Goal: Task Accomplishment & Management: Manage account settings

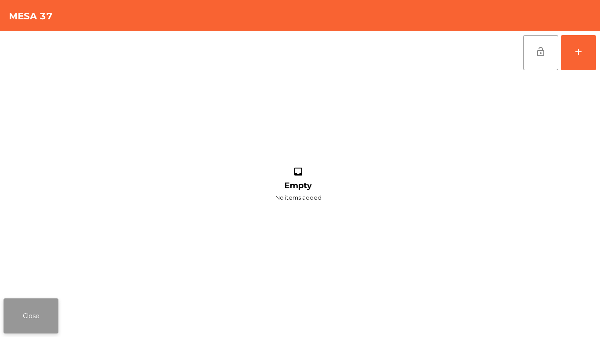
click at [31, 308] on button "Close" at bounding box center [31, 316] width 55 height 35
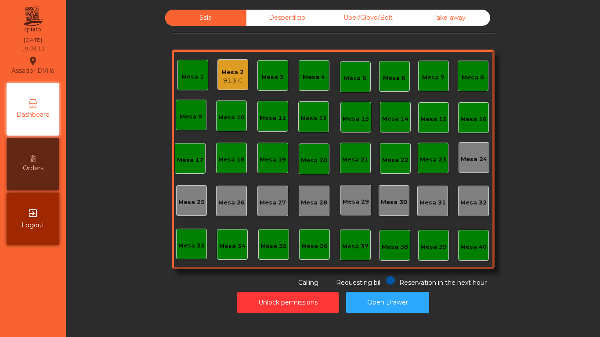
click at [221, 70] on div "Mesa 2" at bounding box center [232, 72] width 22 height 9
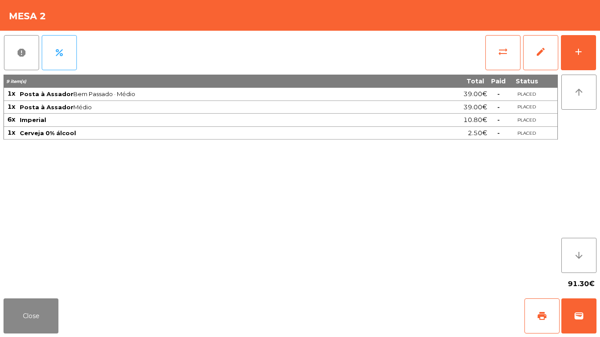
click at [36, 291] on div "91.30€" at bounding box center [300, 284] width 593 height 22
click at [87, 286] on div "91.30€" at bounding box center [300, 284] width 593 height 22
click at [39, 312] on button "Close" at bounding box center [31, 316] width 55 height 35
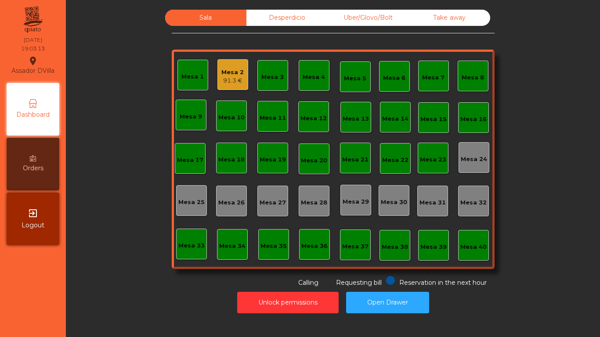
click at [126, 298] on div "Unlock permissions Open Drawer" at bounding box center [333, 303] width 511 height 30
drag, startPoint x: 126, startPoint y: 298, endPoint x: 588, endPoint y: 310, distance: 461.6
click at [599, 333] on div "Sala Desperdicio Uber/Glovo/Bolt Take away Mesa 1 Mesa 2 91.3 € Mesa 3 Mesa 4 M…" at bounding box center [333, 168] width 534 height 337
drag, startPoint x: 200, startPoint y: 78, endPoint x: 204, endPoint y: 79, distance: 4.4
click at [204, 79] on div "Mesa 1" at bounding box center [193, 75] width 31 height 31
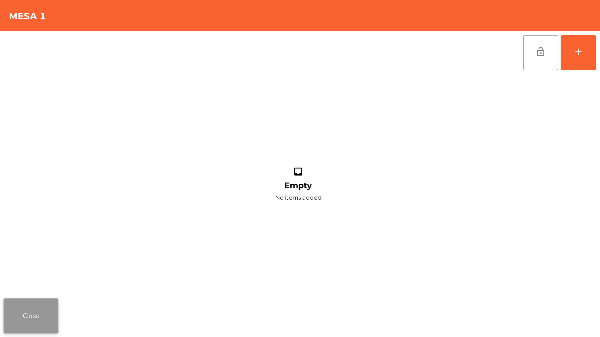
click at [28, 330] on div "Close" at bounding box center [300, 316] width 600 height 42
click at [32, 323] on button "Close" at bounding box center [31, 316] width 55 height 35
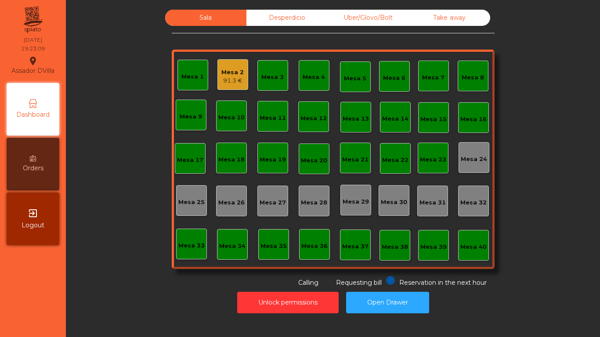
click at [224, 80] on div "91.3 €" at bounding box center [232, 80] width 22 height 9
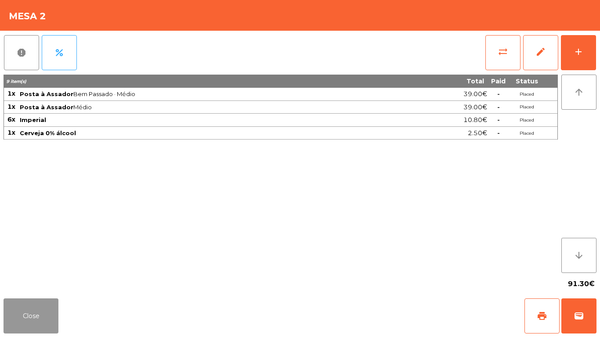
click at [44, 314] on button "Close" at bounding box center [31, 316] width 55 height 35
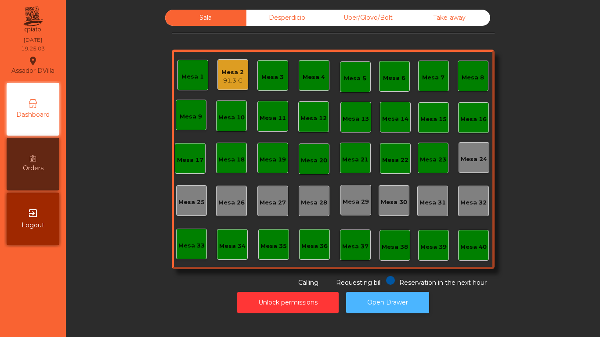
click at [369, 305] on button "Open Drawer" at bounding box center [387, 303] width 83 height 22
click at [309, 116] on div "Mesa 12" at bounding box center [314, 118] width 26 height 9
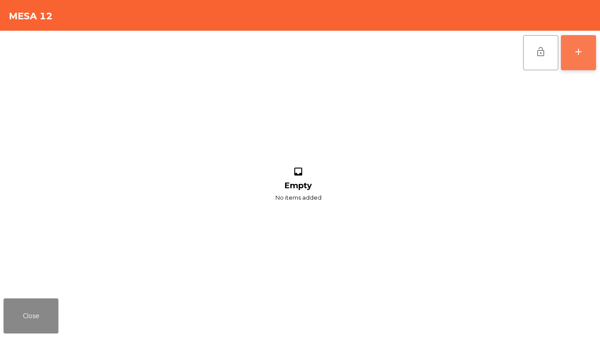
click at [584, 55] on button "add" at bounding box center [578, 52] width 35 height 35
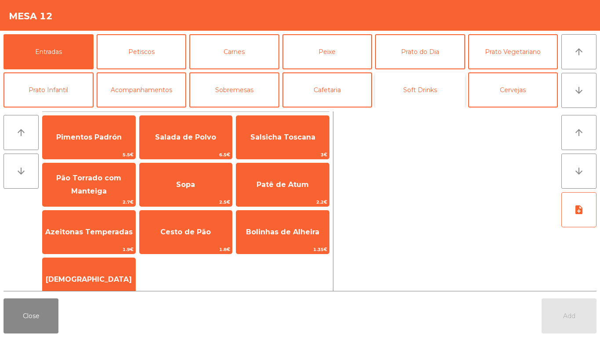
click at [406, 87] on button "Soft Drinks" at bounding box center [420, 90] width 90 height 35
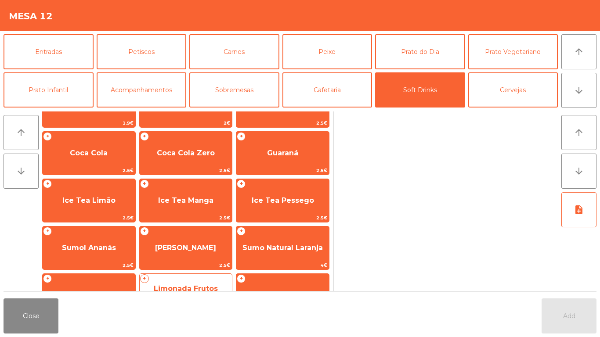
scroll to position [109, 0]
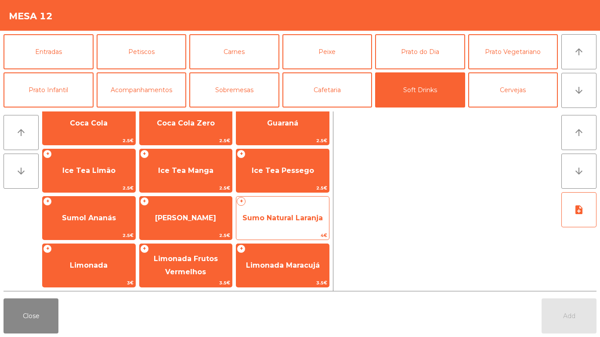
click at [292, 221] on span "Sumo Natural Laranja" at bounding box center [283, 218] width 80 height 8
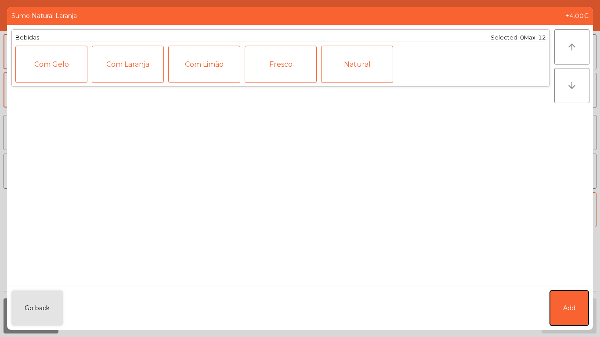
drag, startPoint x: 577, startPoint y: 300, endPoint x: 404, endPoint y: 109, distance: 257.9
click at [577, 301] on button "Add" at bounding box center [569, 308] width 39 height 35
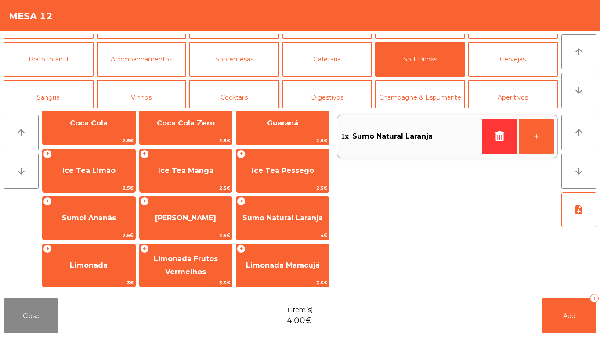
scroll to position [44, 0]
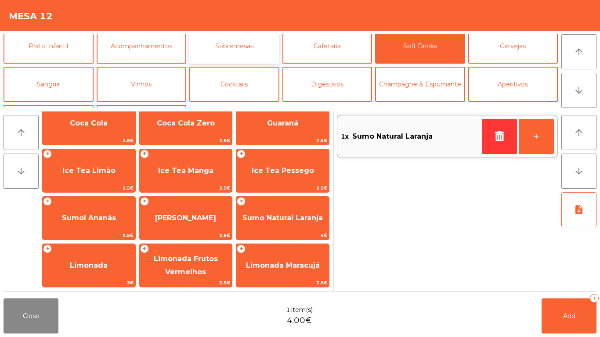
click at [224, 39] on button "Sobremesas" at bounding box center [234, 46] width 90 height 35
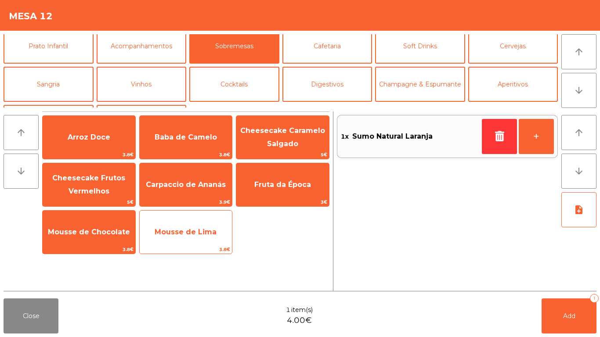
click at [155, 237] on span "Mousse de Lima" at bounding box center [186, 233] width 93 height 24
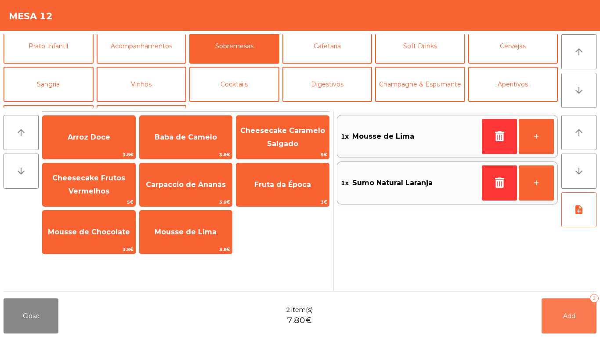
drag, startPoint x: 582, startPoint y: 323, endPoint x: 287, endPoint y: 317, distance: 294.9
click at [581, 323] on button "Add 2" at bounding box center [569, 316] width 55 height 35
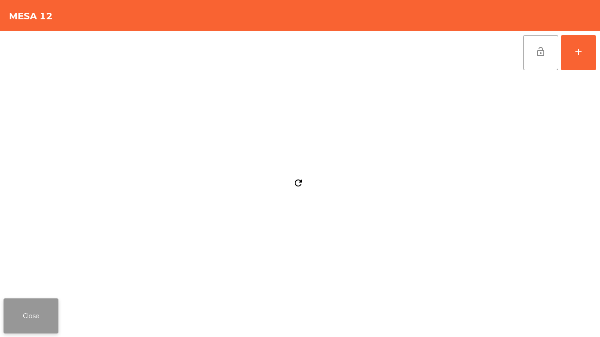
click at [11, 321] on button "Close" at bounding box center [31, 316] width 55 height 35
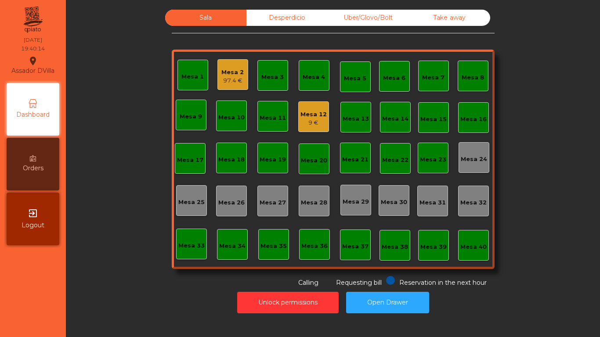
click at [307, 111] on div "Mesa 12" at bounding box center [314, 114] width 26 height 9
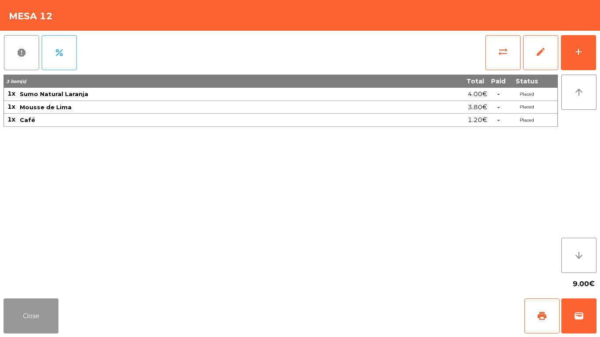
click at [33, 317] on button "Close" at bounding box center [31, 316] width 55 height 35
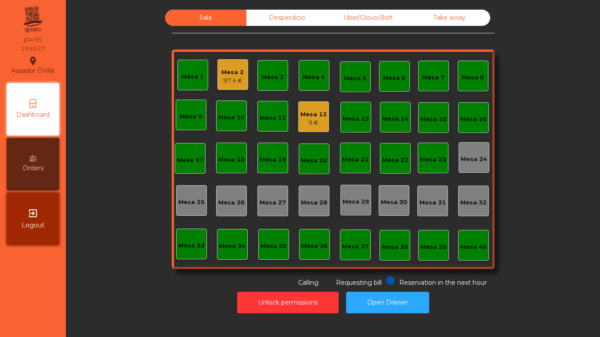
click at [231, 73] on div "Mesa 2" at bounding box center [232, 72] width 22 height 9
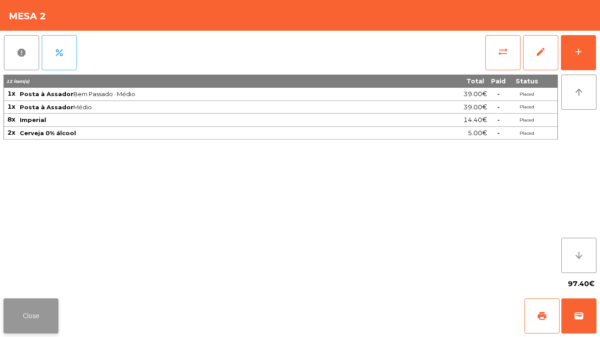
click at [27, 315] on button "Close" at bounding box center [31, 316] width 55 height 35
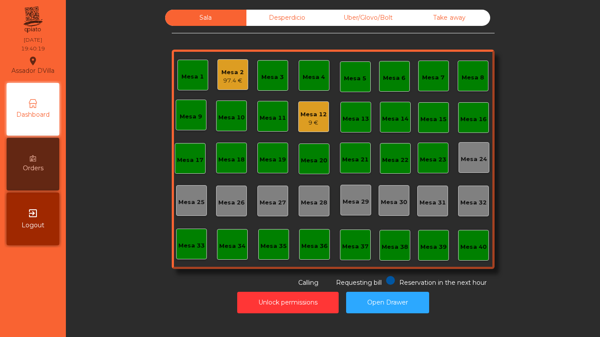
drag, startPoint x: 285, startPoint y: 20, endPoint x: 252, endPoint y: 18, distance: 33.1
click at [282, 20] on div "Desperdicio" at bounding box center [287, 18] width 81 height 16
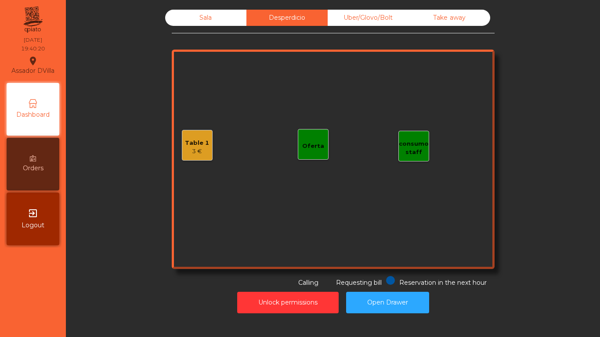
click at [247, 16] on div "Desperdicio" at bounding box center [287, 18] width 81 height 16
drag, startPoint x: 186, startPoint y: 13, endPoint x: 105, endPoint y: 68, distance: 98.0
click at [185, 14] on div "Sala" at bounding box center [205, 18] width 81 height 16
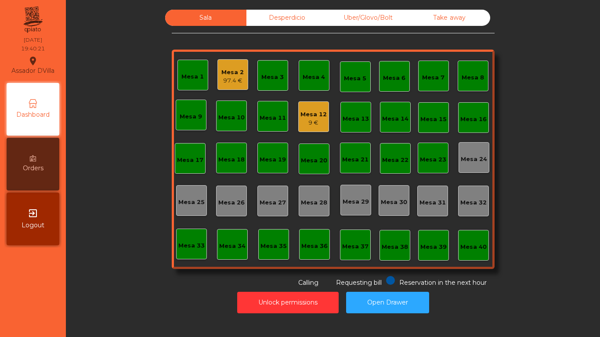
click at [104, 71] on div "Sala Desperdicio Uber/Glovo/Bolt Take away Mesa 1 Mesa 2 97.4 € Mesa 3 Mesa 4 M…" at bounding box center [333, 149] width 511 height 278
click at [393, 293] on button "Open Drawer" at bounding box center [387, 303] width 83 height 22
drag, startPoint x: 120, startPoint y: 67, endPoint x: 189, endPoint y: 36, distance: 75.5
click at [137, 85] on div "Sala Desperdicio Uber/Glovo/Bolt Take away Mesa 1 Mesa 2 97.4 € Mesa 3 Mesa 4 M…" at bounding box center [333, 149] width 511 height 278
click at [304, 124] on div "9 €" at bounding box center [314, 123] width 26 height 9
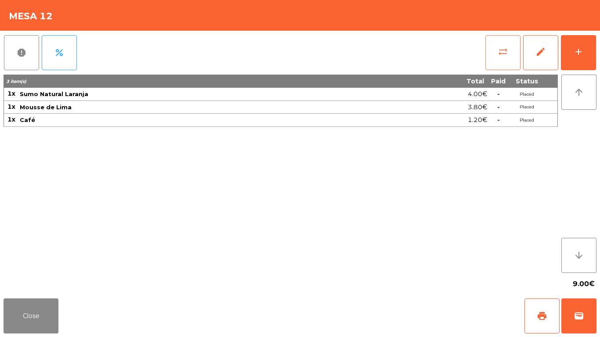
click at [498, 55] on span "sync_alt" at bounding box center [503, 52] width 11 height 11
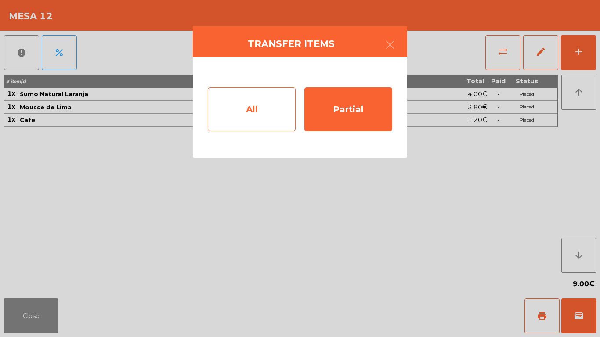
click at [282, 115] on div "All" at bounding box center [252, 109] width 88 height 44
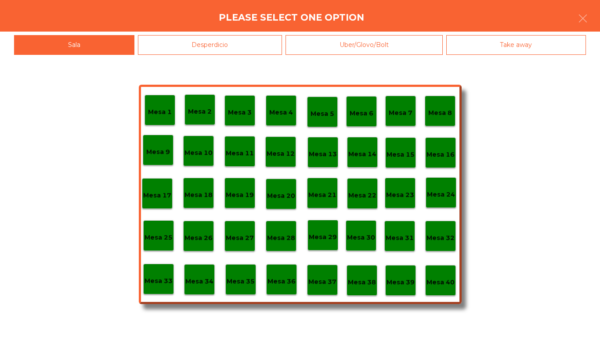
click at [439, 285] on p "Mesa 40" at bounding box center [441, 283] width 28 height 10
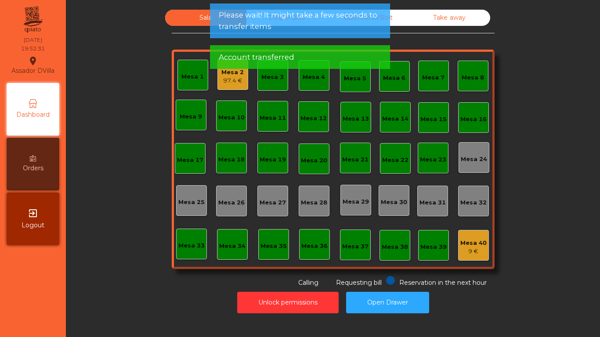
click at [226, 86] on div "Mesa 2 97.4 €" at bounding box center [233, 74] width 31 height 31
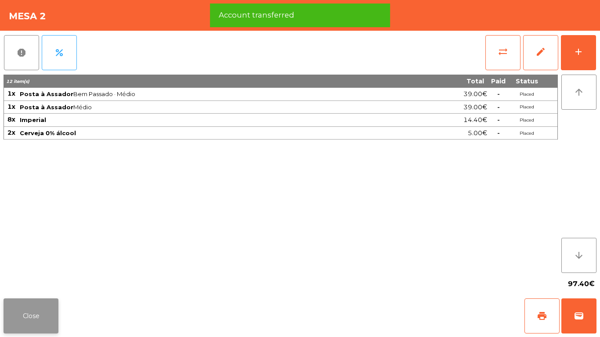
click at [20, 310] on button "Close" at bounding box center [31, 316] width 55 height 35
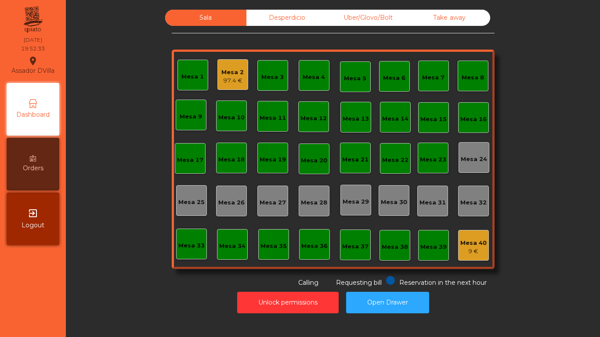
click at [104, 277] on div "Sala Desperdicio Uber/Glovo/Bolt Take away Mesa 1 Mesa 2 97.4 € Mesa 3 Mesa 4 M…" at bounding box center [333, 149] width 511 height 278
click at [258, 77] on div "Mesa 3 59.2 €" at bounding box center [273, 75] width 31 height 31
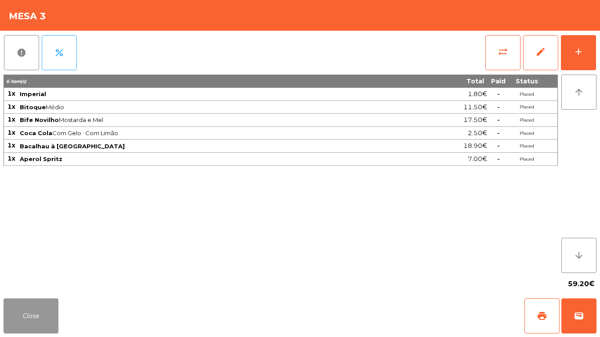
click at [25, 311] on button "Close" at bounding box center [31, 316] width 55 height 35
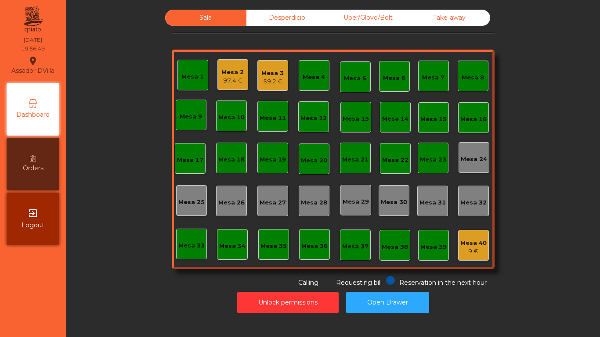
click at [232, 71] on div "Mesa 2" at bounding box center [232, 72] width 22 height 9
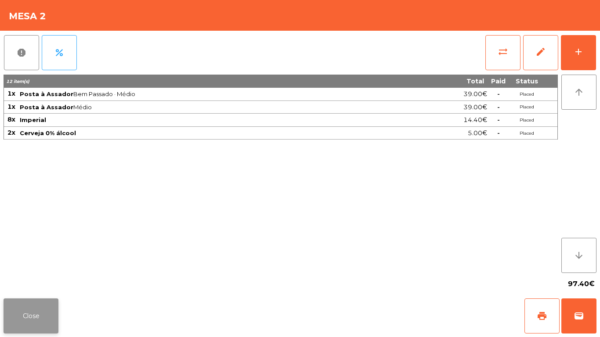
click at [49, 316] on button "Close" at bounding box center [31, 316] width 55 height 35
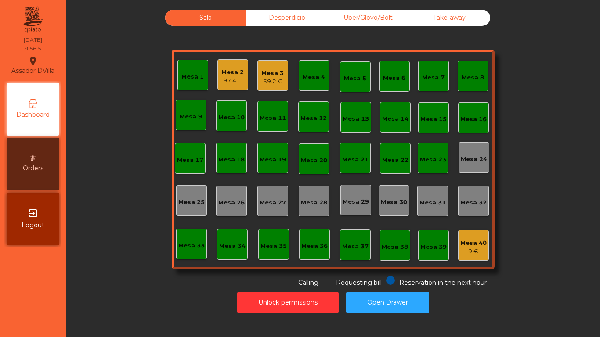
click at [276, 79] on div "59.2 €" at bounding box center [272, 81] width 22 height 9
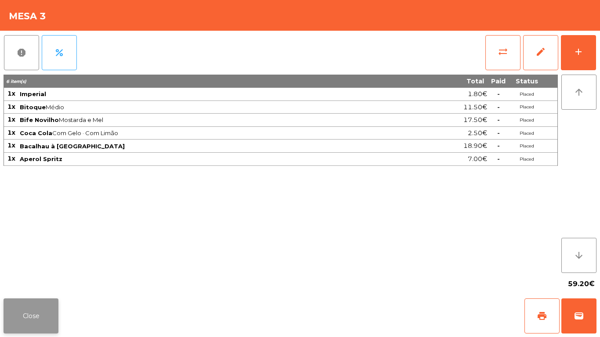
click at [24, 312] on button "Close" at bounding box center [31, 316] width 55 height 35
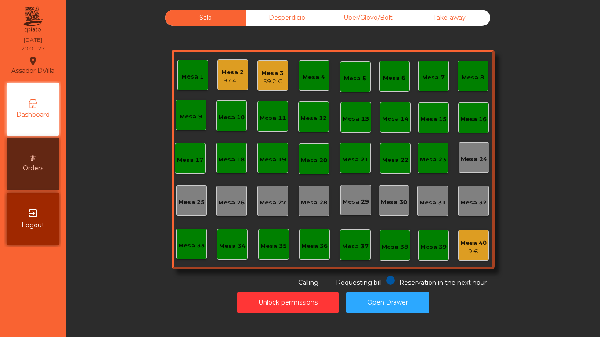
click at [232, 77] on div "97.4 €" at bounding box center [232, 80] width 22 height 9
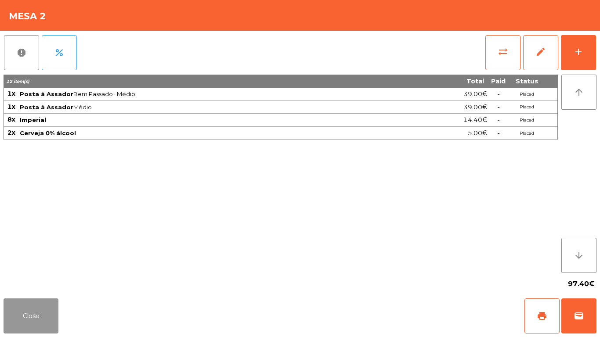
click at [32, 317] on button "Close" at bounding box center [31, 316] width 55 height 35
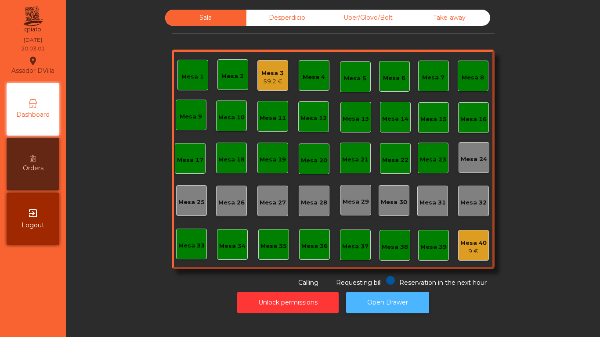
click at [394, 295] on button "Open Drawer" at bounding box center [387, 303] width 83 height 22
click at [258, 85] on div "Mesa 3 67.5 €" at bounding box center [273, 75] width 31 height 31
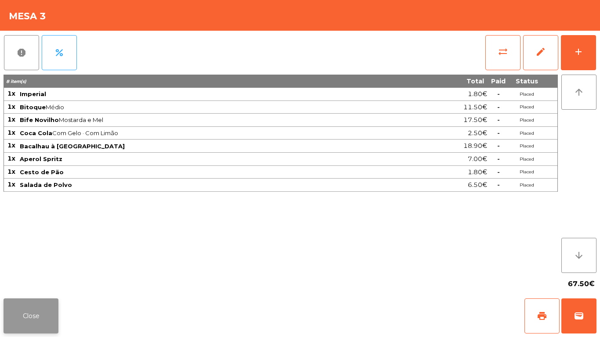
click at [32, 319] on button "Close" at bounding box center [31, 316] width 55 height 35
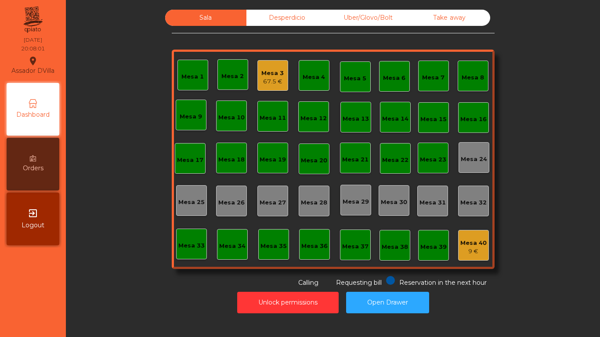
click at [109, 281] on div "Sala Desperdicio Uber/Glovo/Bolt Take away Mesa 1 Mesa 2 Mesa 3 67.5 € [GEOGRAP…" at bounding box center [333, 149] width 511 height 278
click at [443, 13] on div "Take away" at bounding box center [449, 18] width 81 height 16
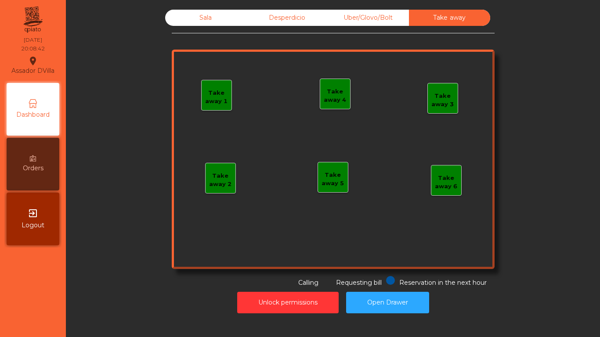
click at [387, 18] on div "Uber/Glovo/Bolt" at bounding box center [368, 18] width 81 height 16
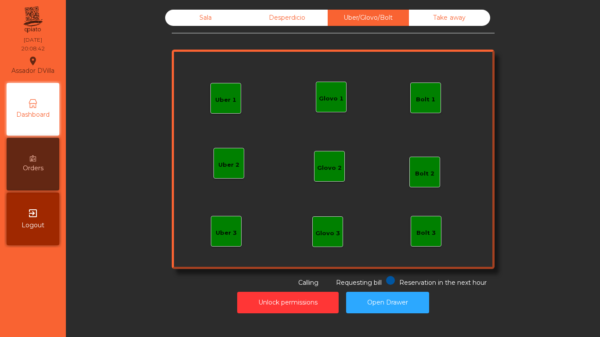
drag, startPoint x: 319, startPoint y: 16, endPoint x: 304, endPoint y: 17, distance: 15.8
click at [317, 16] on div "Desperdicio" at bounding box center [287, 18] width 81 height 16
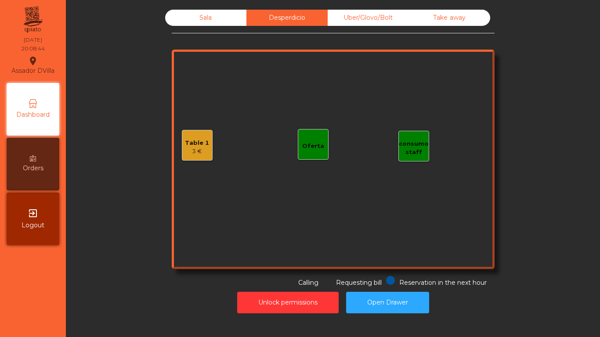
click at [197, 146] on div "Table 1" at bounding box center [197, 143] width 24 height 9
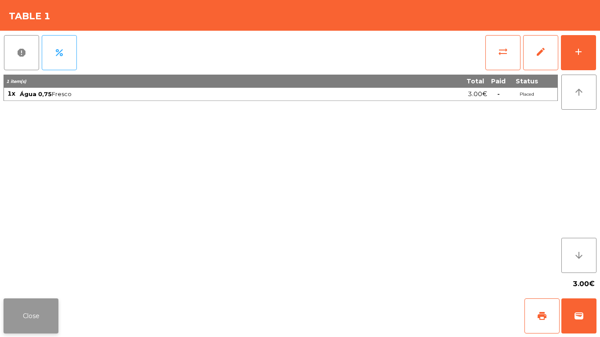
click at [25, 313] on button "Close" at bounding box center [31, 316] width 55 height 35
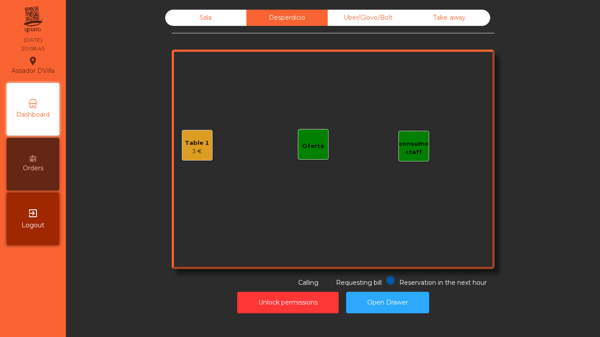
click at [236, 22] on div "Sala" at bounding box center [205, 18] width 81 height 16
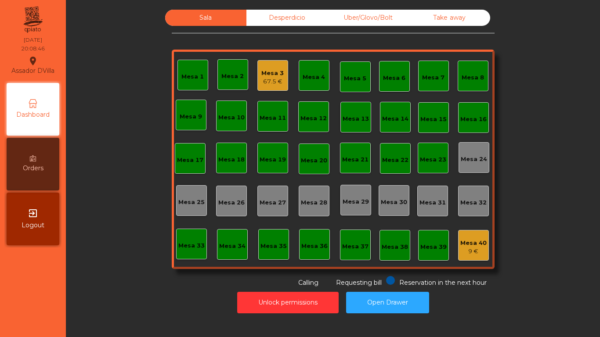
click at [117, 131] on div "Sala Desperdicio Uber/Glovo/Bolt Take away Mesa 1 Mesa 2 Mesa 3 67.5 € [GEOGRAP…" at bounding box center [333, 149] width 511 height 278
click at [229, 87] on div "Mesa 2 54.7 €" at bounding box center [233, 74] width 31 height 31
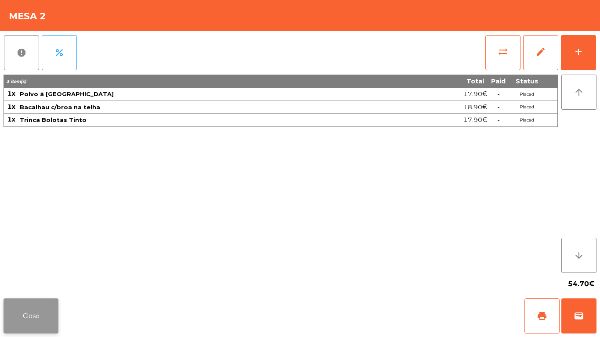
click at [43, 304] on button "Close" at bounding box center [31, 316] width 55 height 35
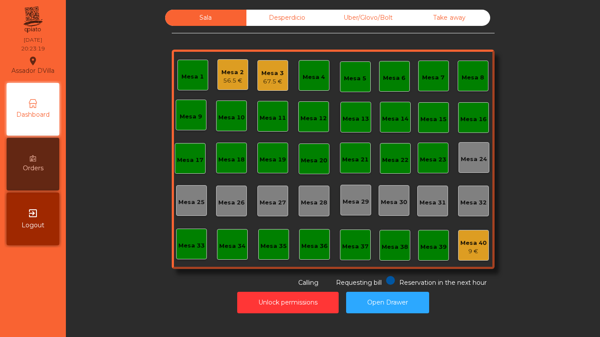
click at [264, 82] on div "67.5 €" at bounding box center [272, 81] width 22 height 9
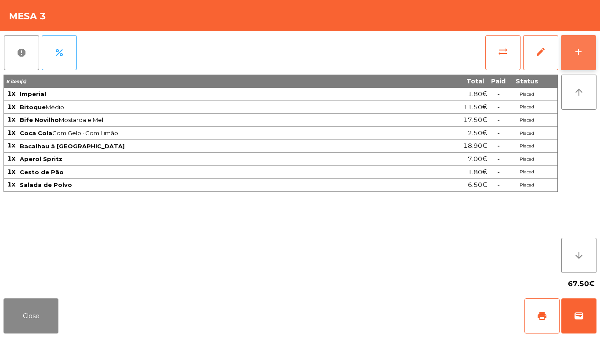
click at [587, 41] on button "add" at bounding box center [578, 52] width 35 height 35
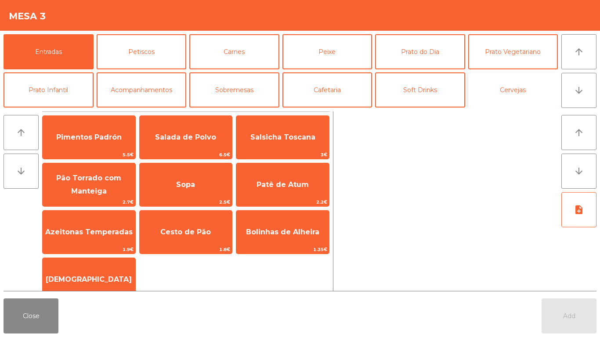
click at [539, 81] on button "Cervejas" at bounding box center [513, 90] width 90 height 35
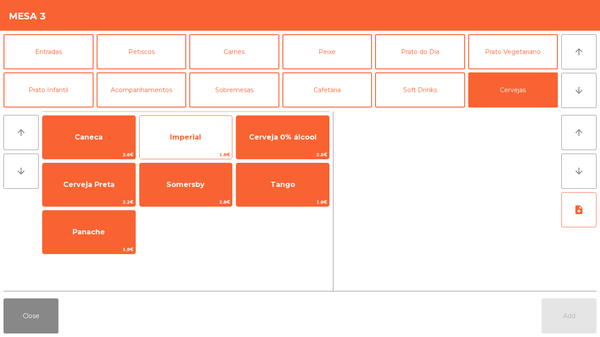
click at [164, 128] on span "Imperial" at bounding box center [186, 138] width 93 height 24
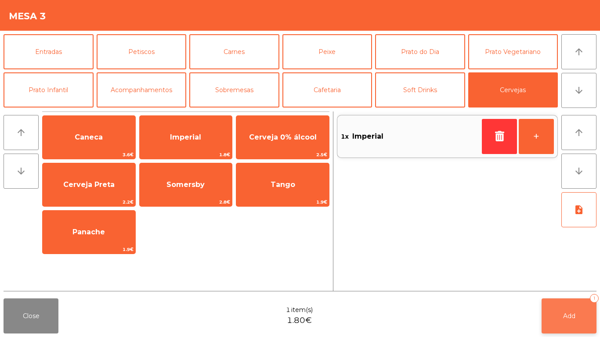
click at [563, 302] on button "Add 1" at bounding box center [569, 316] width 55 height 35
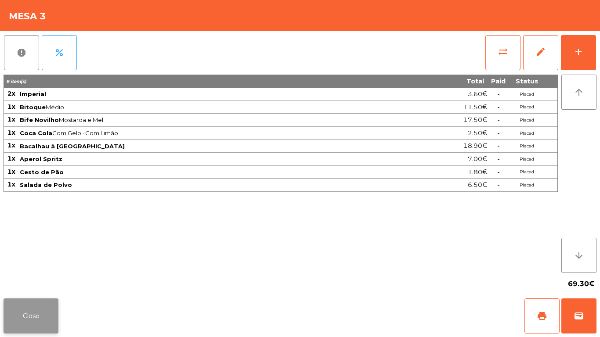
click at [44, 315] on button "Close" at bounding box center [31, 316] width 55 height 35
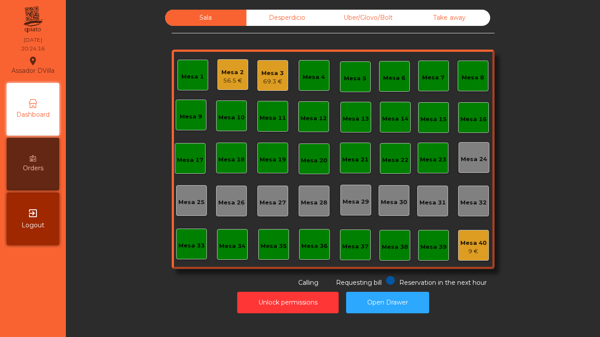
click at [32, 160] on icon at bounding box center [33, 159] width 6 height 6
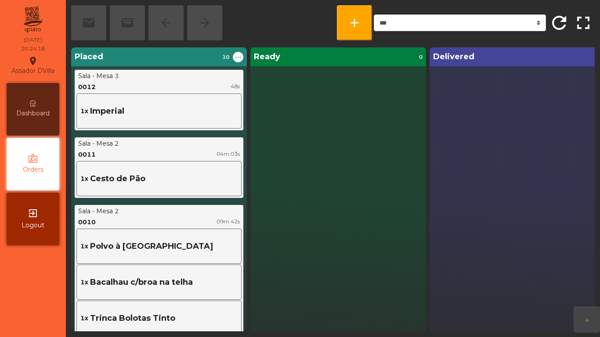
click at [40, 94] on div "Dashboard" at bounding box center [33, 109] width 53 height 53
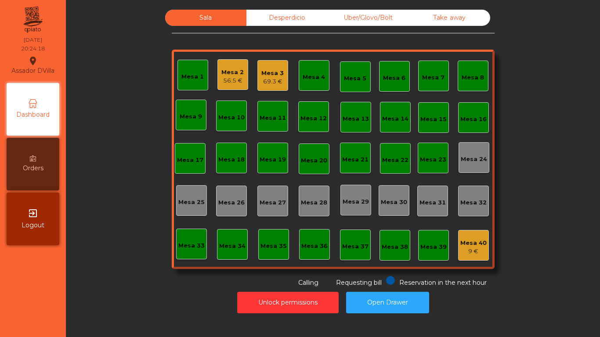
click at [82, 164] on div "Sala Desperdicio Uber/Glovo/Bolt Take away Mesa 1 Mesa 2 56.5 € Mesa 3 69.3 € M…" at bounding box center [333, 149] width 511 height 278
click at [264, 88] on div "Mesa 3 69.3 €" at bounding box center [273, 75] width 31 height 31
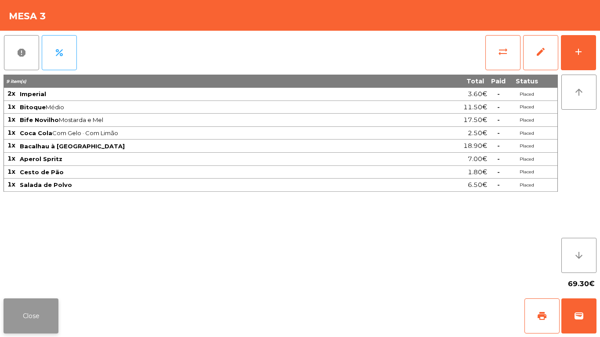
click at [39, 318] on button "Close" at bounding box center [31, 316] width 55 height 35
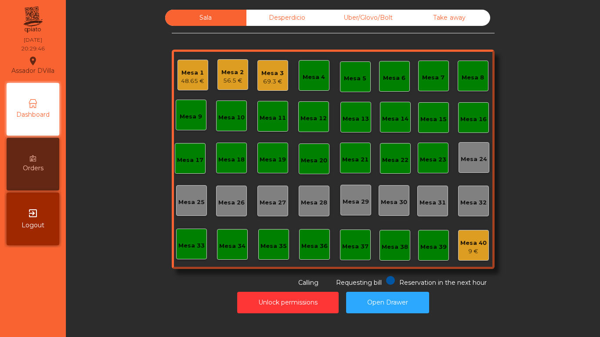
click at [165, 298] on div "Unlock permissions Open Drawer" at bounding box center [333, 303] width 511 height 30
click at [227, 69] on div "Mesa 2" at bounding box center [232, 72] width 22 height 9
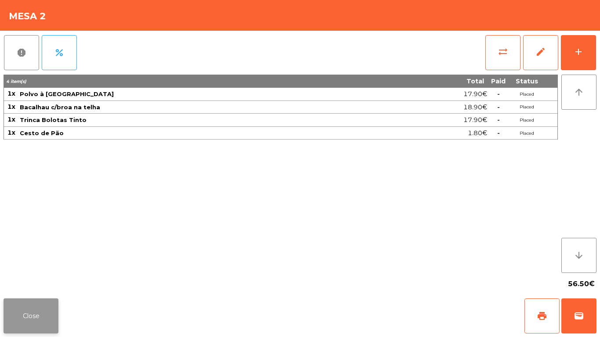
click at [40, 309] on button "Close" at bounding box center [31, 316] width 55 height 35
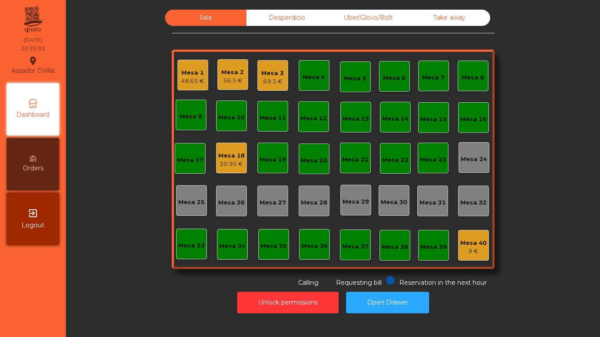
click at [225, 156] on div "Mesa 18" at bounding box center [231, 156] width 26 height 9
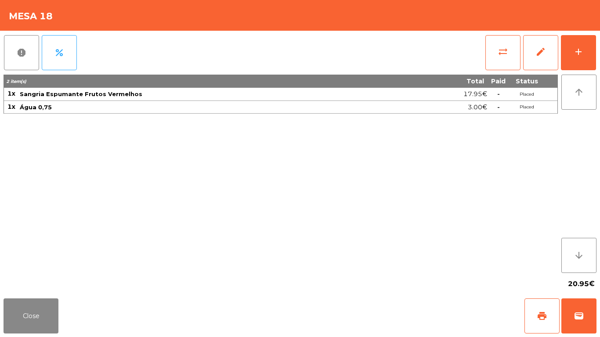
click at [597, 65] on div "report percent sync_alt edit add 2 item(s) Total Paid Status 1x Sangria Espuman…" at bounding box center [300, 163] width 600 height 265
click at [588, 58] on button "add" at bounding box center [578, 52] width 35 height 35
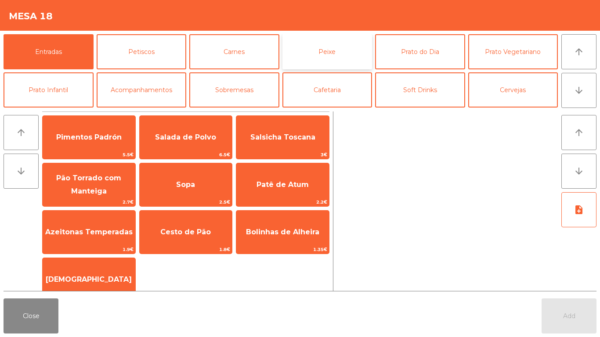
click at [325, 50] on button "Peixe" at bounding box center [328, 51] width 90 height 35
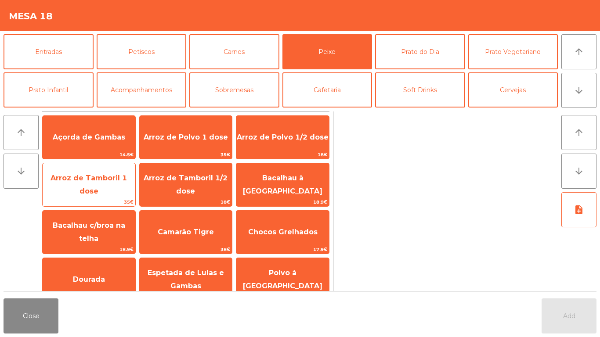
click at [95, 175] on span "Arroz de Tamboril 1 dose" at bounding box center [89, 185] width 93 height 37
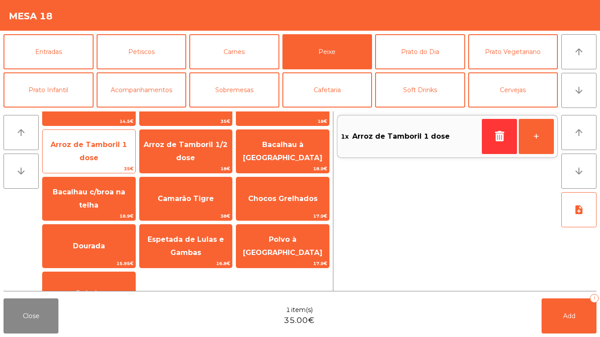
scroll to position [36, 0]
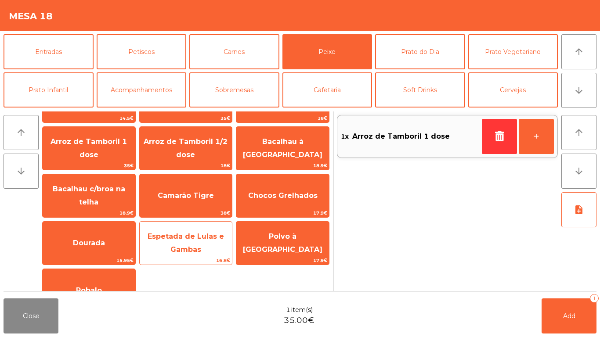
click at [189, 236] on span "Espetada de Lulas e Gambas" at bounding box center [186, 243] width 76 height 22
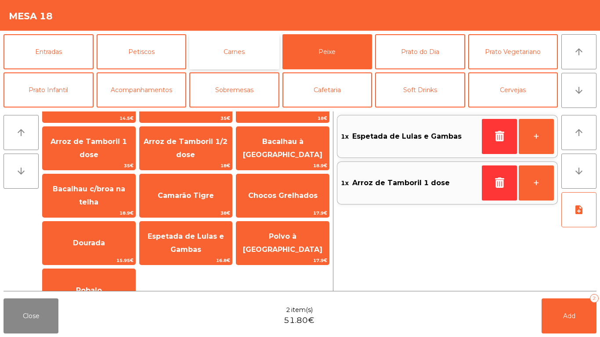
click at [239, 49] on button "Carnes" at bounding box center [234, 51] width 90 height 35
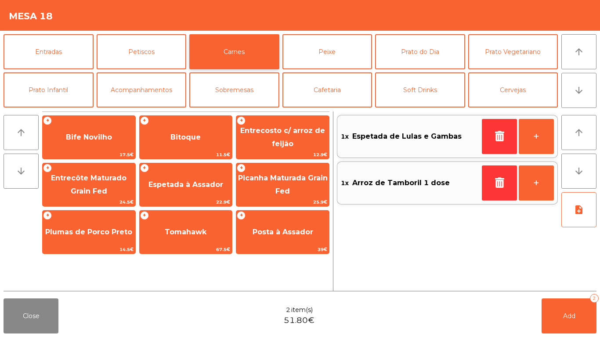
scroll to position [0, 0]
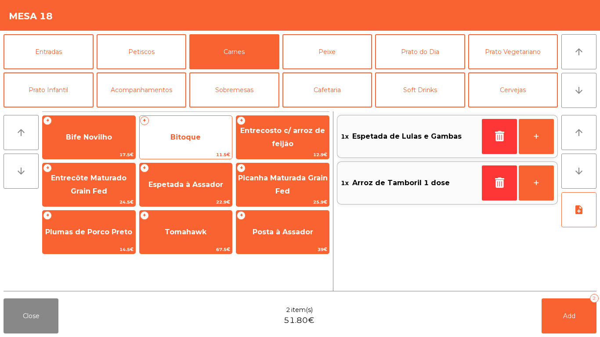
click at [187, 127] on span "Bitoque" at bounding box center [186, 138] width 93 height 24
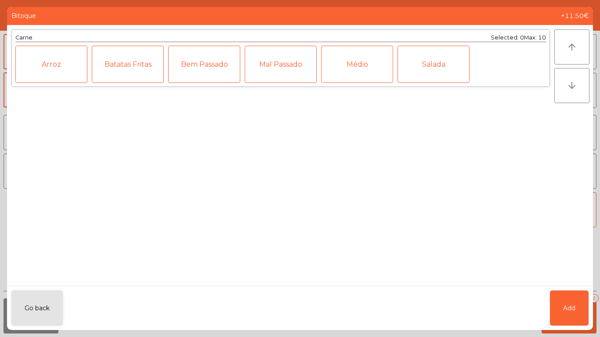
click at [348, 60] on div "Médio" at bounding box center [357, 64] width 72 height 37
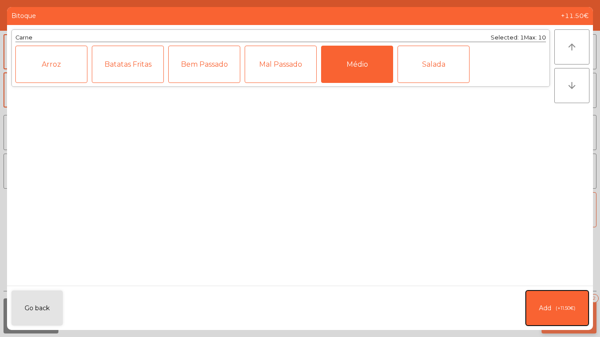
click at [560, 299] on button "Add (+11.50€)" at bounding box center [557, 308] width 63 height 35
click at [570, 310] on button "Add 2" at bounding box center [569, 316] width 55 height 35
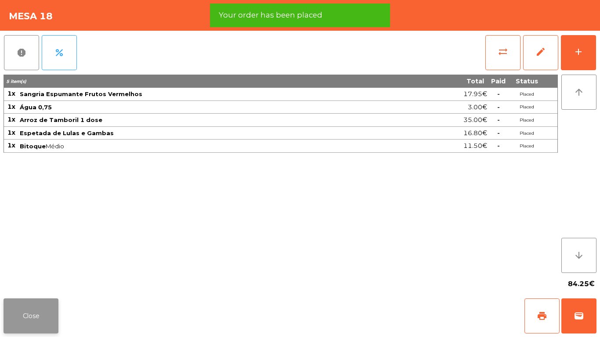
click at [37, 323] on button "Close" at bounding box center [31, 316] width 55 height 35
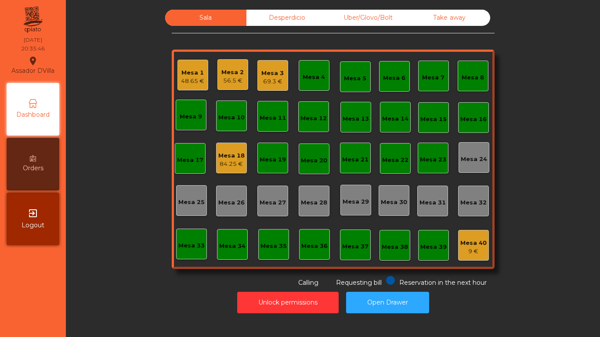
click at [222, 164] on div "84.25 €" at bounding box center [231, 164] width 26 height 9
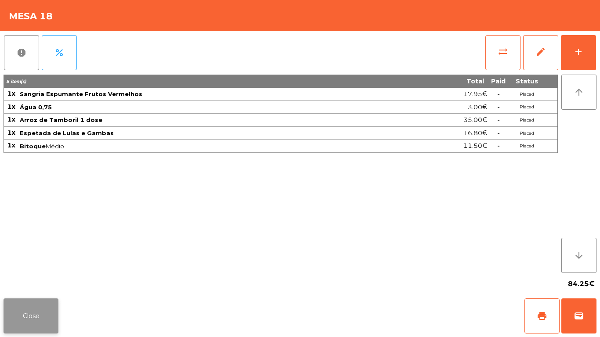
click at [33, 308] on button "Close" at bounding box center [31, 316] width 55 height 35
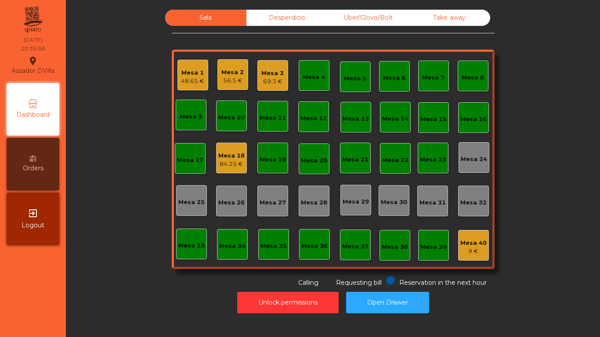
click at [218, 156] on div "Mesa 18" at bounding box center [231, 156] width 26 height 9
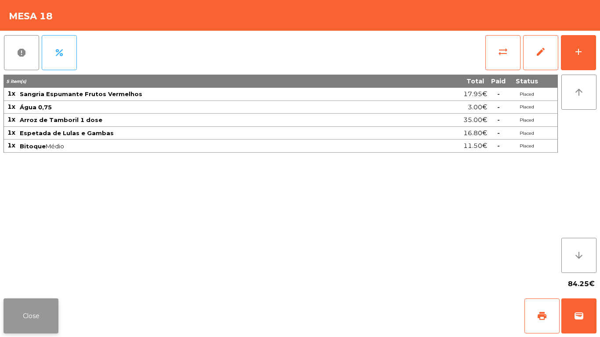
click at [35, 307] on button "Close" at bounding box center [31, 316] width 55 height 35
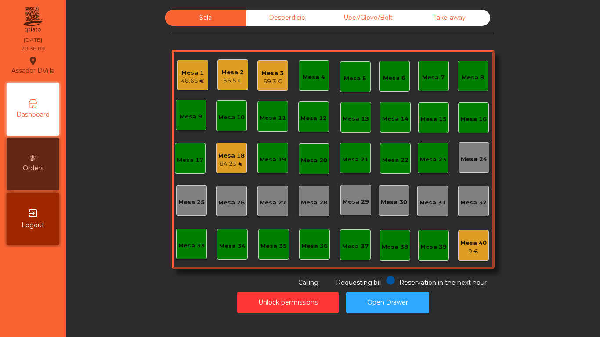
click at [239, 84] on div "56.5 €" at bounding box center [232, 80] width 22 height 9
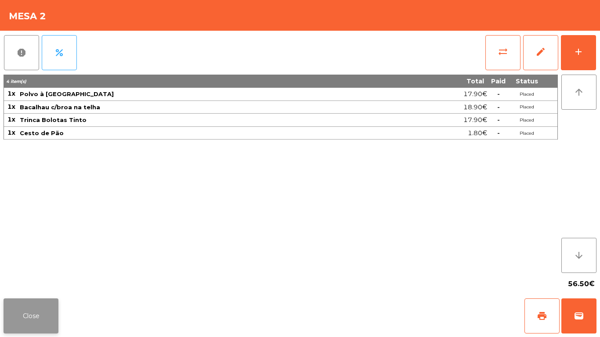
click at [43, 305] on button "Close" at bounding box center [31, 316] width 55 height 35
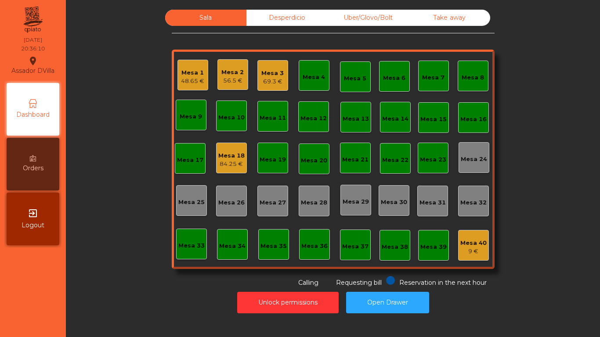
click at [102, 290] on div "Unlock permissions Open Drawer" at bounding box center [333, 303] width 511 height 30
click at [223, 79] on div "56.5 €" at bounding box center [232, 80] width 22 height 9
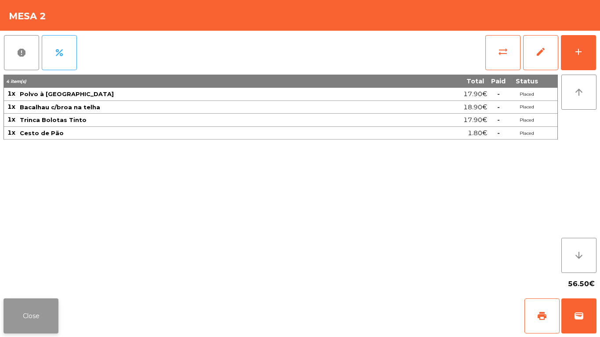
click at [31, 305] on button "Close" at bounding box center [31, 316] width 55 height 35
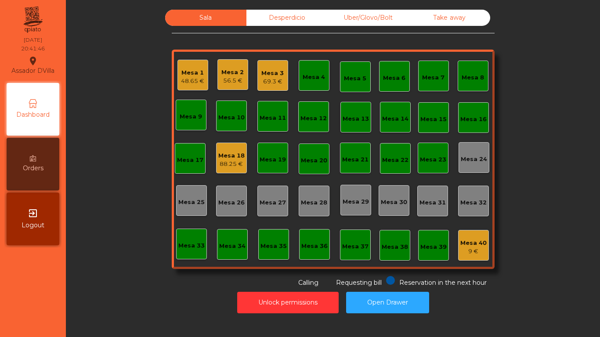
click at [227, 152] on div "Mesa 18" at bounding box center [231, 156] width 26 height 9
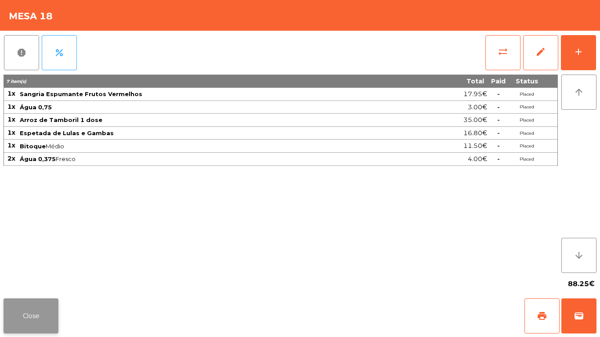
click at [38, 310] on button "Close" at bounding box center [31, 316] width 55 height 35
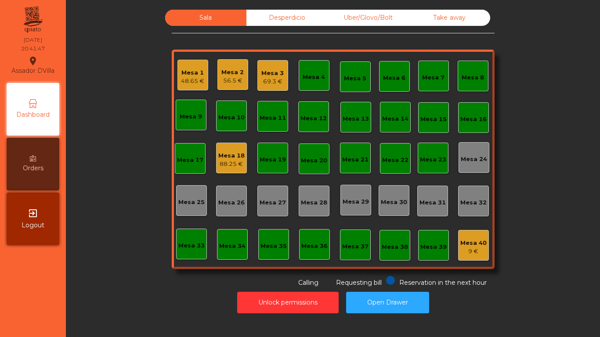
click at [232, 80] on div "56.5 €" at bounding box center [232, 80] width 22 height 9
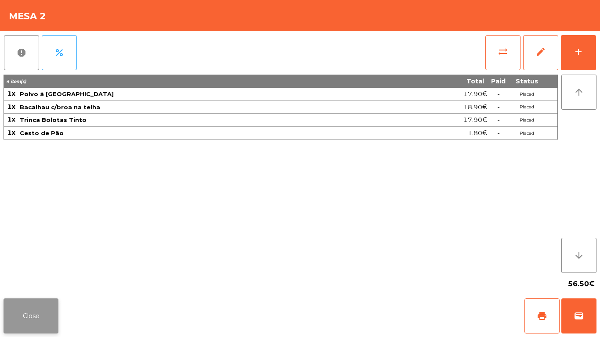
click at [21, 313] on button "Close" at bounding box center [31, 316] width 55 height 35
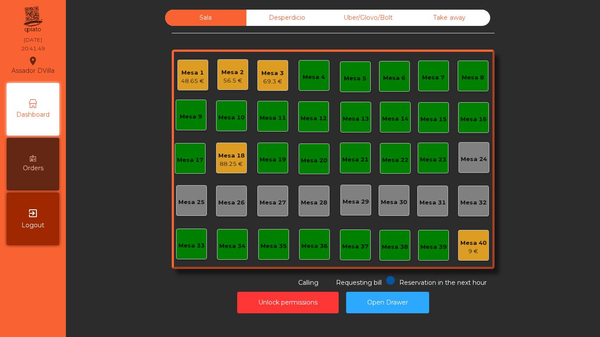
click at [218, 76] on div "Mesa 2 56.5 €" at bounding box center [233, 74] width 31 height 31
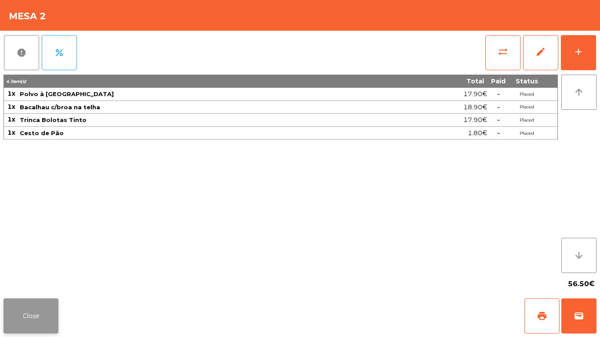
click at [36, 305] on button "Close" at bounding box center [31, 316] width 55 height 35
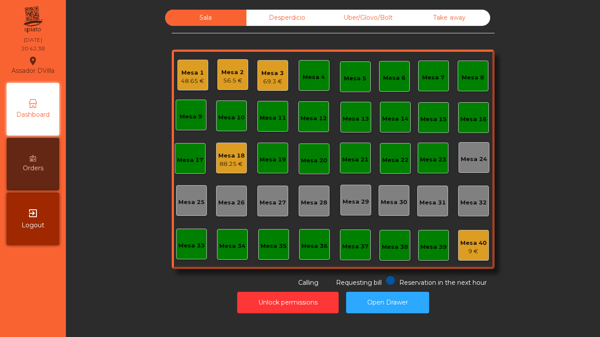
click at [218, 161] on div "88.25 €" at bounding box center [231, 164] width 26 height 9
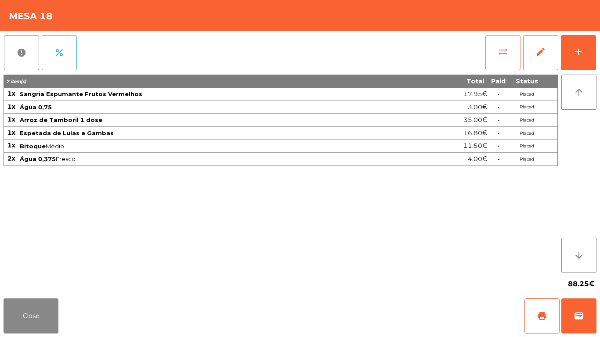
click at [505, 53] on span "sync_alt" at bounding box center [503, 52] width 11 height 11
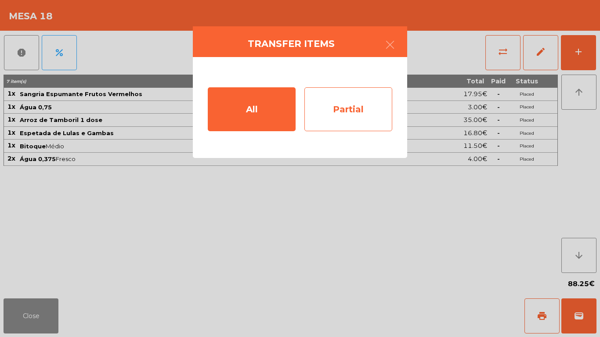
click at [363, 98] on div "Partial" at bounding box center [349, 109] width 88 height 44
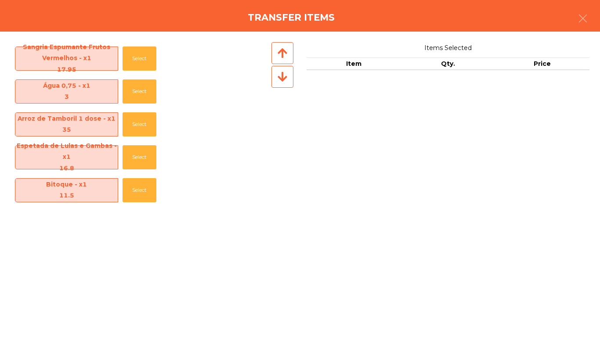
scroll to position [31, 0]
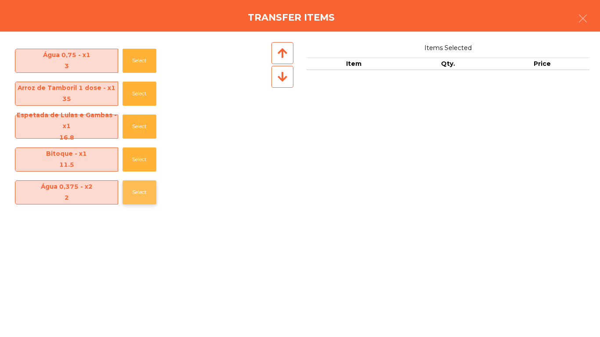
click at [125, 192] on button "Select" at bounding box center [140, 193] width 34 height 24
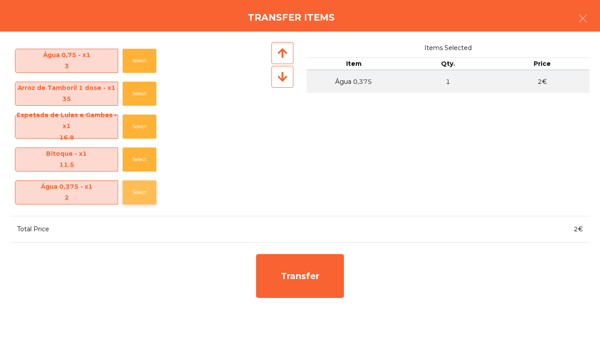
click at [133, 191] on button "Select" at bounding box center [140, 193] width 34 height 24
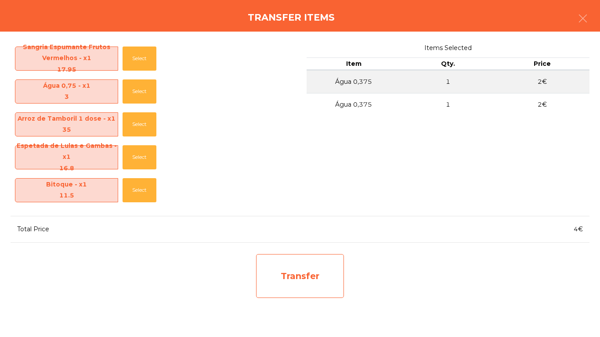
click at [280, 259] on div "Transfer" at bounding box center [300, 276] width 88 height 44
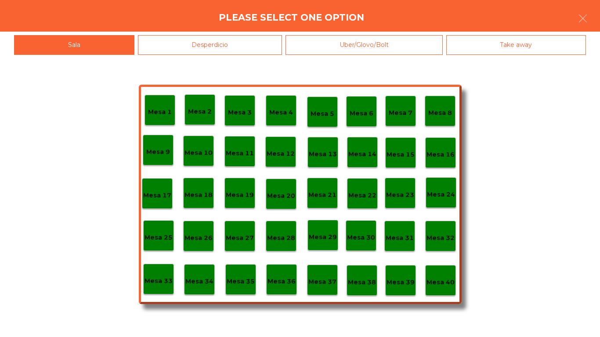
click at [163, 40] on div "Desperdicio" at bounding box center [210, 45] width 145 height 20
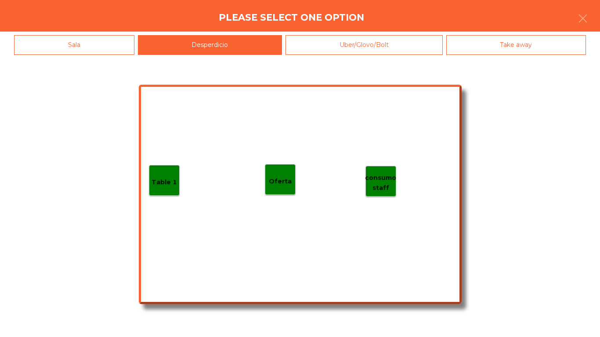
click at [161, 181] on p "Table 1" at bounding box center [164, 183] width 25 height 10
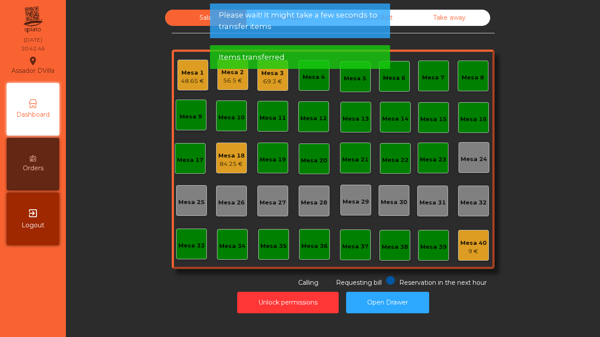
click at [225, 84] on div "56.5 €" at bounding box center [232, 80] width 22 height 9
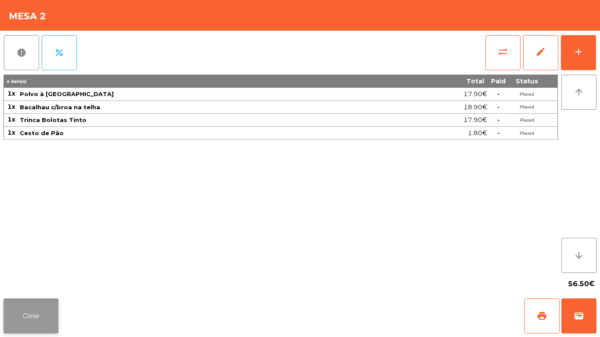
click at [33, 310] on button "Close" at bounding box center [31, 316] width 55 height 35
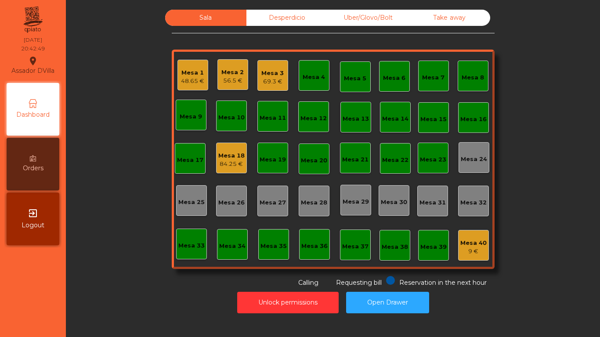
click at [216, 159] on div "Mesa 18 84.25 €" at bounding box center [231, 158] width 31 height 31
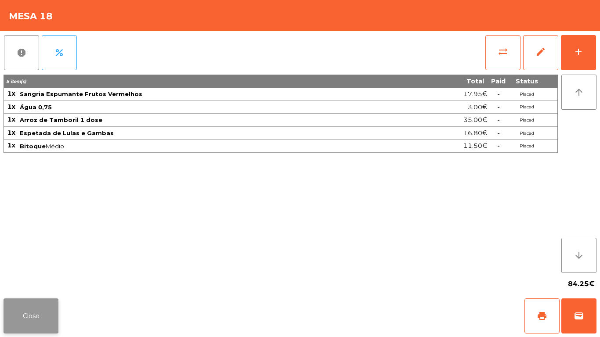
click at [36, 305] on button "Close" at bounding box center [31, 316] width 55 height 35
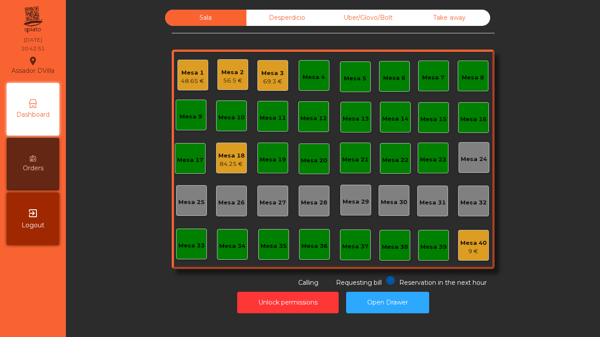
click at [122, 272] on div "Sala Desperdicio Uber/Glovo/Bolt Take away Mesa 1 48.65 € Mesa 2 56.5 € Mesa 3 …" at bounding box center [333, 149] width 511 height 278
click at [181, 78] on div "48.65 €" at bounding box center [192, 81] width 23 height 9
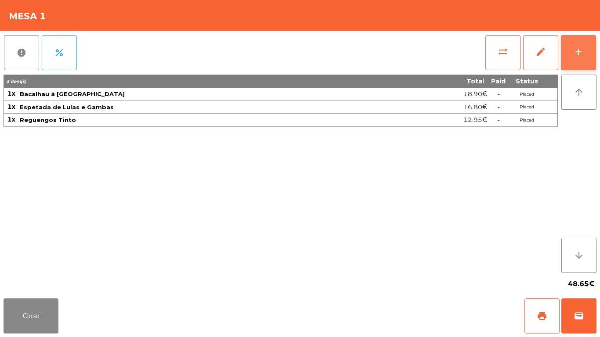
click at [583, 56] on div "add" at bounding box center [578, 52] width 11 height 11
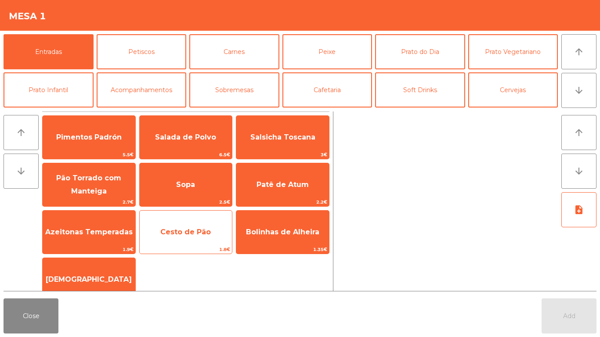
click at [183, 231] on span "Cesto de Pão" at bounding box center [185, 232] width 51 height 8
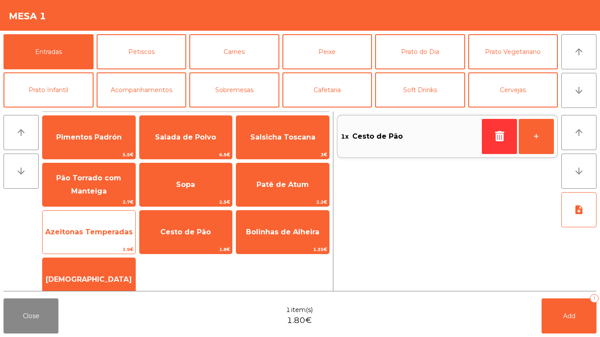
click at [89, 230] on span "Azeitonas Temperadas" at bounding box center [88, 232] width 87 height 8
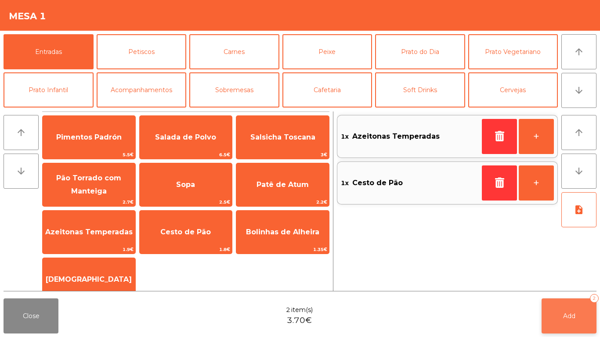
click at [574, 310] on button "Add 2" at bounding box center [569, 316] width 55 height 35
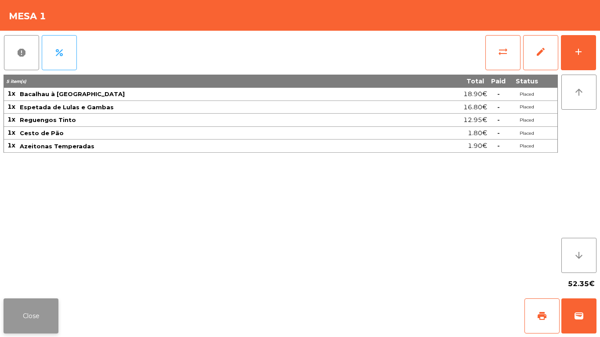
click at [32, 312] on button "Close" at bounding box center [31, 316] width 55 height 35
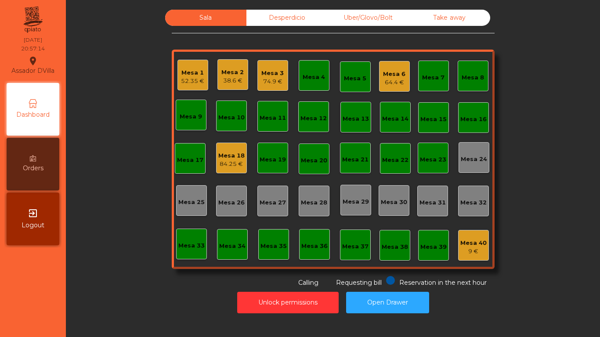
click at [311, 77] on div "Mesa 4" at bounding box center [314, 77] width 22 height 9
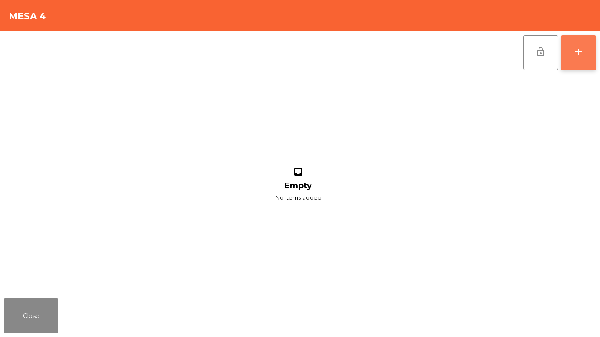
click at [588, 58] on button "add" at bounding box center [578, 52] width 35 height 35
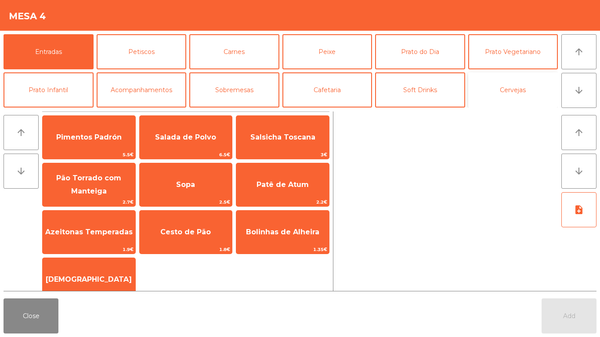
click at [523, 87] on button "Cervejas" at bounding box center [513, 90] width 90 height 35
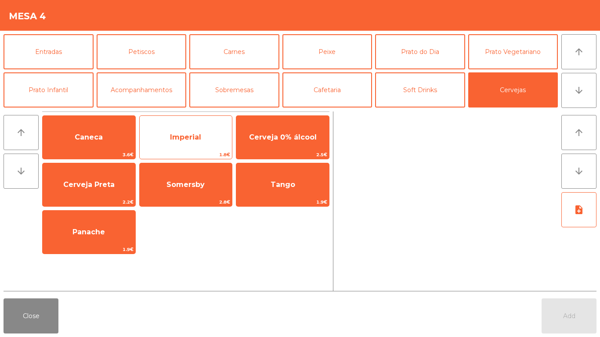
click at [183, 134] on span "Imperial" at bounding box center [185, 137] width 31 height 8
click at [182, 138] on span "Imperial" at bounding box center [185, 137] width 31 height 8
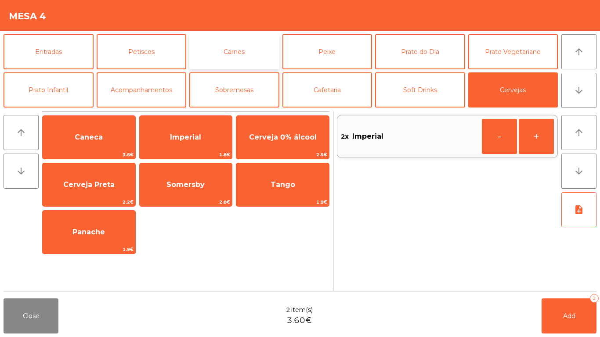
click at [242, 49] on button "Carnes" at bounding box center [234, 51] width 90 height 35
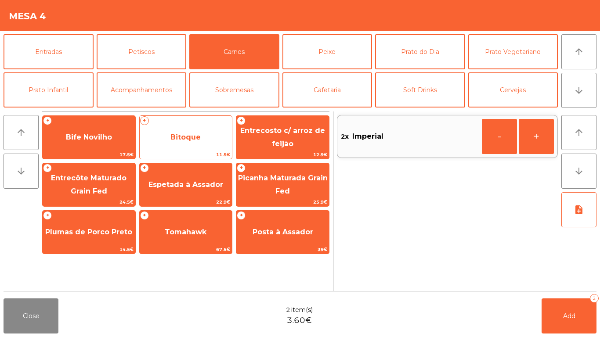
click at [202, 132] on span "Bitoque" at bounding box center [186, 138] width 93 height 24
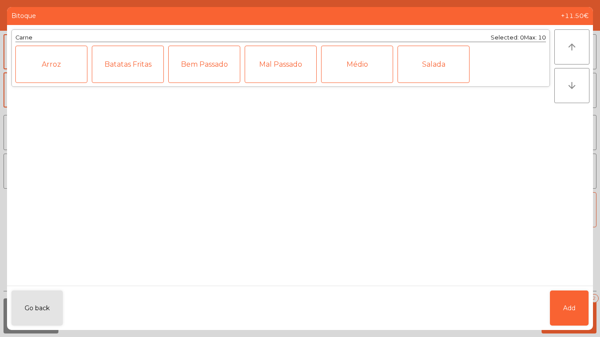
click at [352, 68] on div "Médio" at bounding box center [357, 64] width 72 height 37
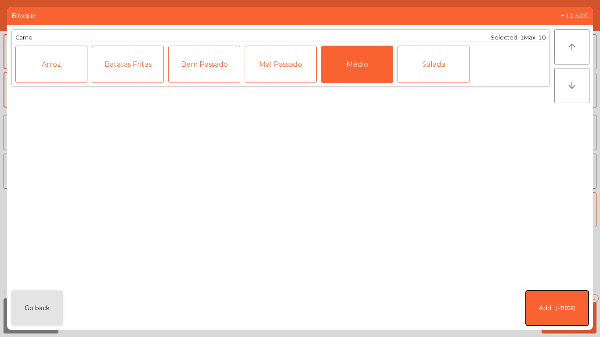
click at [572, 309] on span "(+11.50€)" at bounding box center [566, 308] width 20 height 7
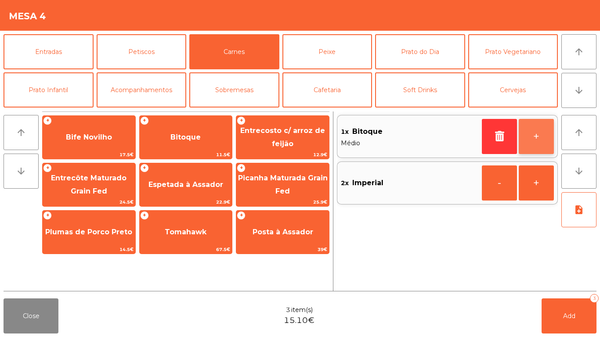
click at [540, 141] on button "+" at bounding box center [536, 136] width 35 height 35
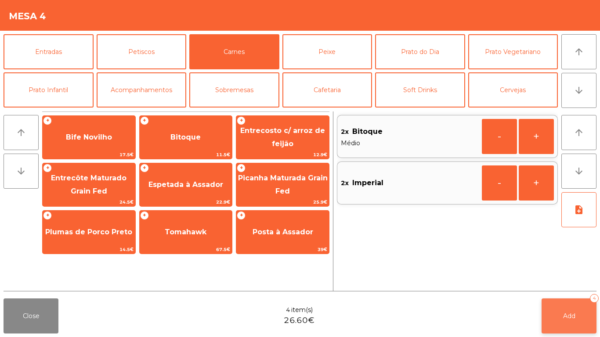
click at [581, 314] on button "Add 4" at bounding box center [569, 316] width 55 height 35
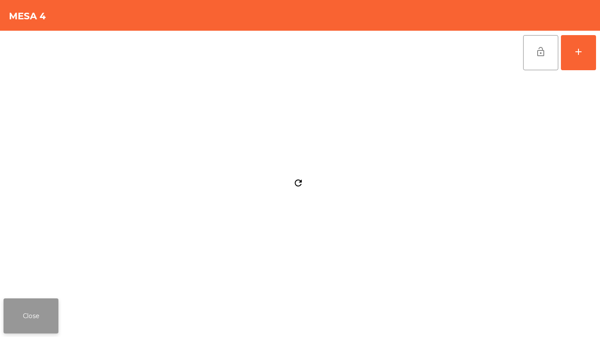
click at [42, 302] on button "Close" at bounding box center [31, 316] width 55 height 35
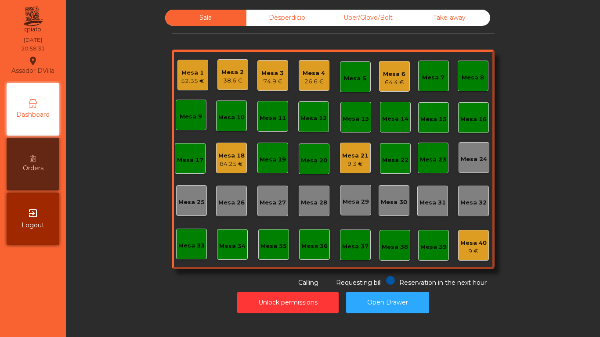
click at [269, 80] on div "74.9 €" at bounding box center [272, 81] width 22 height 9
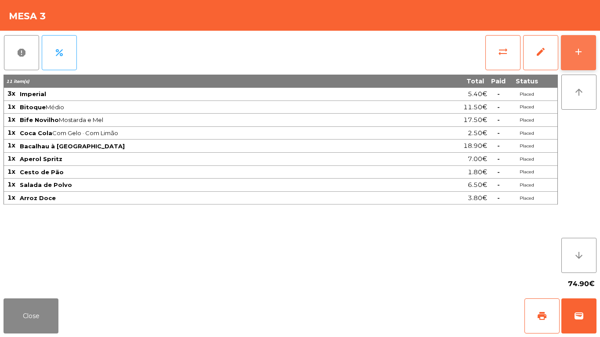
click at [584, 61] on button "add" at bounding box center [578, 52] width 35 height 35
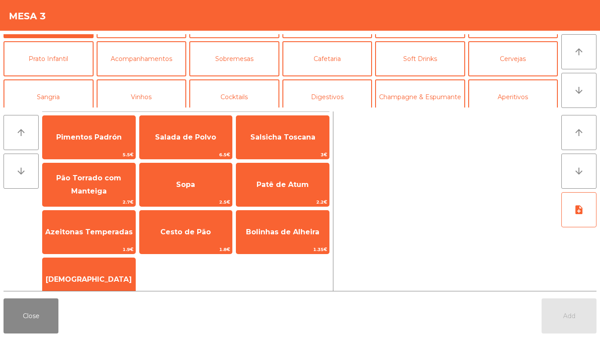
scroll to position [76, 0]
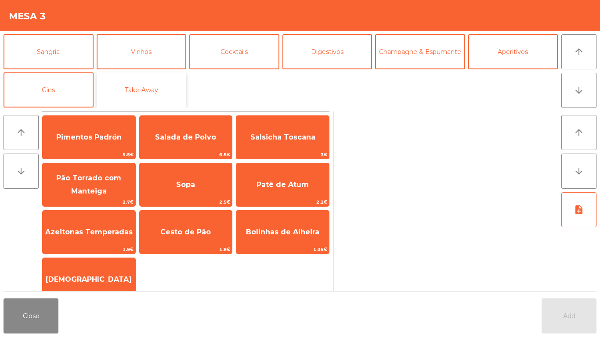
click at [146, 102] on button "Take-Away" at bounding box center [142, 90] width 90 height 35
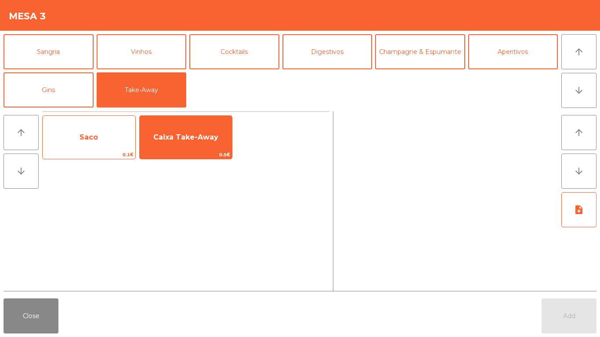
click at [92, 143] on span "Saco" at bounding box center [89, 138] width 93 height 24
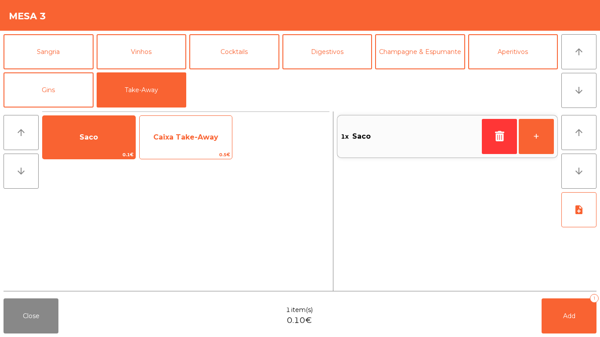
click at [166, 137] on span "Caixa Take-Away" at bounding box center [185, 137] width 65 height 8
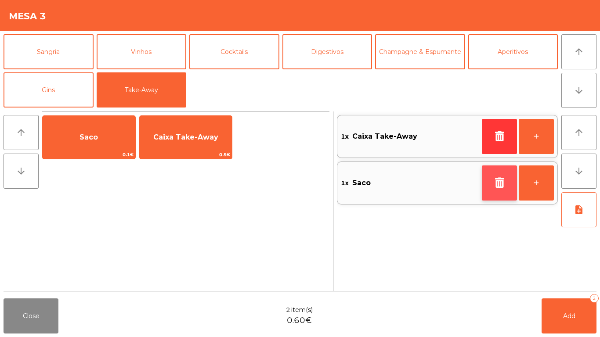
click at [506, 192] on button "button" at bounding box center [499, 183] width 35 height 35
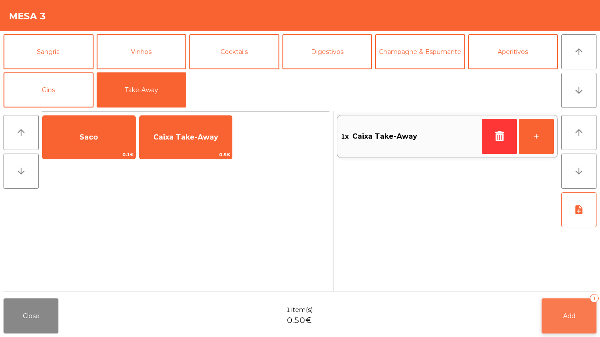
click at [586, 300] on button "Add 1" at bounding box center [569, 316] width 55 height 35
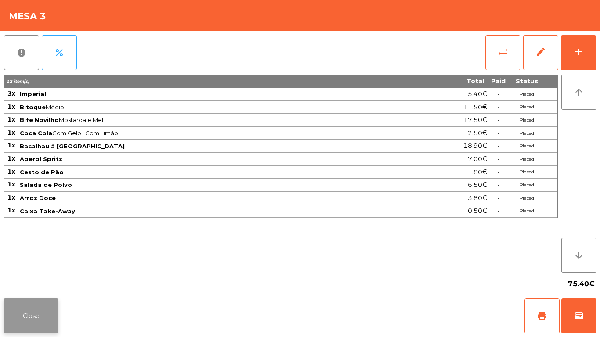
click at [44, 317] on button "Close" at bounding box center [31, 316] width 55 height 35
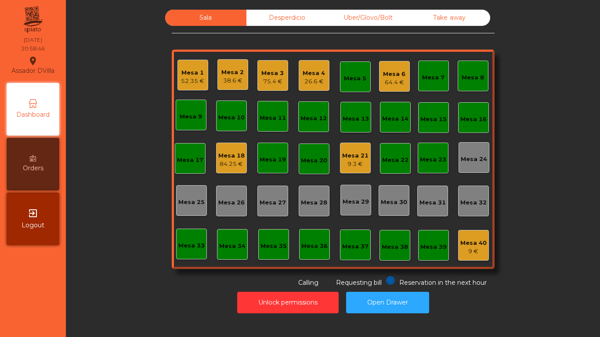
click at [141, 279] on div "Sala Desperdicio Uber/Glovo/Bolt Take away Mesa 1 52.35 € Mesa 2 38.6 € Mesa 3 …" at bounding box center [333, 149] width 511 height 278
click at [219, 165] on div "84.25 €" at bounding box center [231, 164] width 26 height 9
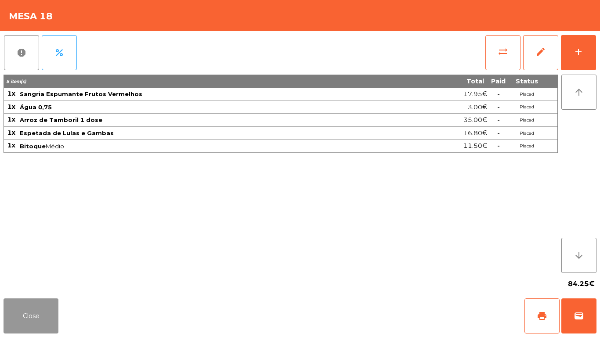
drag, startPoint x: 49, startPoint y: 310, endPoint x: 69, endPoint y: 265, distance: 49.4
click at [49, 308] on button "Close" at bounding box center [31, 316] width 55 height 35
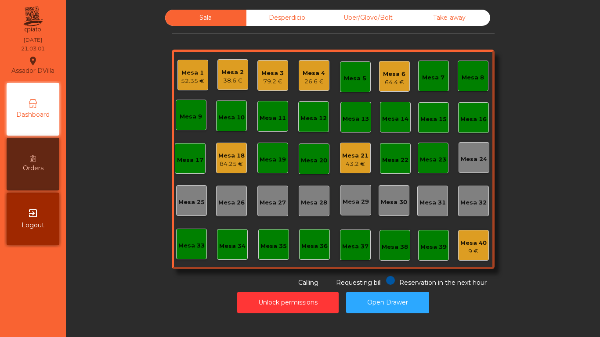
click at [220, 157] on div "Mesa 18" at bounding box center [231, 156] width 26 height 9
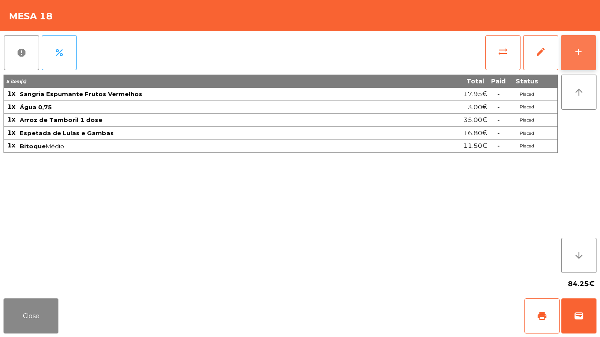
click at [562, 63] on button "add" at bounding box center [578, 52] width 35 height 35
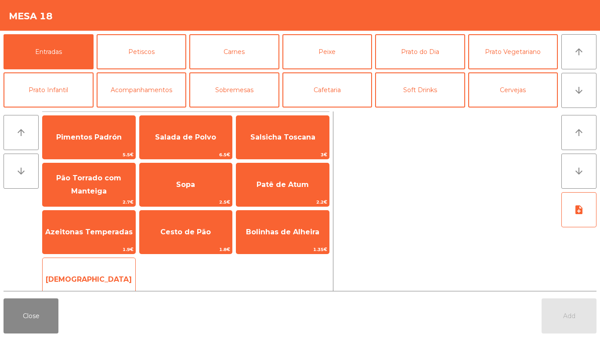
click at [117, 272] on span "[DEMOGRAPHIC_DATA]" at bounding box center [89, 280] width 93 height 24
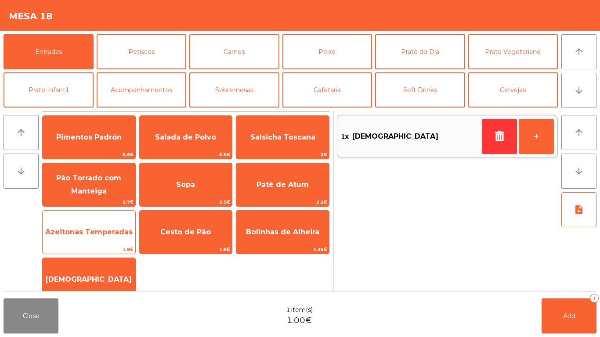
click at [113, 229] on span "Azeitonas Temperadas" at bounding box center [88, 232] width 87 height 8
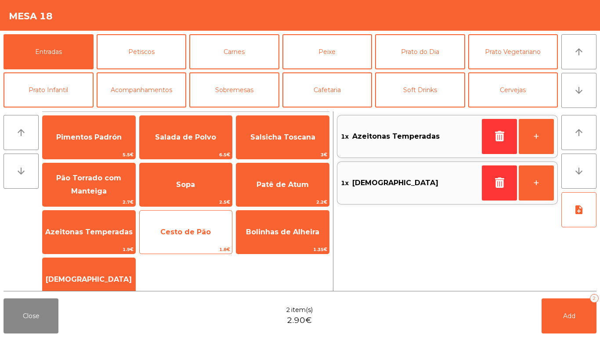
click at [214, 238] on span "Cesto de Pão" at bounding box center [186, 233] width 93 height 24
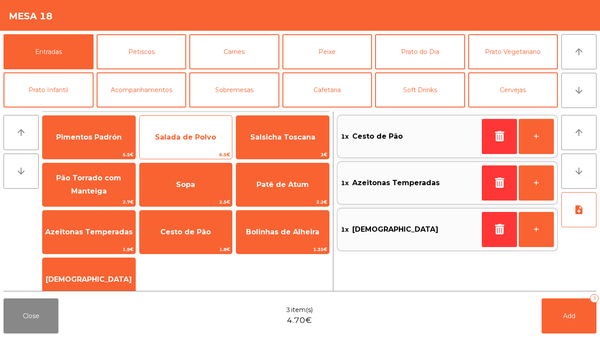
click at [211, 145] on span "Salada de Polvo" at bounding box center [186, 138] width 93 height 24
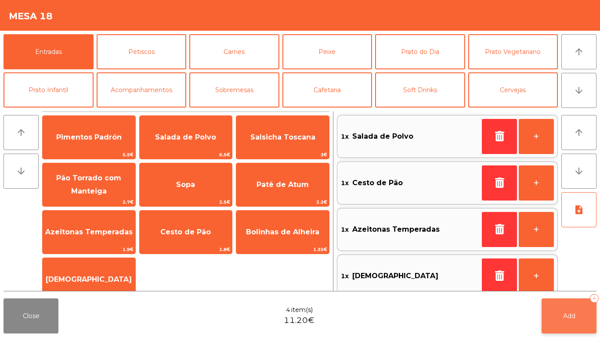
click at [587, 316] on button "Add 4" at bounding box center [569, 316] width 55 height 35
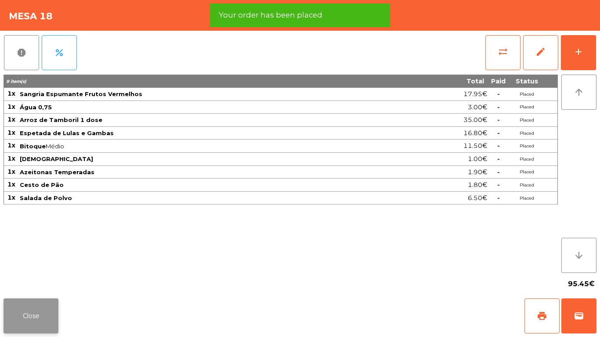
click at [40, 312] on button "Close" at bounding box center [31, 316] width 55 height 35
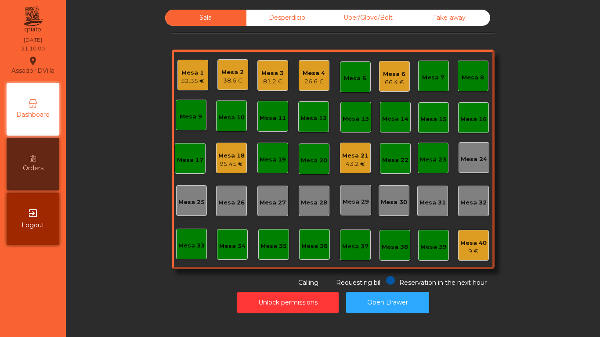
click at [271, 66] on div "Mesa 3 81.2 €" at bounding box center [272, 75] width 22 height 21
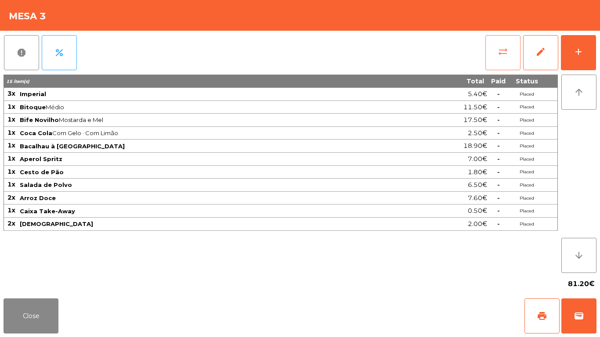
click at [508, 52] on span "sync_alt" at bounding box center [503, 52] width 11 height 11
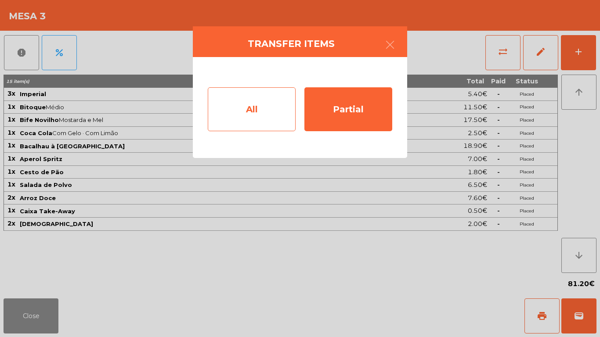
click at [256, 111] on div "All" at bounding box center [252, 109] width 88 height 44
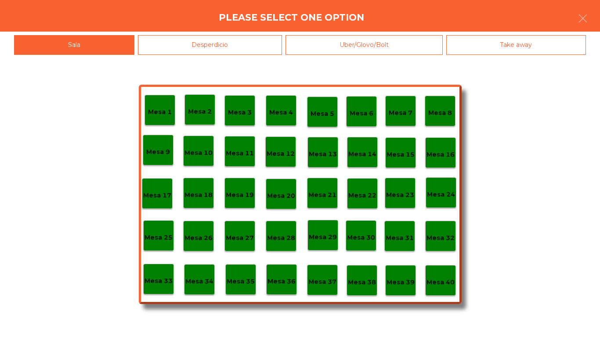
click at [452, 281] on p "Mesa 40" at bounding box center [441, 283] width 28 height 10
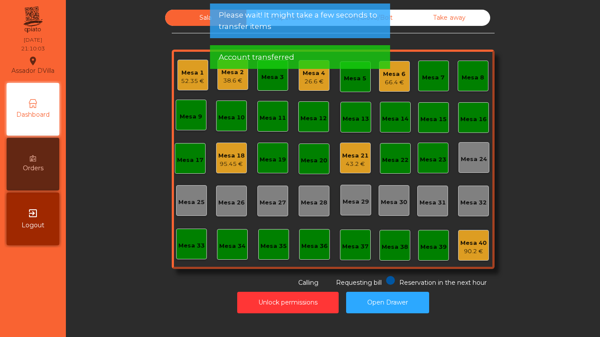
click at [235, 82] on div "38.6 €" at bounding box center [232, 80] width 22 height 9
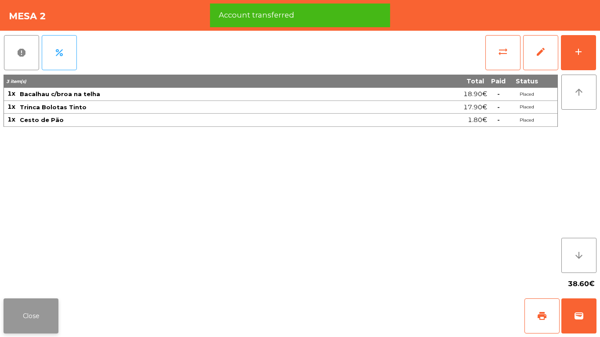
click at [39, 303] on button "Close" at bounding box center [31, 316] width 55 height 35
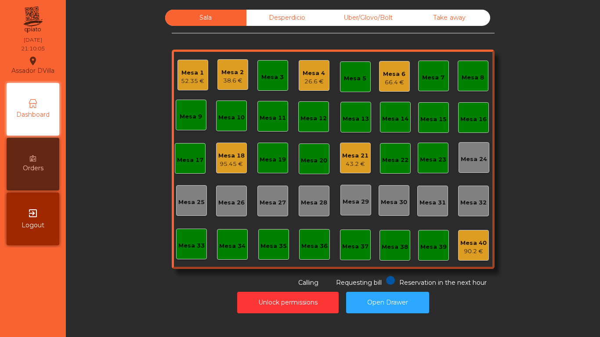
click at [225, 78] on div "38.6 €" at bounding box center [232, 80] width 22 height 9
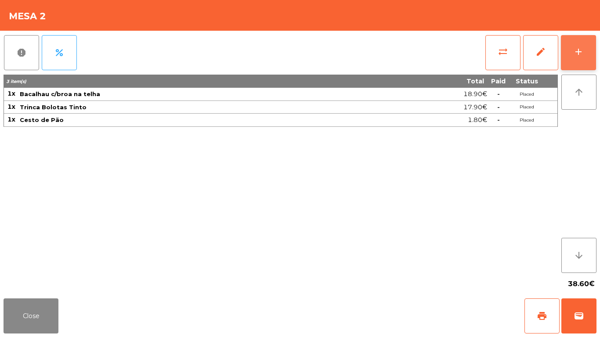
click at [595, 50] on button "add" at bounding box center [578, 52] width 35 height 35
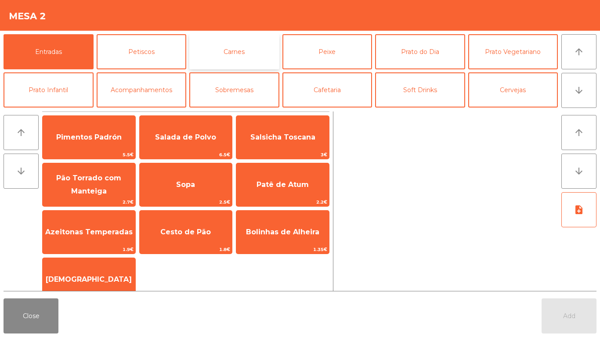
click at [263, 48] on button "Carnes" at bounding box center [234, 51] width 90 height 35
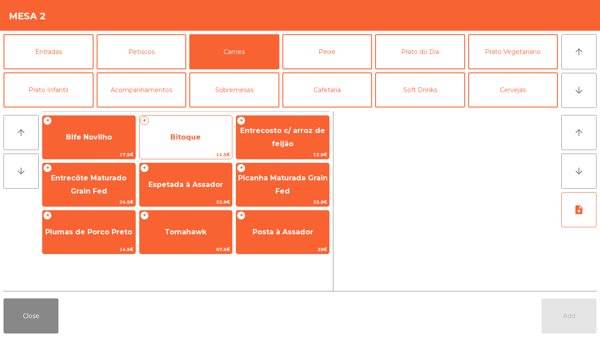
click at [199, 140] on span "Bitoque" at bounding box center [186, 137] width 30 height 8
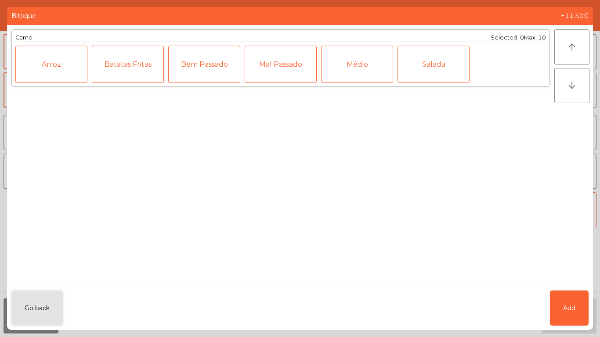
click at [599, 312] on ngb-modal-window "Bitoque +11.50€ Carne Selected: 0 Max: 10 Arroz Batatas Fritas Bem Passado Mal …" at bounding box center [300, 168] width 600 height 337
click at [587, 307] on button "Add" at bounding box center [569, 308] width 39 height 35
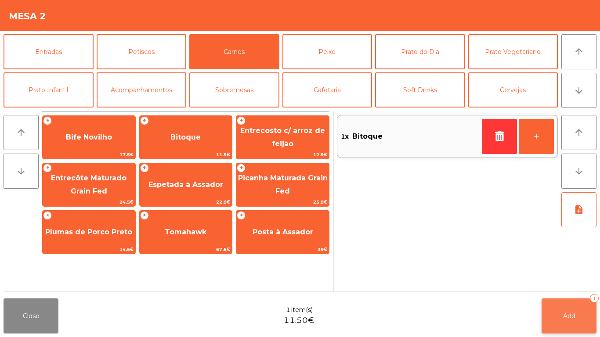
click at [588, 319] on button "Add 1" at bounding box center [569, 316] width 55 height 35
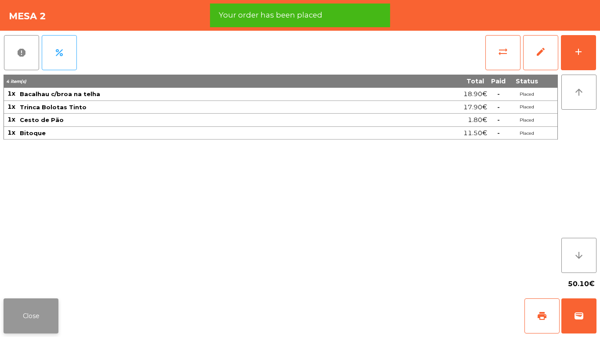
click at [45, 309] on button "Close" at bounding box center [31, 316] width 55 height 35
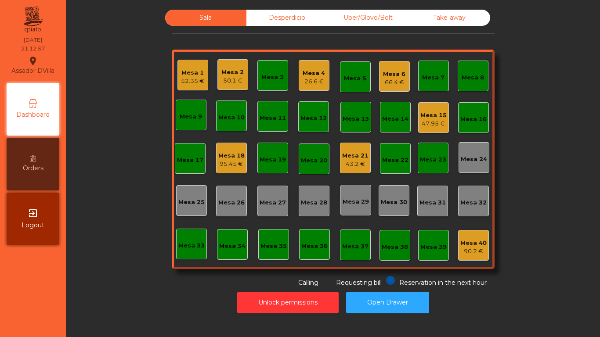
click at [194, 76] on div "Mesa 1" at bounding box center [192, 73] width 23 height 9
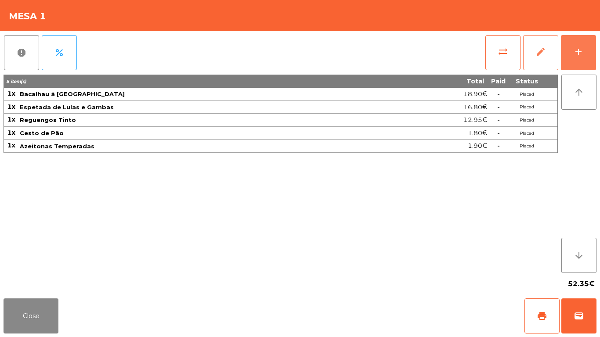
drag, startPoint x: 569, startPoint y: 62, endPoint x: 558, endPoint y: 62, distance: 11.0
click at [569, 62] on button "add" at bounding box center [578, 52] width 35 height 35
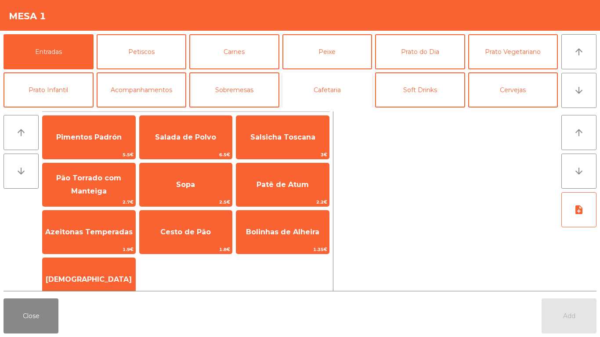
click at [364, 89] on button "Cafetaria" at bounding box center [328, 90] width 90 height 35
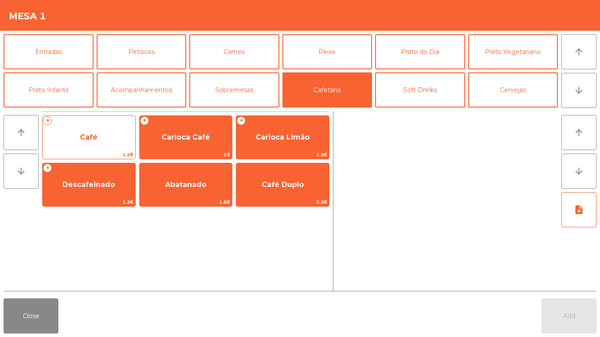
click at [92, 147] on span "Café" at bounding box center [89, 138] width 93 height 24
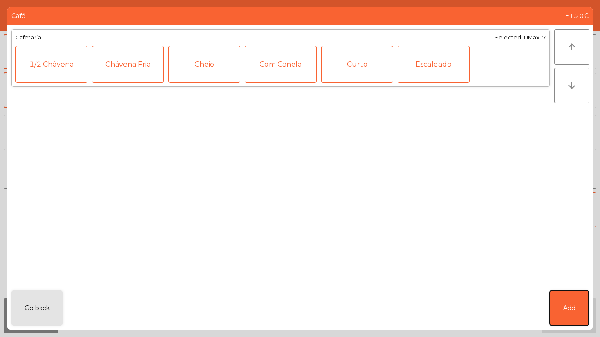
click at [574, 295] on button "Add" at bounding box center [569, 308] width 39 height 35
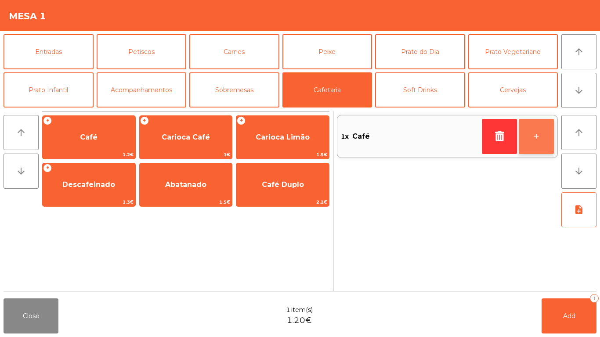
click at [534, 138] on button "+" at bounding box center [536, 136] width 35 height 35
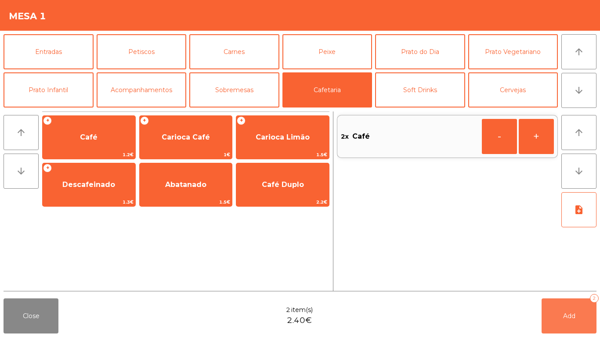
drag, startPoint x: 572, startPoint y: 314, endPoint x: 269, endPoint y: 319, distance: 302.8
click at [572, 314] on span "Add" at bounding box center [569, 316] width 12 height 8
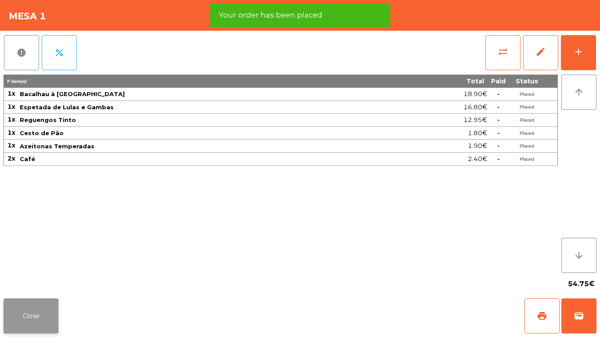
click at [28, 316] on button "Close" at bounding box center [31, 316] width 55 height 35
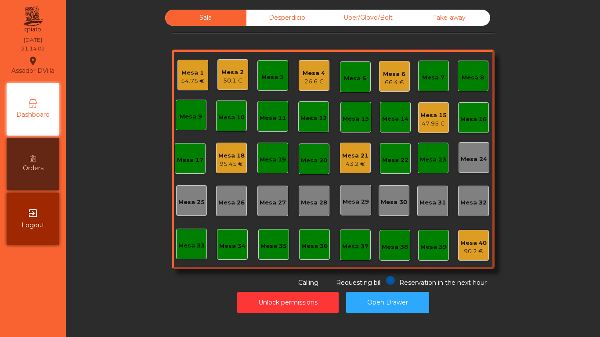
click at [307, 81] on div "26.6 €" at bounding box center [314, 81] width 22 height 9
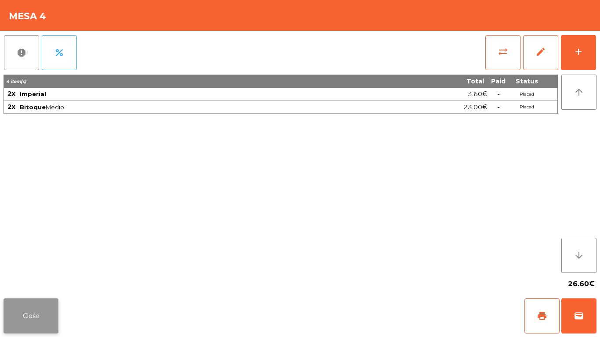
click at [17, 316] on button "Close" at bounding box center [31, 316] width 55 height 35
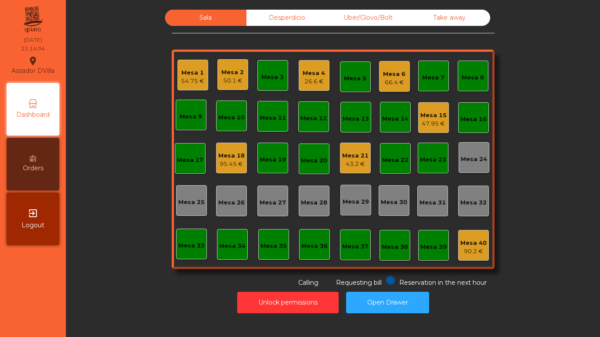
click at [192, 91] on div "Mesa 1 54.75 € Mesa 2 50.1 € Mesa 3 Mesa 4 26.6 € Mesa 5 Mesa 6 66.4 € Mesa 7 M…" at bounding box center [333, 160] width 323 height 220
click at [192, 84] on div "54.75 €" at bounding box center [192, 81] width 23 height 9
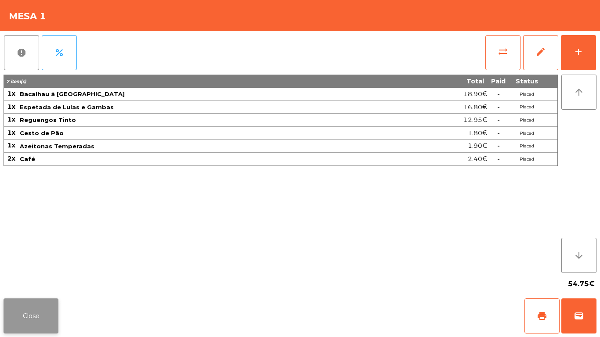
drag, startPoint x: 25, startPoint y: 326, endPoint x: 78, endPoint y: 302, distance: 58.6
click at [26, 326] on button "Close" at bounding box center [31, 316] width 55 height 35
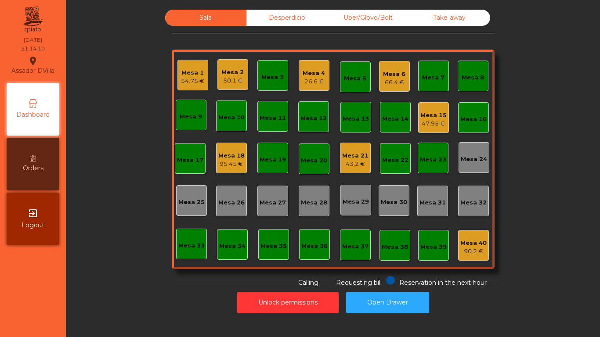
click at [224, 164] on div "95.45 €" at bounding box center [231, 164] width 26 height 9
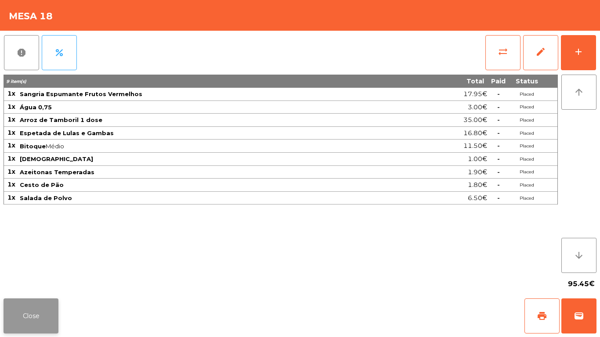
click at [29, 325] on button "Close" at bounding box center [31, 316] width 55 height 35
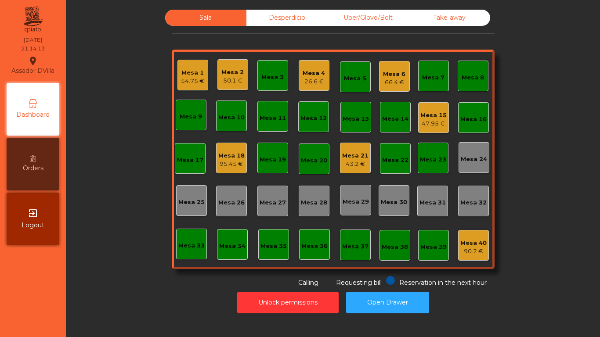
click at [222, 165] on div "95.45 €" at bounding box center [231, 164] width 26 height 9
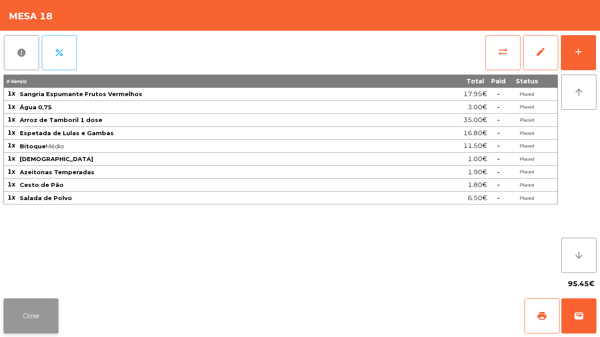
click at [13, 312] on button "Close" at bounding box center [31, 316] width 55 height 35
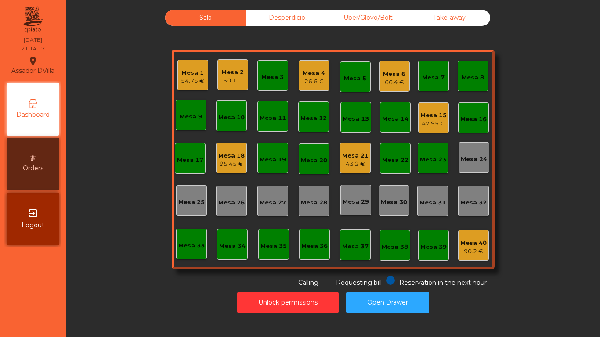
click at [432, 118] on div "Mesa 15" at bounding box center [434, 115] width 26 height 9
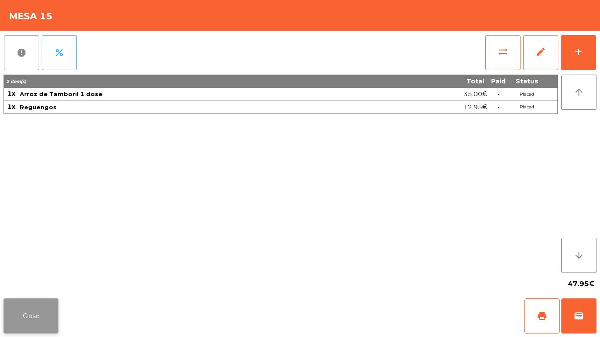
click at [33, 316] on button "Close" at bounding box center [31, 316] width 55 height 35
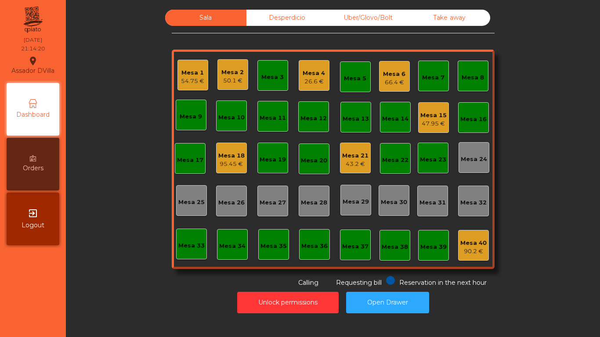
click at [145, 294] on div "Unlock permissions Open Drawer" at bounding box center [333, 303] width 511 height 30
click at [225, 82] on div "50.1 €" at bounding box center [232, 80] width 22 height 9
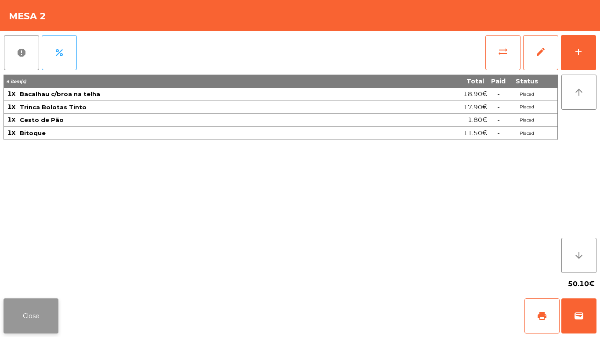
click at [26, 312] on button "Close" at bounding box center [31, 316] width 55 height 35
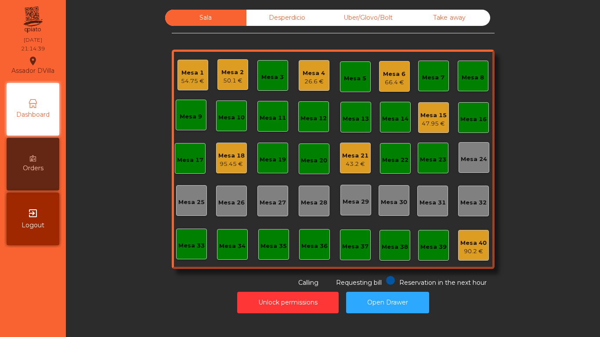
click at [102, 292] on div "Unlock permissions Open Drawer" at bounding box center [333, 303] width 511 height 30
click at [398, 80] on div "66.4 €" at bounding box center [394, 82] width 22 height 9
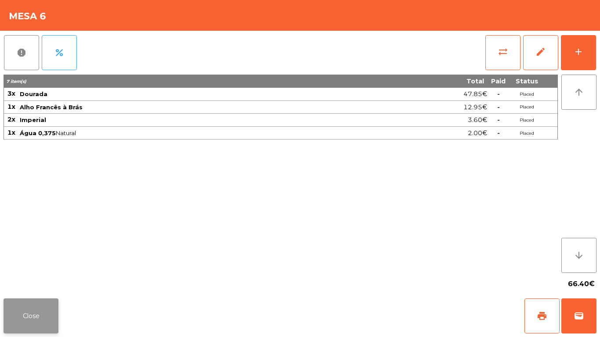
click at [33, 311] on button "Close" at bounding box center [31, 316] width 55 height 35
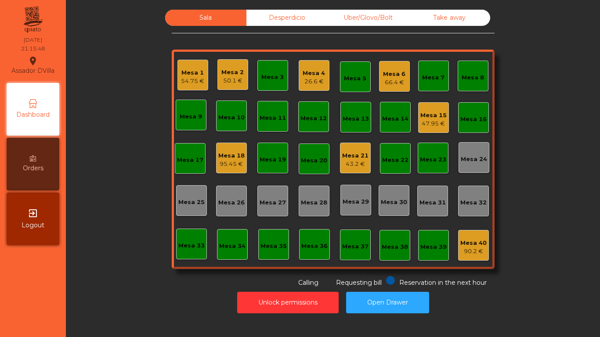
click at [78, 279] on div "Sala Desperdicio Uber/Glovo/Bolt Take away Mesa 1 54.75 € Mesa 2 50.1 € Mesa 3 …" at bounding box center [333, 149] width 511 height 278
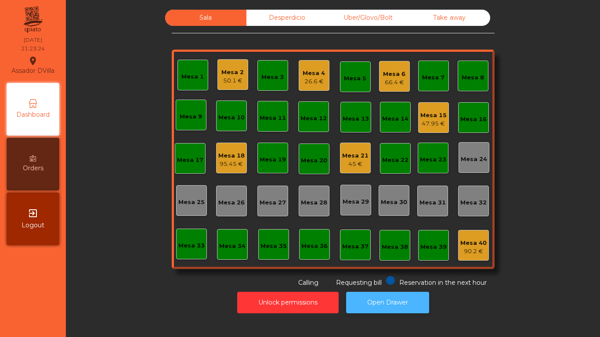
click at [396, 307] on button "Open Drawer" at bounding box center [387, 303] width 83 height 22
click at [218, 87] on div "Mesa 2 50.1 €" at bounding box center [233, 74] width 31 height 31
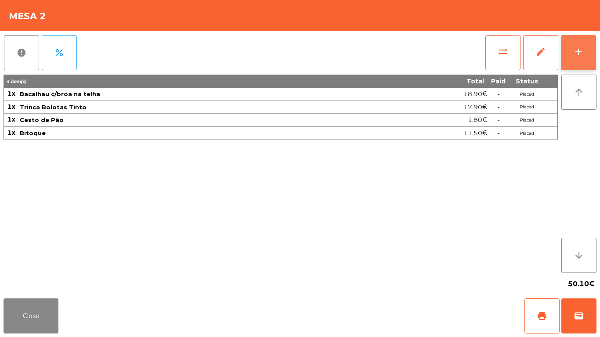
click at [589, 52] on button "add" at bounding box center [578, 52] width 35 height 35
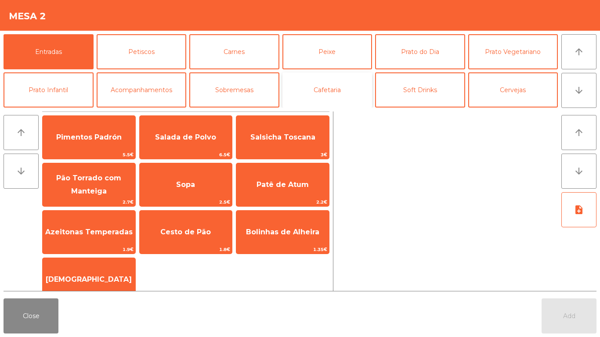
click at [345, 89] on button "Cafetaria" at bounding box center [328, 90] width 90 height 35
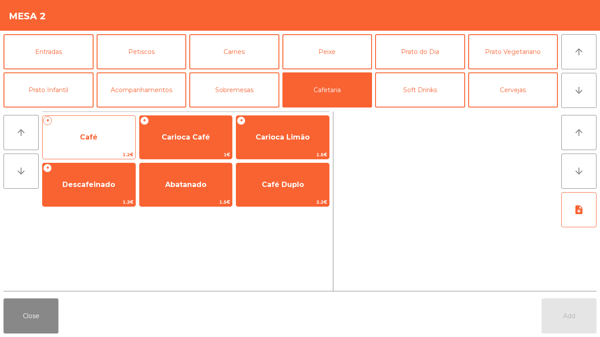
click at [80, 138] on span "Café" at bounding box center [89, 137] width 18 height 8
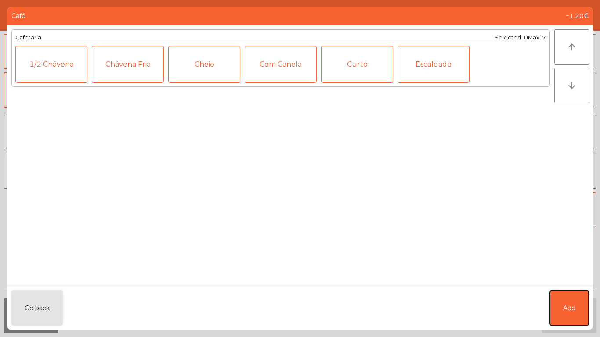
click at [585, 293] on button "Add" at bounding box center [569, 308] width 39 height 35
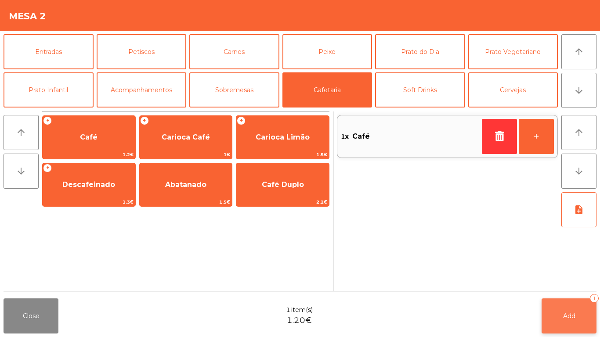
click at [563, 306] on button "Add 1" at bounding box center [569, 316] width 55 height 35
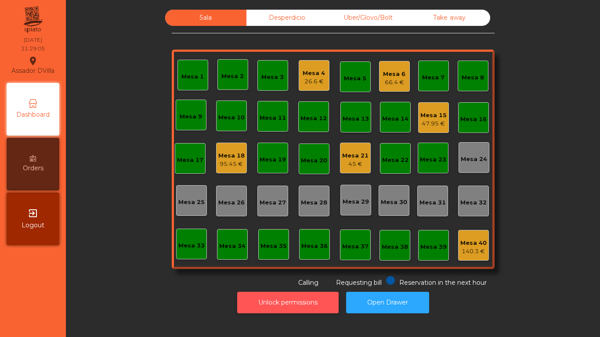
click at [292, 307] on button "Unlock permissions" at bounding box center [288, 303] width 102 height 22
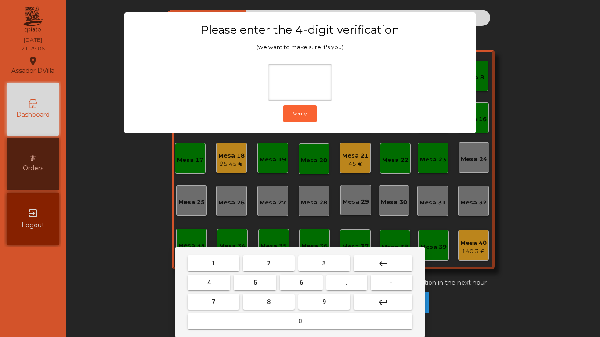
click at [214, 264] on span "1" at bounding box center [214, 263] width 4 height 7
click at [334, 300] on button "9" at bounding box center [324, 302] width 52 height 16
click at [218, 283] on button "4" at bounding box center [209, 283] width 43 height 16
click at [267, 320] on button "0" at bounding box center [300, 322] width 225 height 16
type input "****"
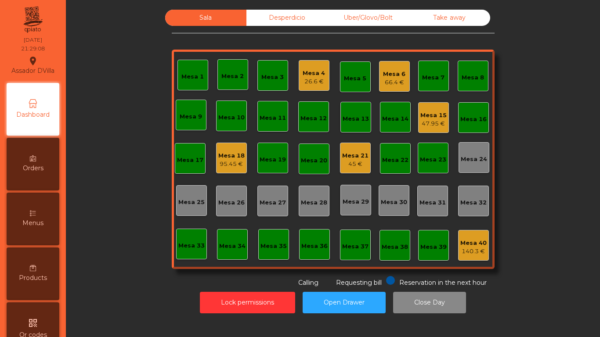
click at [476, 243] on div "Mesa 40" at bounding box center [474, 243] width 26 height 9
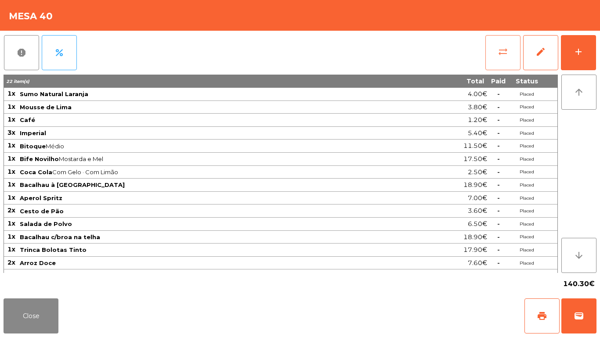
click at [515, 50] on button "sync_alt" at bounding box center [503, 52] width 35 height 35
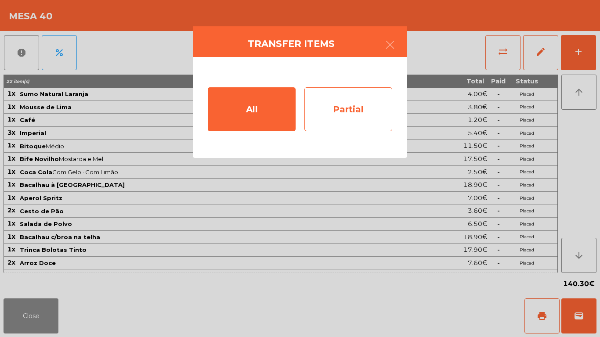
click at [363, 113] on div "Partial" at bounding box center [349, 109] width 88 height 44
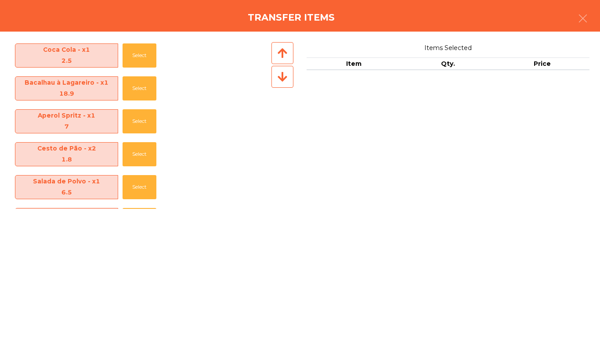
scroll to position [203, 0]
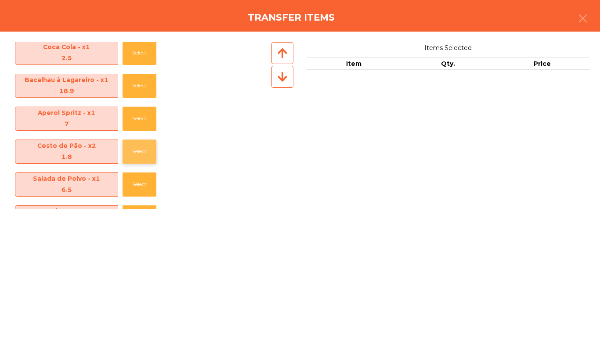
click at [123, 151] on button "Select" at bounding box center [140, 152] width 34 height 24
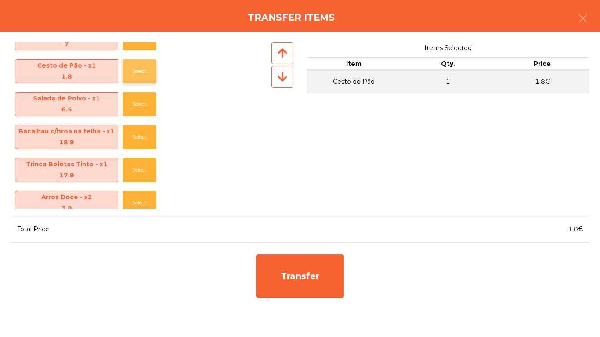
scroll to position [296, 0]
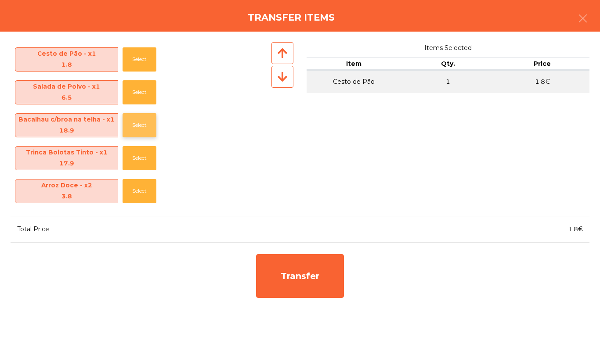
click at [130, 125] on button "Select" at bounding box center [140, 125] width 34 height 24
click at [128, 128] on button "Select" at bounding box center [140, 125] width 34 height 24
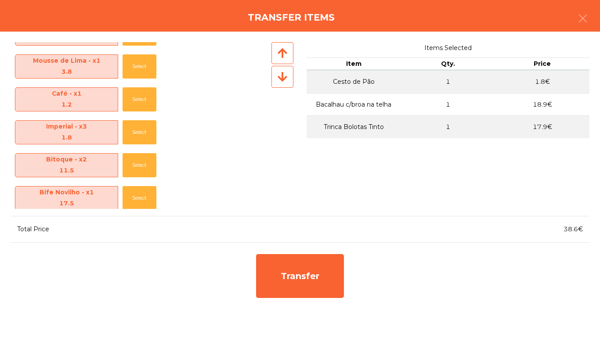
scroll to position [0, 0]
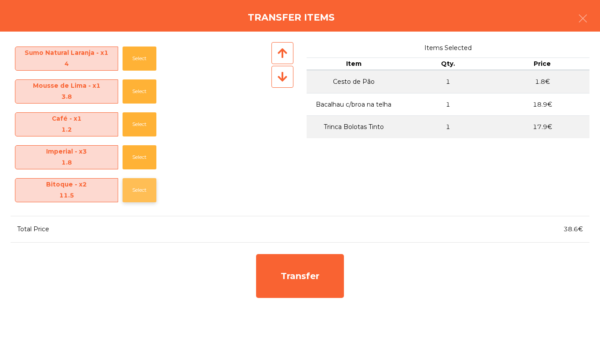
click at [124, 191] on button "Select" at bounding box center [140, 190] width 34 height 24
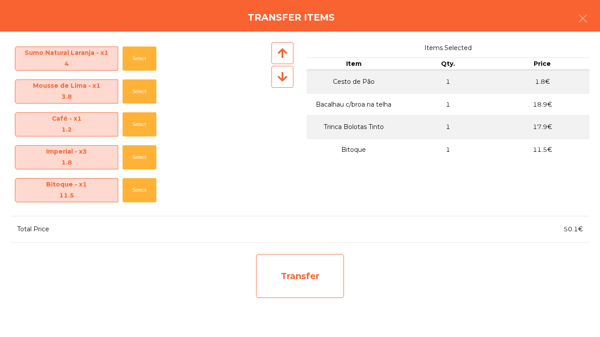
click at [292, 274] on div "Transfer" at bounding box center [300, 276] width 88 height 44
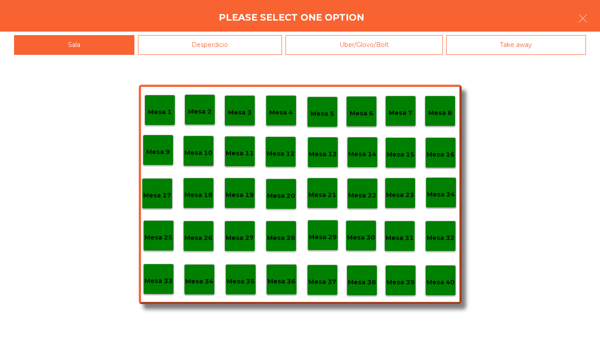
click at [197, 107] on p "Mesa 2" at bounding box center [200, 112] width 24 height 10
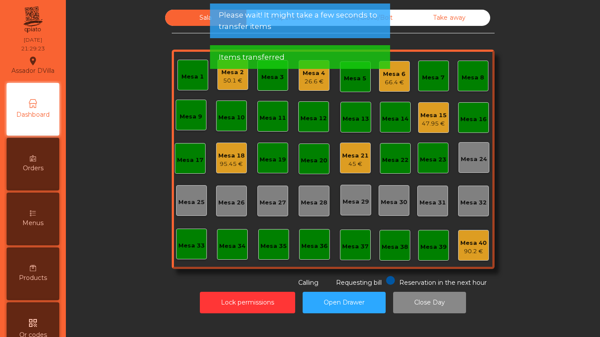
click at [235, 71] on app-alert "Please wait! It might take a few seconds to transfer items Items transferred" at bounding box center [300, 40] width 180 height 73
click at [221, 80] on div "50.1 €" at bounding box center [232, 80] width 22 height 9
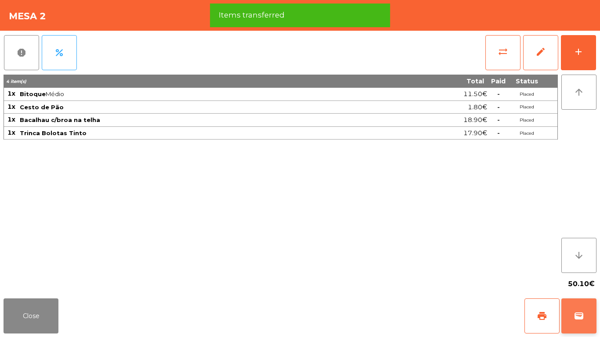
click at [576, 303] on button "wallet" at bounding box center [579, 316] width 35 height 35
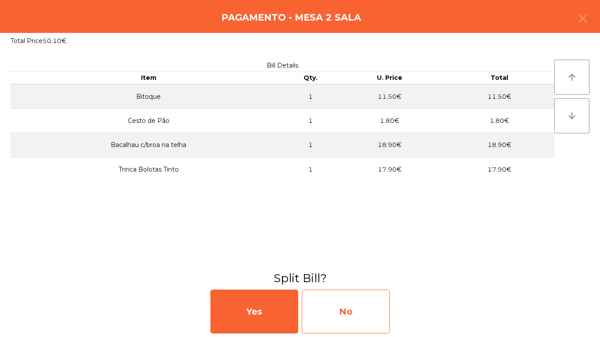
click at [375, 315] on div "No" at bounding box center [346, 312] width 88 height 44
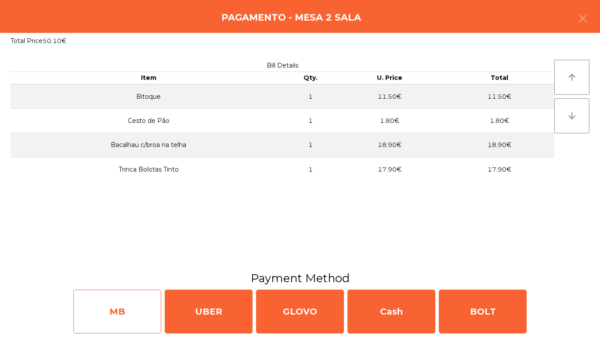
click at [131, 310] on div "MB" at bounding box center [117, 312] width 88 height 44
select select "**"
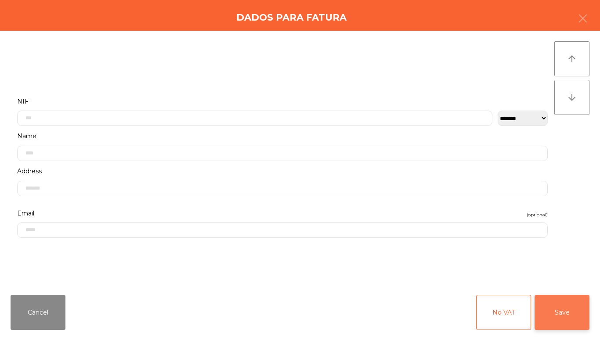
click at [569, 314] on button "Save" at bounding box center [562, 312] width 55 height 35
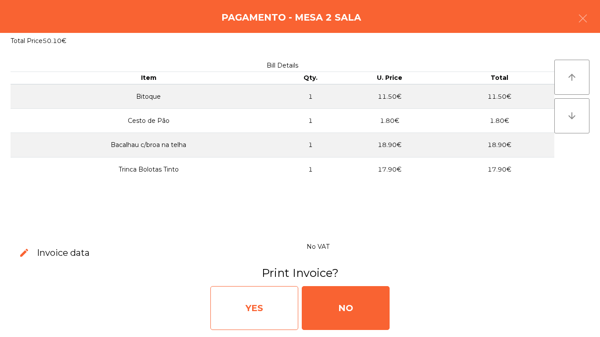
click at [251, 305] on div "YES" at bounding box center [254, 309] width 88 height 44
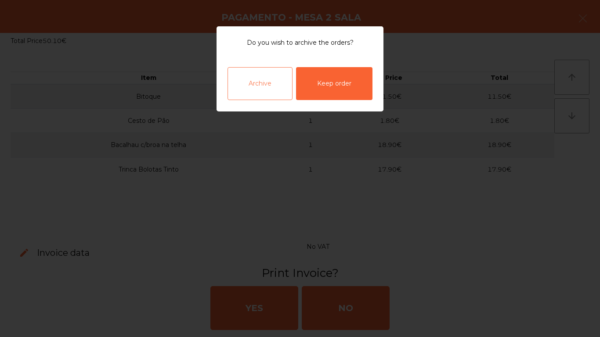
click at [265, 94] on div "Archive" at bounding box center [260, 83] width 65 height 33
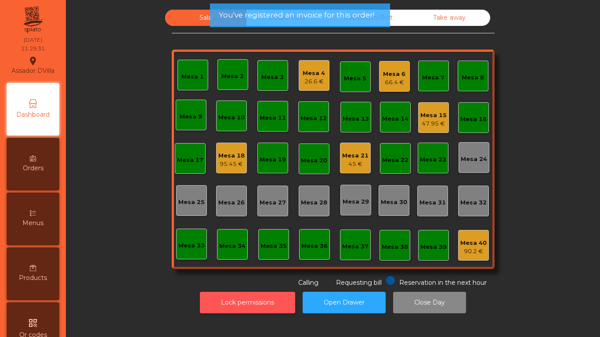
click at [222, 304] on button "Lock permissions" at bounding box center [247, 303] width 95 height 22
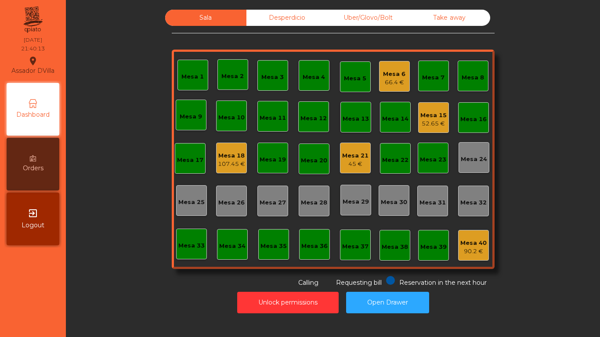
click at [443, 124] on div "52.65 €" at bounding box center [434, 124] width 26 height 9
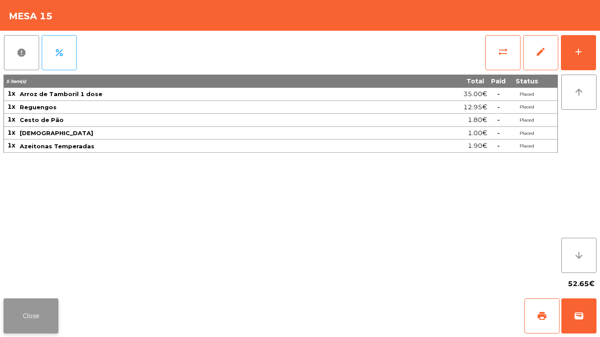
click at [24, 320] on button "Close" at bounding box center [31, 316] width 55 height 35
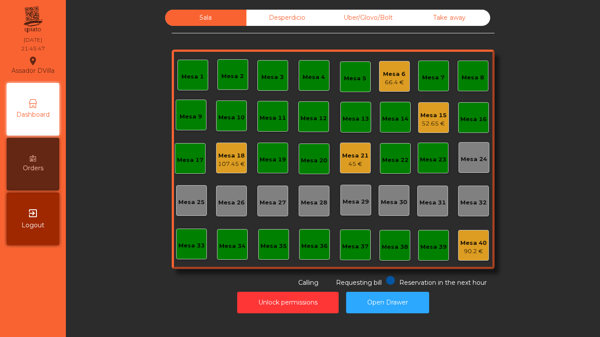
click at [362, 160] on div "45 €" at bounding box center [355, 164] width 26 height 9
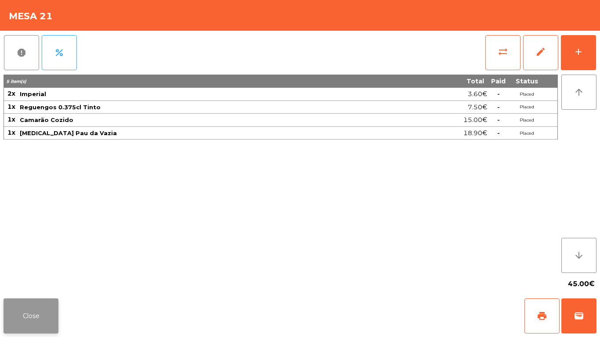
click at [50, 317] on button "Close" at bounding box center [31, 316] width 55 height 35
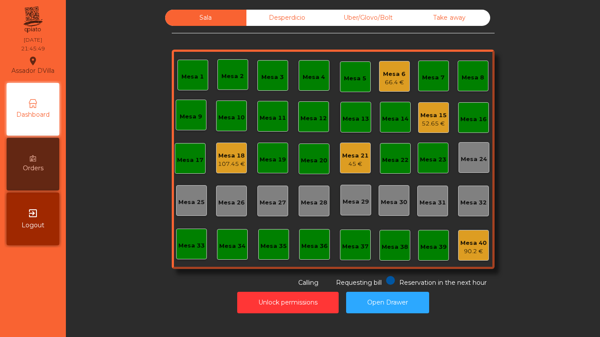
click at [398, 73] on div "Mesa 6" at bounding box center [394, 74] width 22 height 9
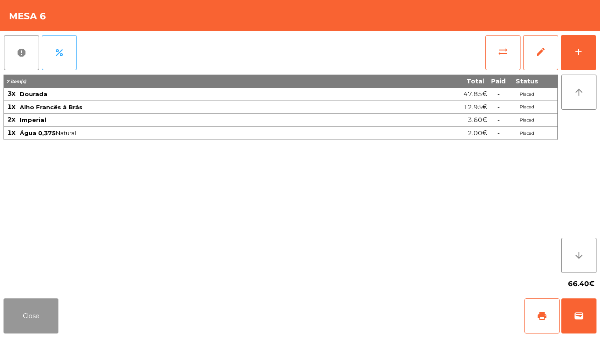
drag, startPoint x: 38, startPoint y: 316, endPoint x: 53, endPoint y: 308, distance: 16.1
click at [41, 316] on button "Close" at bounding box center [31, 316] width 55 height 35
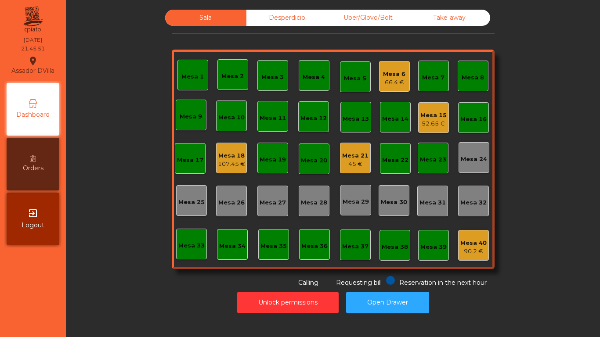
click at [435, 118] on div "Mesa 15" at bounding box center [434, 115] width 26 height 9
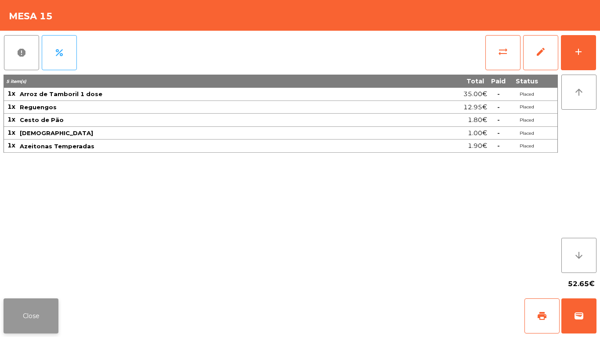
click at [41, 306] on button "Close" at bounding box center [31, 316] width 55 height 35
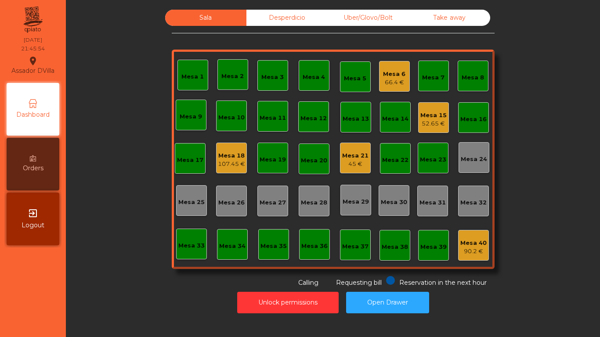
click at [388, 78] on div "Mesa 6" at bounding box center [394, 74] width 22 height 9
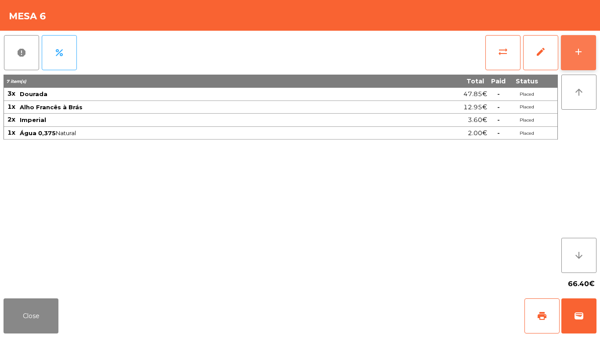
click at [581, 44] on button "add" at bounding box center [578, 52] width 35 height 35
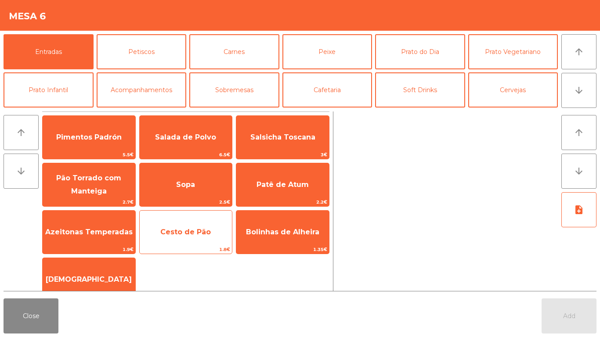
click at [176, 236] on span "Cesto de Pão" at bounding box center [185, 232] width 51 height 8
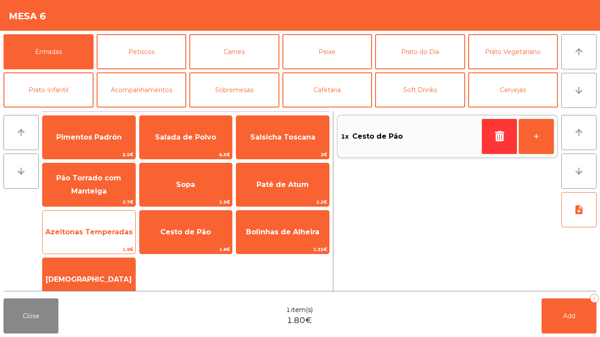
click at [110, 235] on span "Azeitonas Temperadas" at bounding box center [88, 232] width 87 height 8
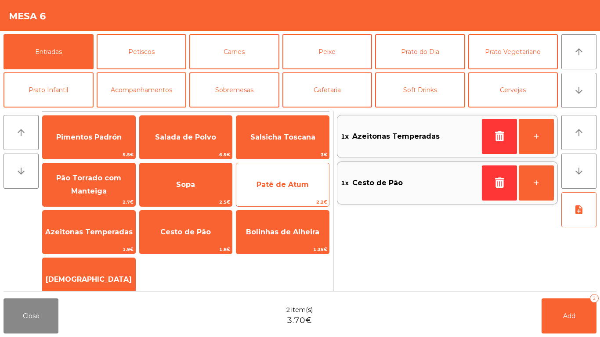
click at [286, 178] on span "Patê de Atum" at bounding box center [282, 185] width 93 height 24
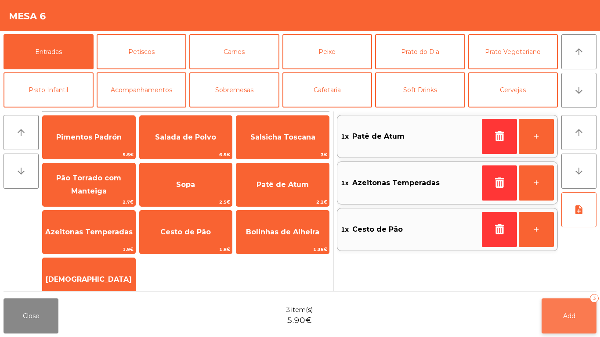
click at [577, 317] on button "Add 3" at bounding box center [569, 316] width 55 height 35
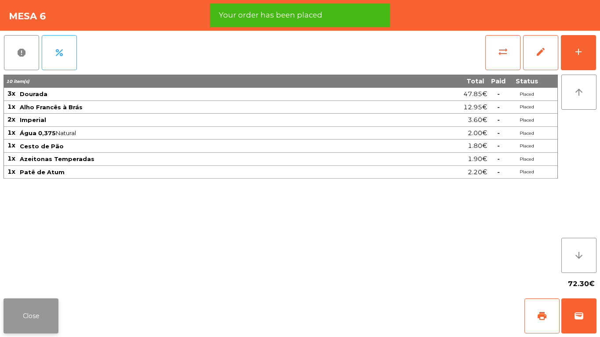
click at [48, 309] on button "Close" at bounding box center [31, 316] width 55 height 35
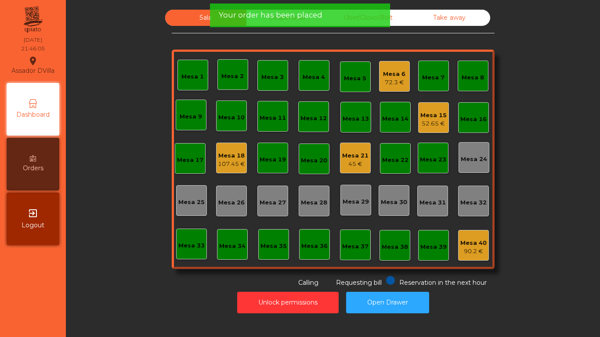
click at [218, 167] on div "107.45 €" at bounding box center [231, 164] width 27 height 9
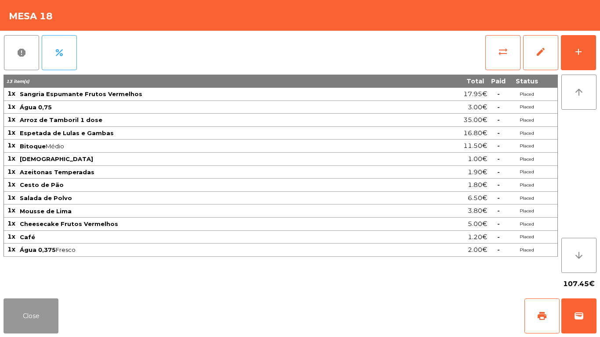
click at [46, 313] on button "Close" at bounding box center [31, 316] width 55 height 35
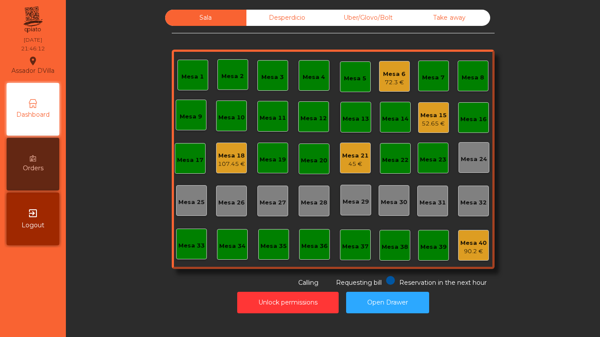
click at [421, 116] on div "Mesa 15" at bounding box center [434, 115] width 26 height 9
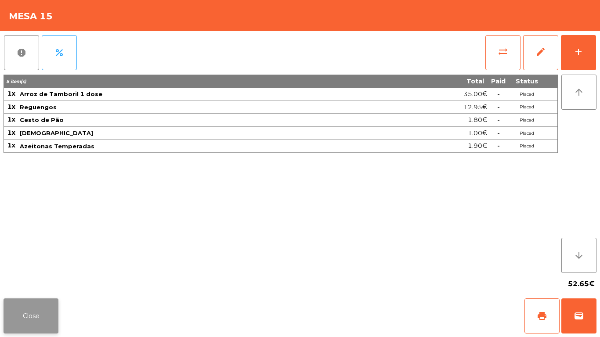
click at [43, 311] on button "Close" at bounding box center [31, 316] width 55 height 35
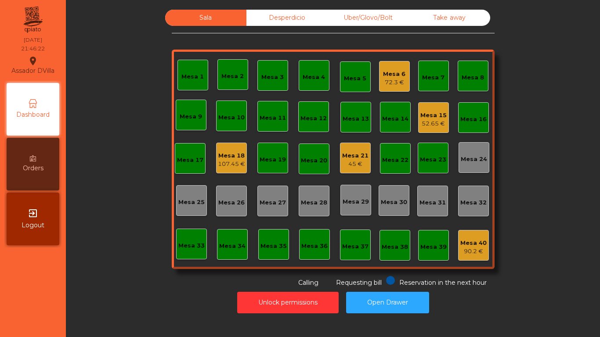
click at [356, 158] on div "Mesa 21" at bounding box center [355, 156] width 26 height 9
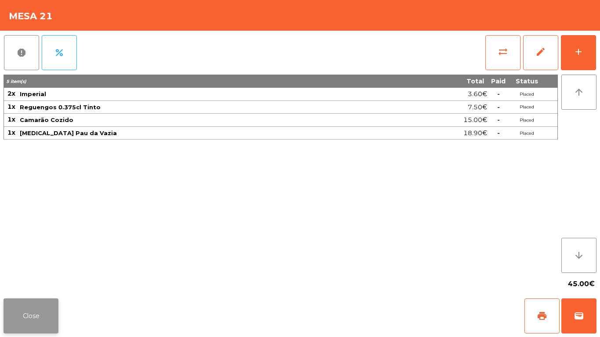
click at [33, 304] on button "Close" at bounding box center [31, 316] width 55 height 35
click at [38, 314] on button "Close" at bounding box center [31, 316] width 55 height 35
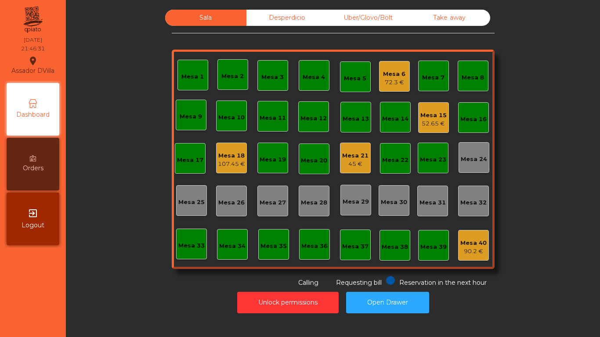
click at [151, 312] on div "Unlock permissions Open Drawer" at bounding box center [333, 303] width 511 height 30
click at [353, 149] on div "Mesa 21 45 €" at bounding box center [355, 158] width 26 height 21
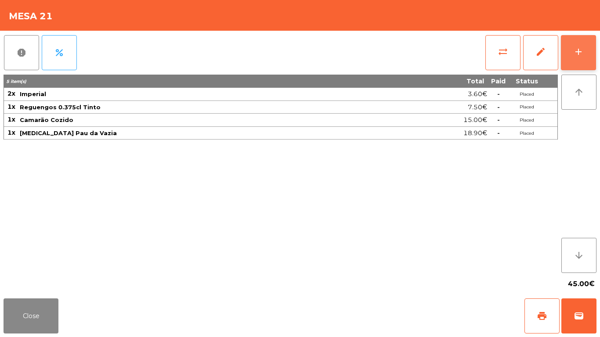
click at [587, 44] on button "add" at bounding box center [578, 52] width 35 height 35
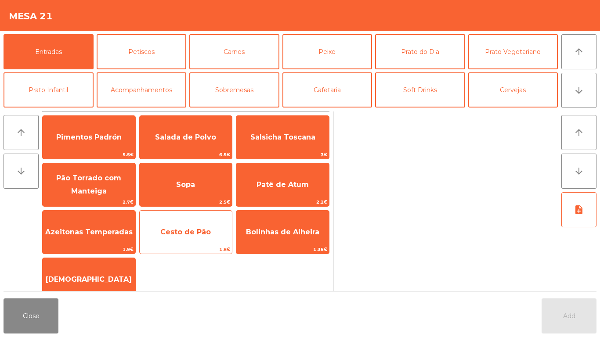
click at [181, 232] on span "Cesto de Pão" at bounding box center [185, 232] width 51 height 8
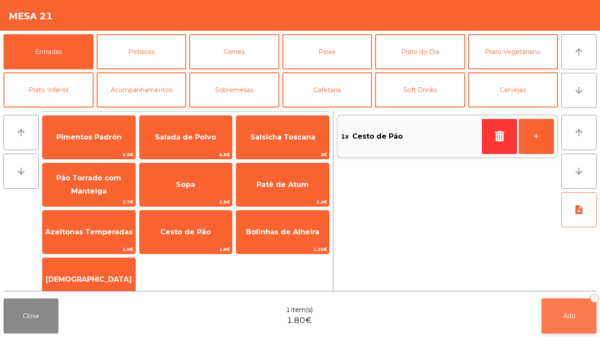
click at [563, 323] on button "Add 1" at bounding box center [569, 316] width 55 height 35
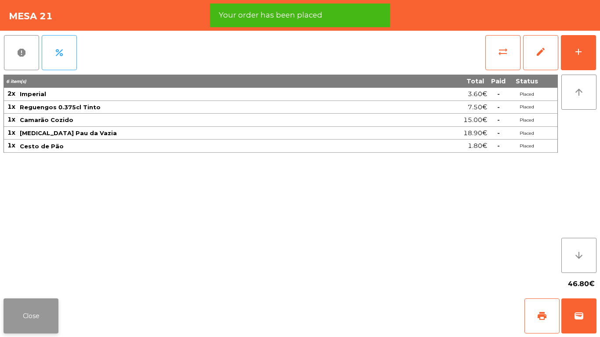
click at [36, 305] on button "Close" at bounding box center [31, 316] width 55 height 35
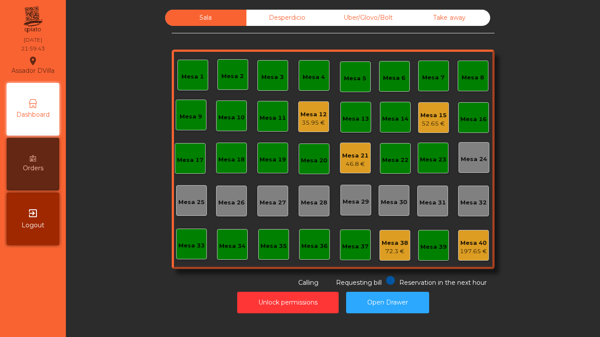
click at [427, 112] on div "Mesa 15 52.65 €" at bounding box center [434, 118] width 26 height 21
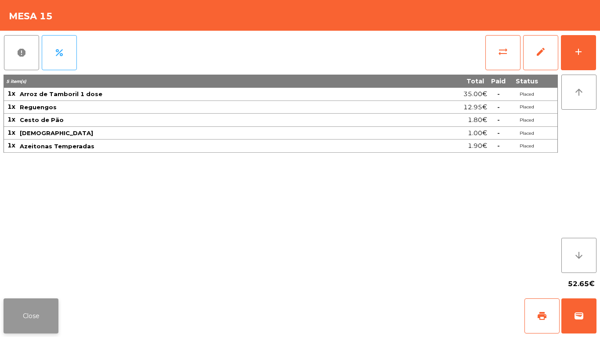
click at [47, 314] on button "Close" at bounding box center [31, 316] width 55 height 35
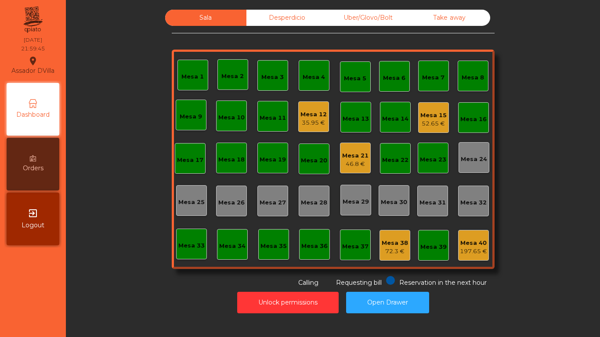
drag, startPoint x: 131, startPoint y: 278, endPoint x: 131, endPoint y: 272, distance: 6.7
click at [131, 278] on div "Sala Desperdicio Uber/Glovo/Bolt Take away Mesa 1 Mesa 2 Mesa 3 Mesa 4 Mesa 5 M…" at bounding box center [333, 149] width 511 height 278
click at [310, 117] on div "Mesa 12" at bounding box center [314, 114] width 26 height 9
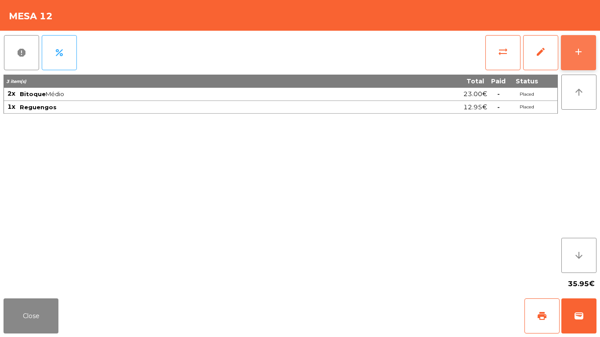
click at [588, 55] on button "add" at bounding box center [578, 52] width 35 height 35
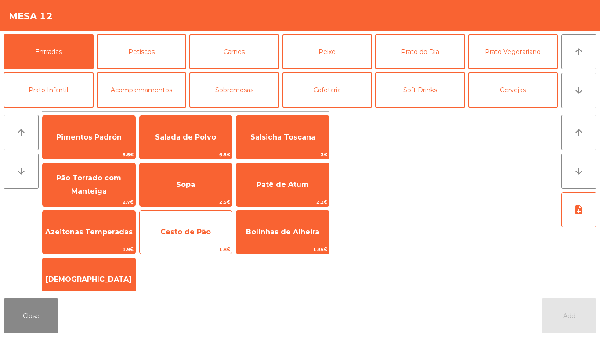
click at [190, 233] on span "Cesto de Pão" at bounding box center [185, 232] width 51 height 8
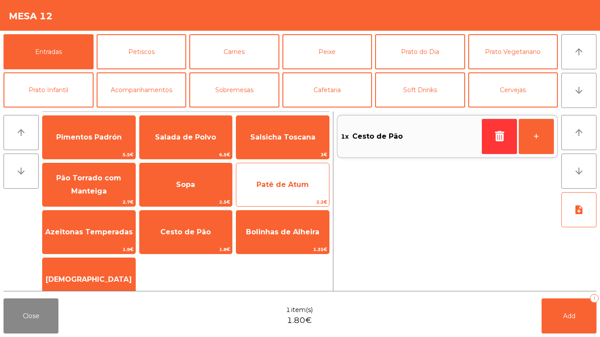
click at [292, 186] on span "Patê de Atum" at bounding box center [283, 185] width 52 height 8
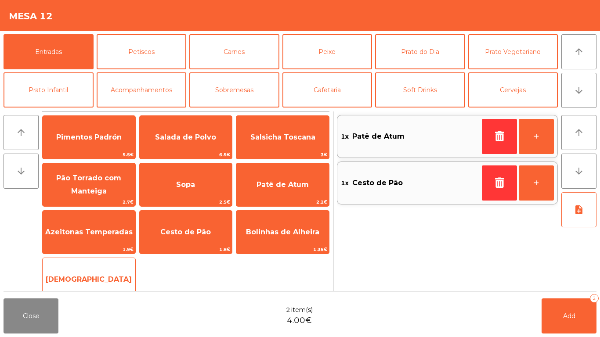
click at [90, 273] on span "[DEMOGRAPHIC_DATA]" at bounding box center [89, 280] width 93 height 24
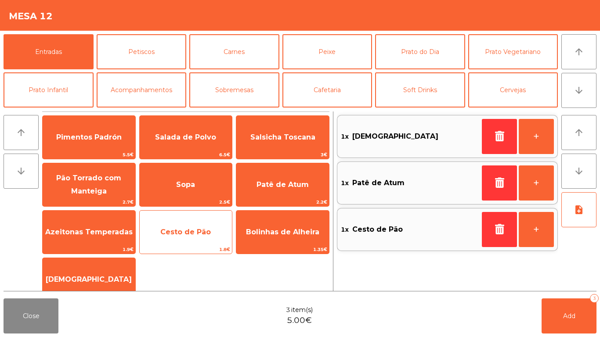
click at [178, 236] on span "Cesto de Pão" at bounding box center [185, 232] width 51 height 8
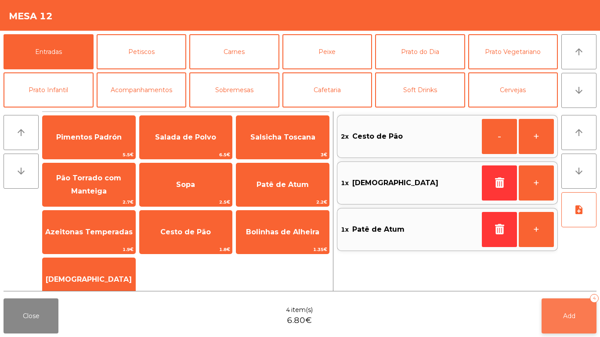
click at [563, 317] on span "Add" at bounding box center [569, 316] width 12 height 8
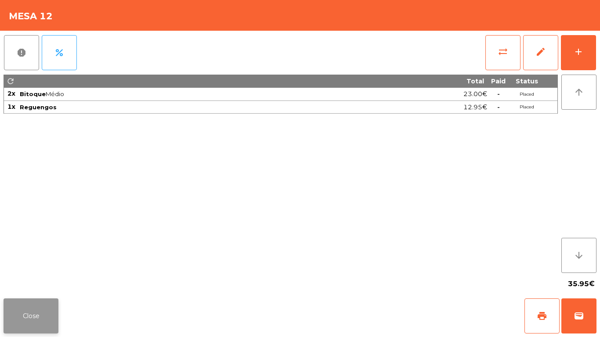
click at [15, 311] on button "Close" at bounding box center [31, 316] width 55 height 35
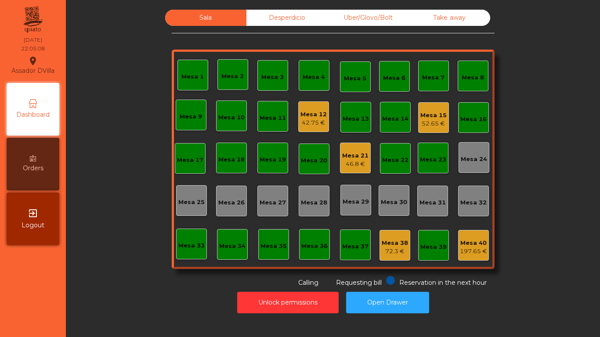
click at [432, 119] on div "Mesa 15" at bounding box center [434, 115] width 26 height 9
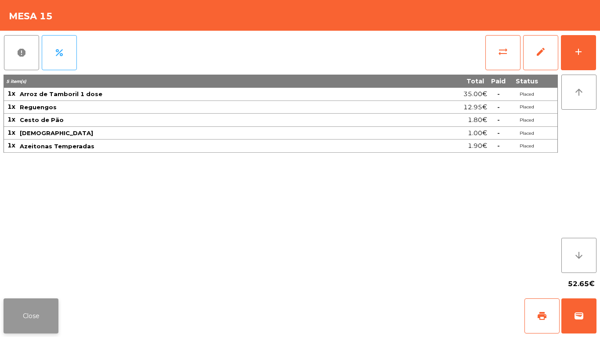
click at [36, 317] on button "Close" at bounding box center [31, 316] width 55 height 35
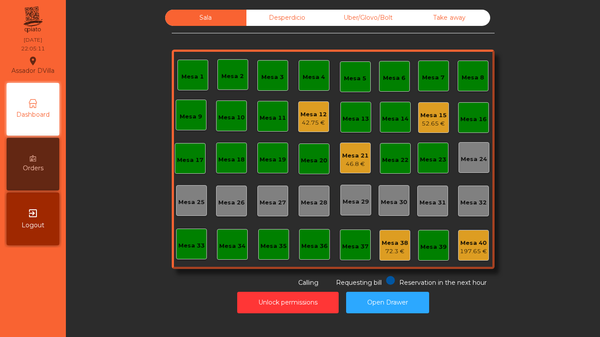
click at [311, 129] on div "Mesa 12 42.75 €" at bounding box center [313, 117] width 31 height 31
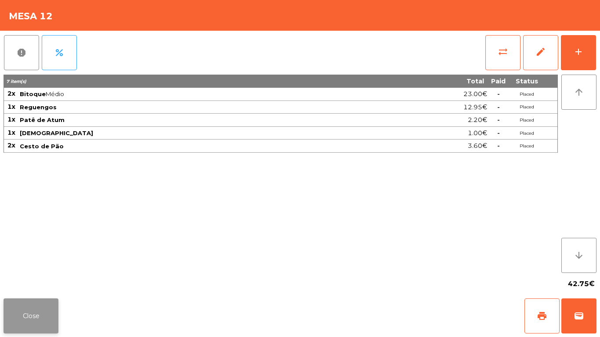
click at [26, 315] on button "Close" at bounding box center [31, 316] width 55 height 35
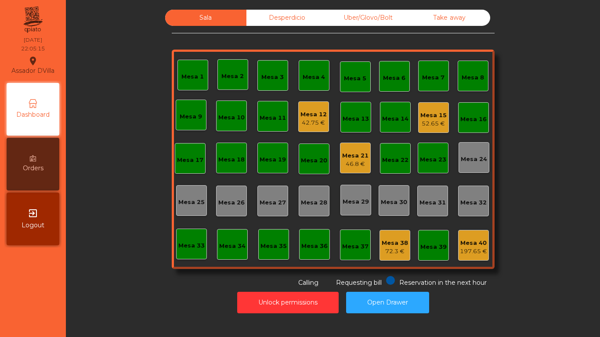
click at [39, 296] on nav "Assador DVilla location_on 13/09/2025 22:05:15 Dashboard Orders exit_to_app Log…" at bounding box center [33, 168] width 66 height 337
click at [360, 19] on div "Uber/Glovo/Bolt" at bounding box center [368, 18] width 81 height 16
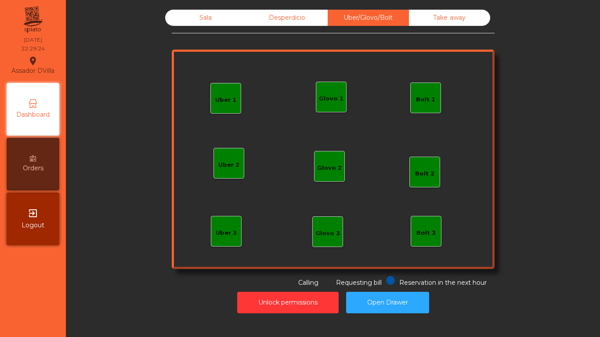
click at [428, 101] on div "Bolt 1" at bounding box center [425, 99] width 19 height 9
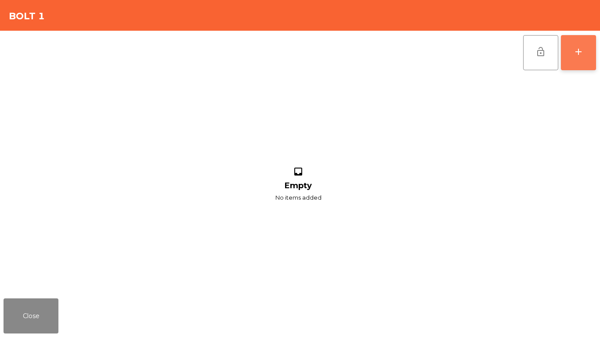
click at [596, 49] on button "add" at bounding box center [578, 52] width 35 height 35
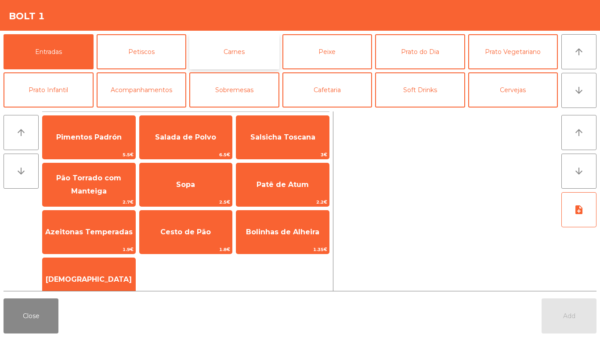
click at [245, 57] on button "Carnes" at bounding box center [234, 51] width 90 height 35
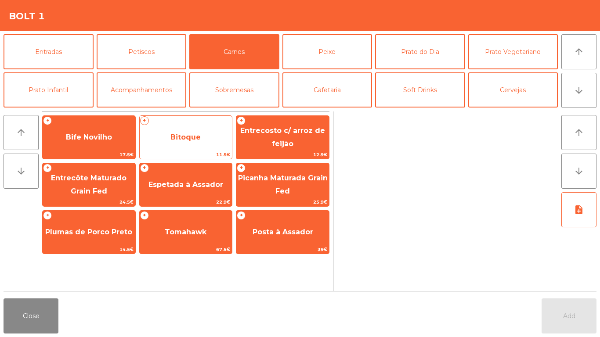
click at [195, 132] on span "Bitoque" at bounding box center [186, 138] width 93 height 24
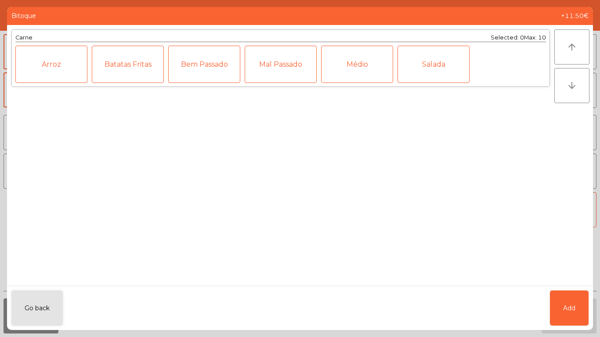
click at [353, 64] on div "Médio" at bounding box center [357, 64] width 72 height 37
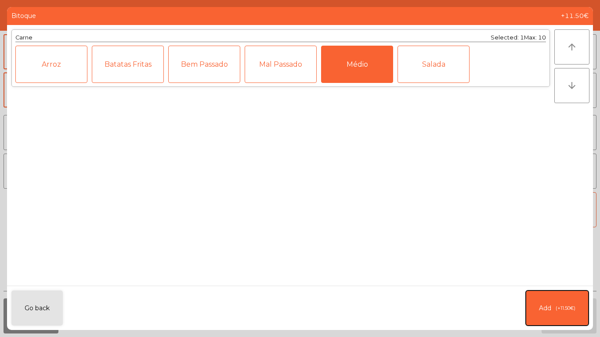
click at [553, 311] on button "Add (+11.50€)" at bounding box center [557, 308] width 63 height 35
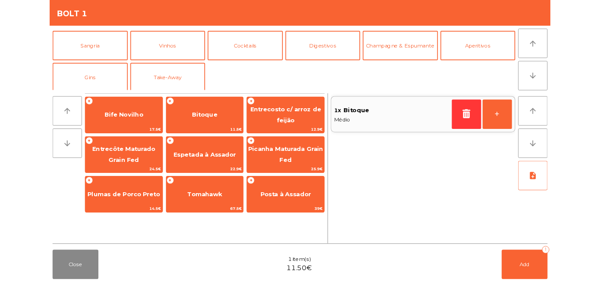
scroll to position [76, 0]
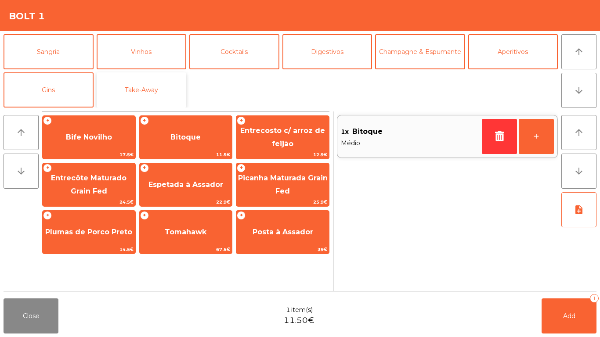
click at [154, 94] on button "Take-Away" at bounding box center [142, 90] width 90 height 35
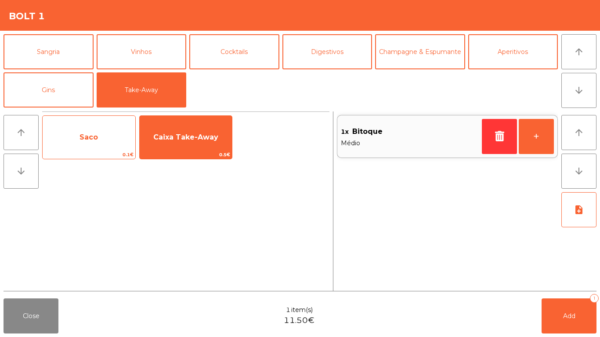
click at [99, 146] on span "Saco" at bounding box center [89, 138] width 93 height 24
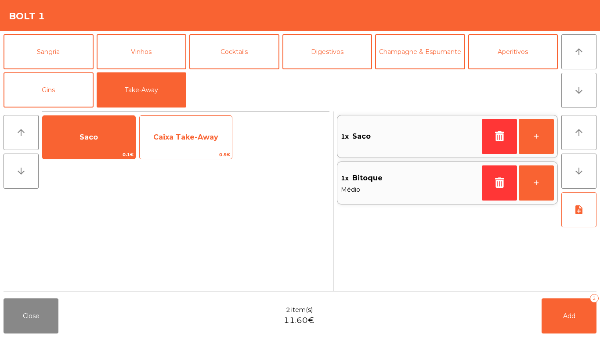
click at [180, 148] on span "Caixa Take-Away" at bounding box center [186, 138] width 93 height 24
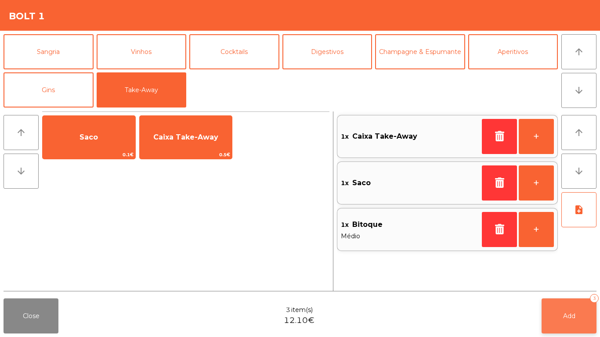
click at [576, 320] on button "Add 3" at bounding box center [569, 316] width 55 height 35
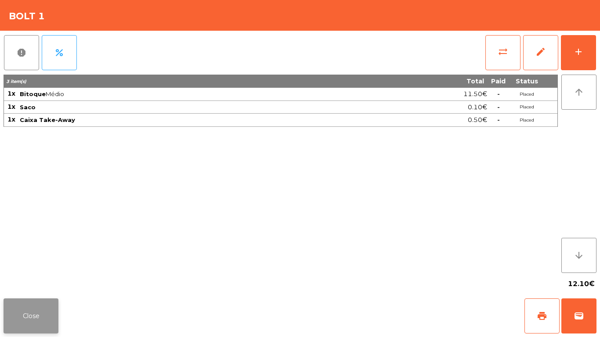
click at [49, 317] on button "Close" at bounding box center [31, 316] width 55 height 35
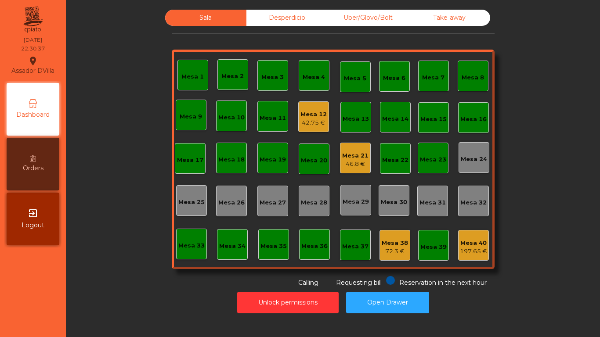
click at [345, 18] on div "Uber/Glovo/Bolt" at bounding box center [368, 18] width 81 height 16
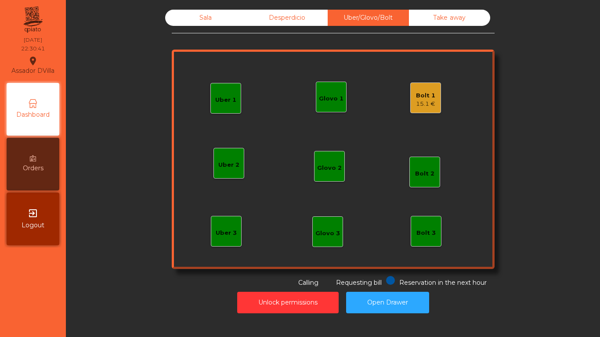
click at [427, 96] on div "Bolt 1" at bounding box center [425, 95] width 19 height 9
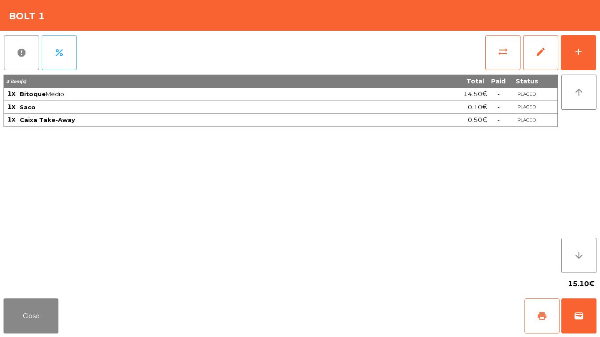
click at [540, 309] on button "print" at bounding box center [542, 316] width 35 height 35
click at [35, 315] on button "Close" at bounding box center [31, 316] width 55 height 35
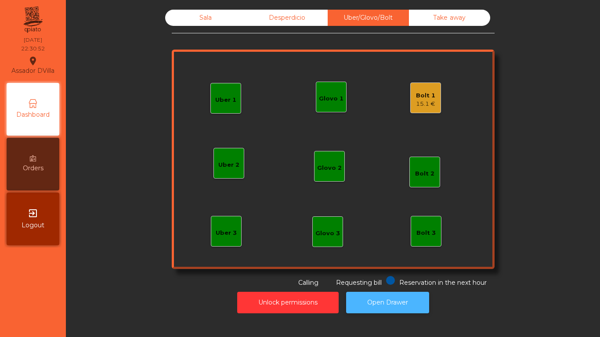
click at [386, 306] on button "Open Drawer" at bounding box center [387, 303] width 83 height 22
click at [437, 95] on div "Bolt 1 15.1 €" at bounding box center [425, 98] width 31 height 31
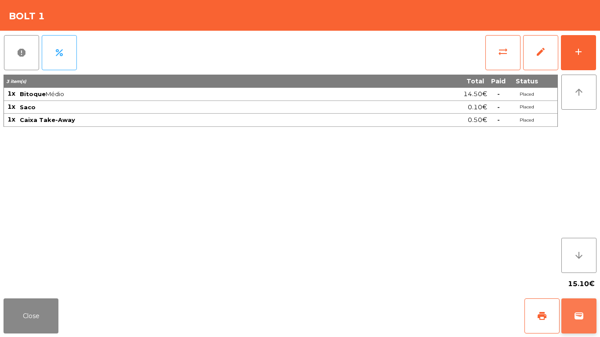
click at [583, 308] on button "wallet" at bounding box center [579, 316] width 35 height 35
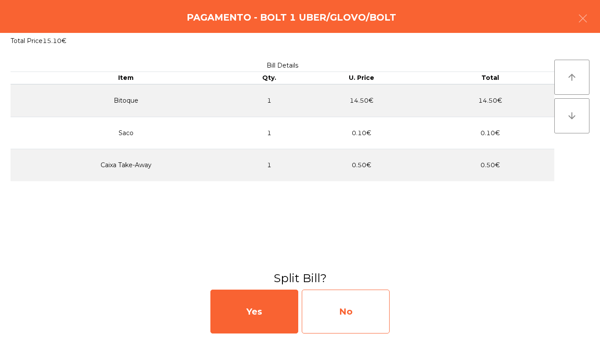
click at [337, 319] on div "No" at bounding box center [346, 312] width 88 height 44
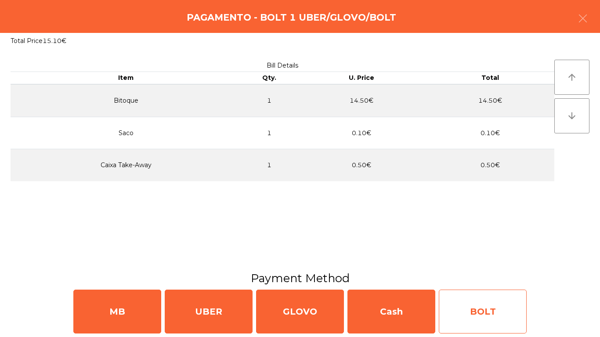
click at [489, 308] on div "BOLT" at bounding box center [483, 312] width 88 height 44
select select "**"
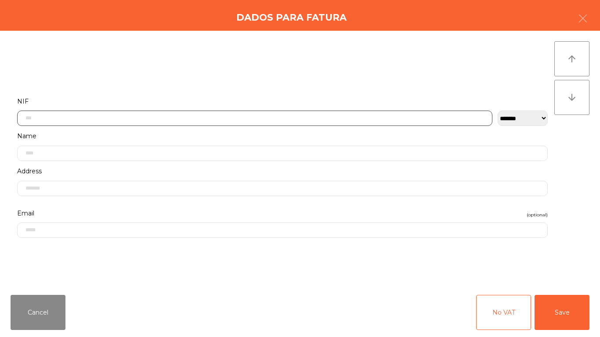
click at [167, 118] on input "text" at bounding box center [254, 118] width 475 height 15
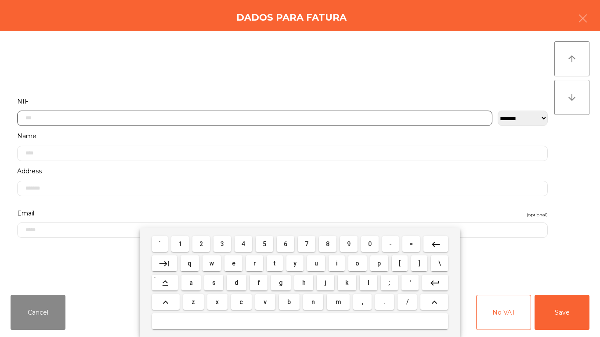
scroll to position [54, 0]
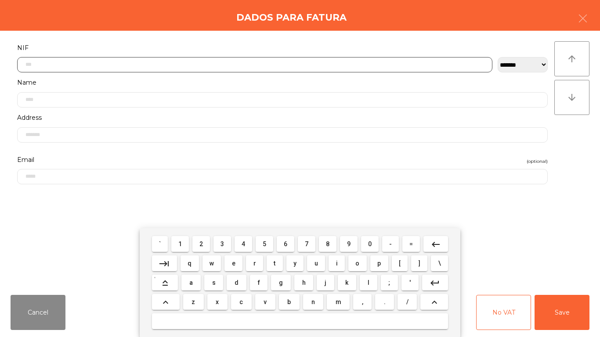
click at [265, 244] on span "5" at bounding box center [265, 244] width 4 height 7
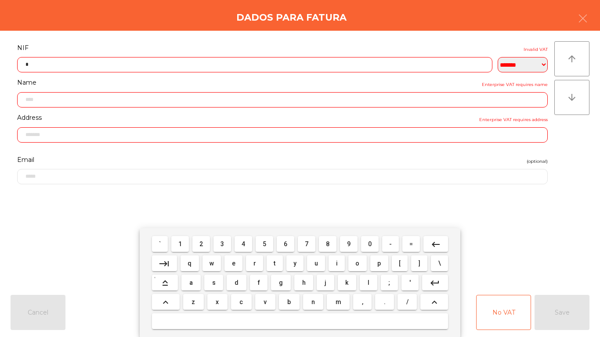
click at [174, 246] on button "1" at bounding box center [180, 244] width 18 height 16
click at [265, 244] on span "5" at bounding box center [265, 244] width 4 height 7
click at [286, 244] on span "6" at bounding box center [286, 244] width 4 height 7
click at [377, 239] on button "0" at bounding box center [370, 244] width 18 height 16
click at [328, 244] on span "8" at bounding box center [328, 244] width 4 height 7
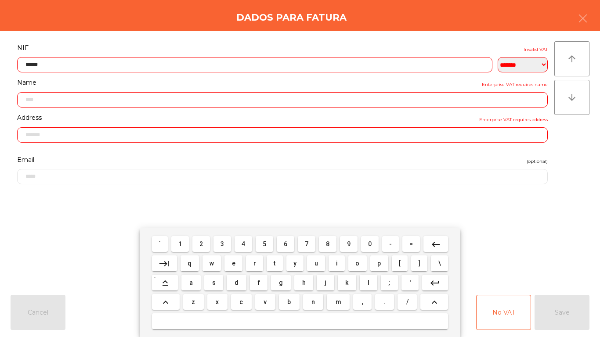
click at [265, 244] on span "5" at bounding box center [265, 244] width 4 height 7
click at [307, 244] on span "7" at bounding box center [307, 244] width 4 height 7
click at [193, 248] on button "2" at bounding box center [201, 244] width 18 height 16
type input "*********"
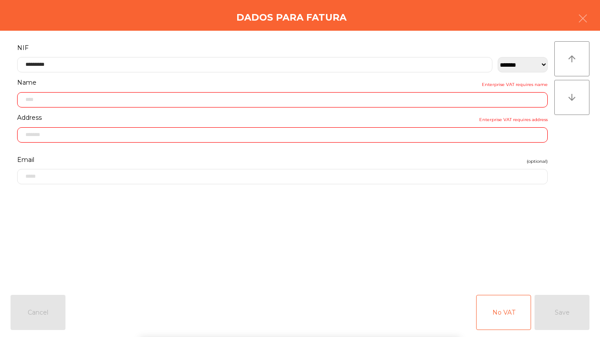
click at [542, 251] on div "` 1 2 3 4 5 6 7 8 9 0 - = keyboard_backspace keyboard_tab q w e r t y u i o p […" at bounding box center [300, 283] width 600 height 109
click at [584, 309] on div "No VAT Save" at bounding box center [532, 312] width 113 height 35
type input "**********"
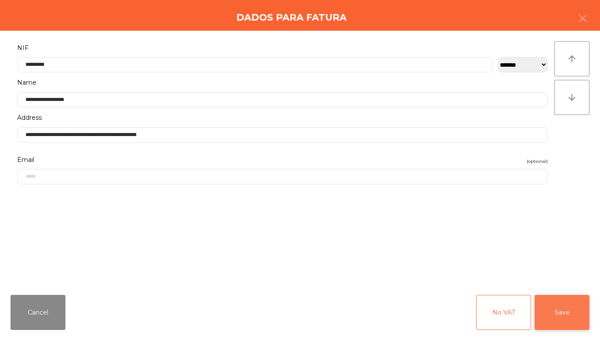
click at [571, 310] on button "Save" at bounding box center [562, 312] width 55 height 35
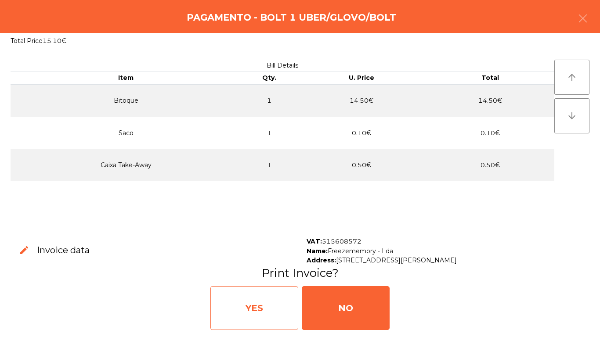
click at [245, 291] on div "YES" at bounding box center [254, 309] width 88 height 44
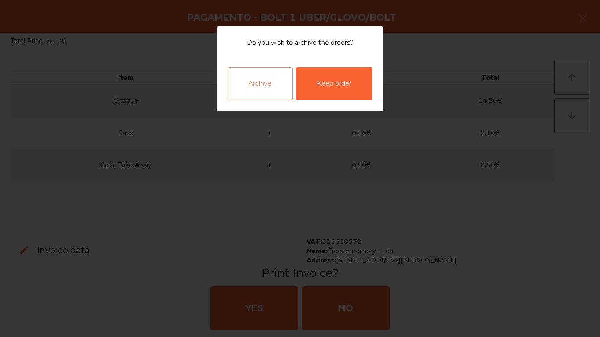
click at [264, 74] on div "Archive" at bounding box center [260, 83] width 65 height 33
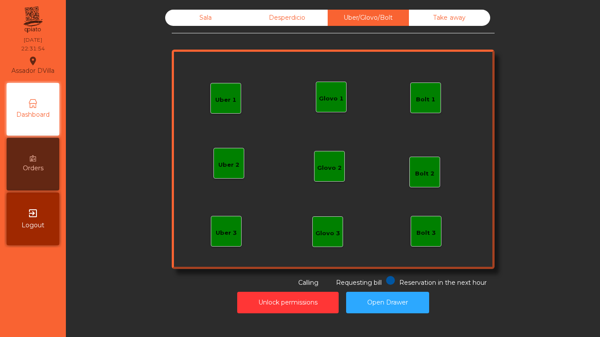
click at [196, 15] on div "Sala" at bounding box center [205, 18] width 81 height 16
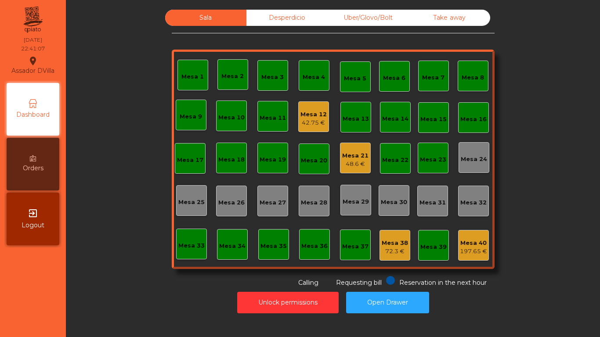
click at [390, 247] on div "Mesa 38" at bounding box center [395, 243] width 26 height 9
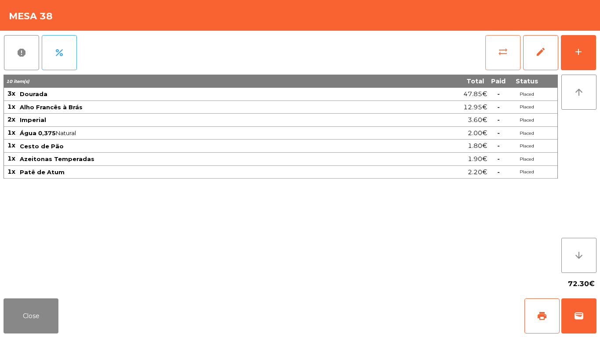
click at [508, 68] on button "sync_alt" at bounding box center [503, 52] width 35 height 35
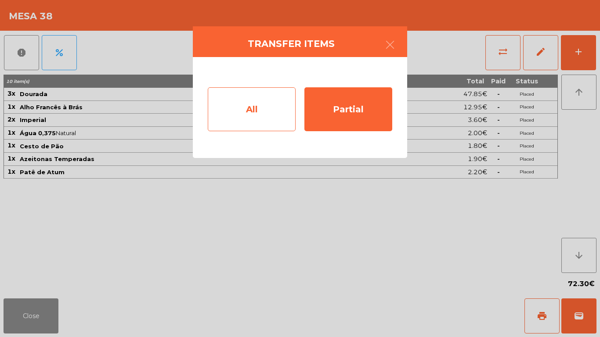
click at [250, 109] on div "All" at bounding box center [252, 109] width 88 height 44
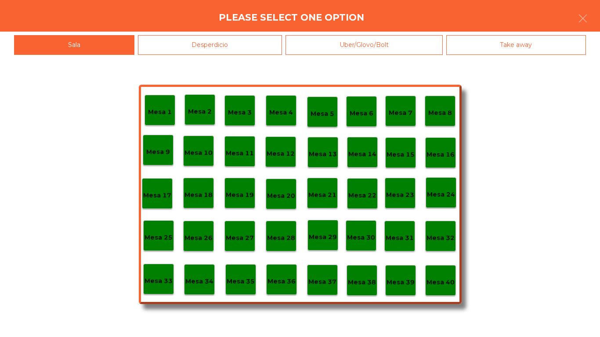
click at [447, 270] on div "Mesa 40" at bounding box center [440, 280] width 31 height 31
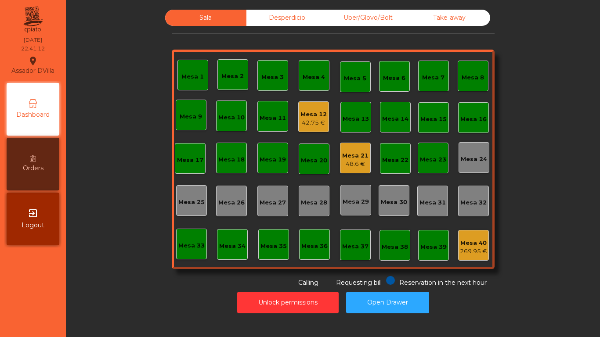
click at [353, 161] on div "48.6 €" at bounding box center [355, 164] width 26 height 9
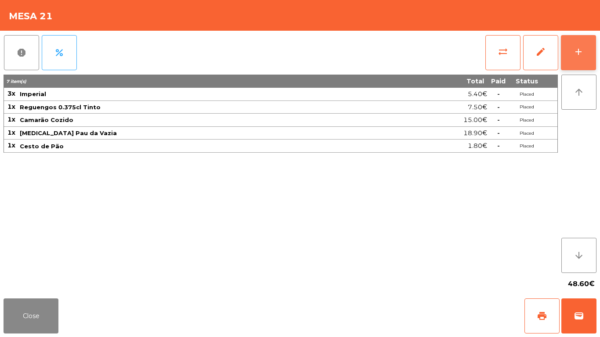
click at [588, 48] on button "add" at bounding box center [578, 52] width 35 height 35
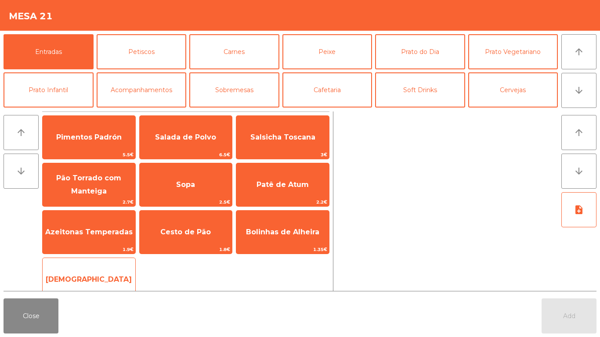
click at [43, 289] on span "[DEMOGRAPHIC_DATA]" at bounding box center [89, 280] width 93 height 24
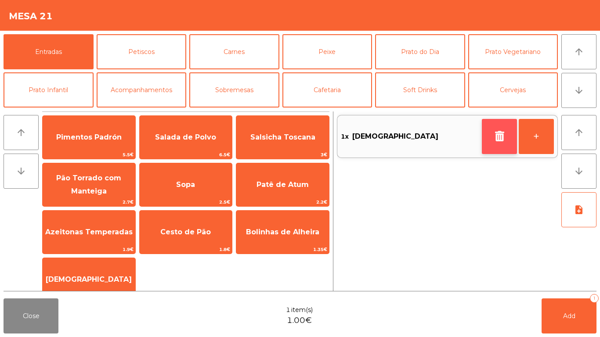
click at [504, 141] on icon "button" at bounding box center [499, 136] width 13 height 11
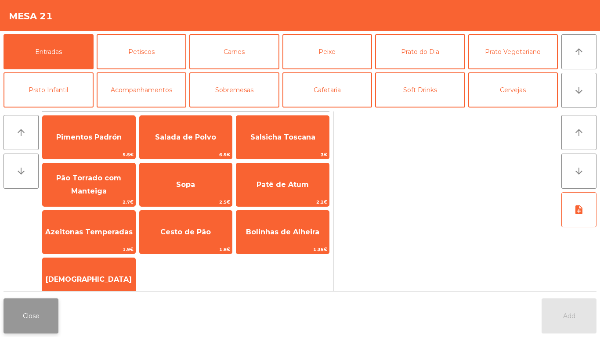
click at [18, 328] on button "Close" at bounding box center [31, 316] width 55 height 35
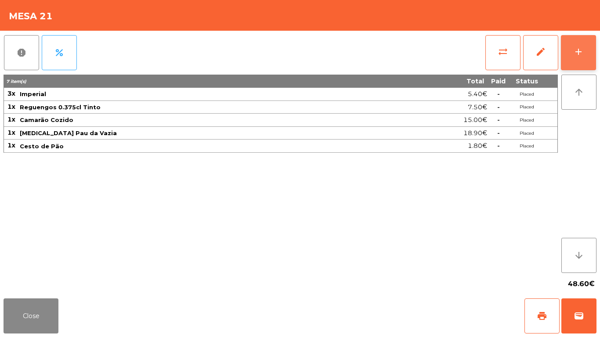
click at [584, 58] on button "add" at bounding box center [578, 52] width 35 height 35
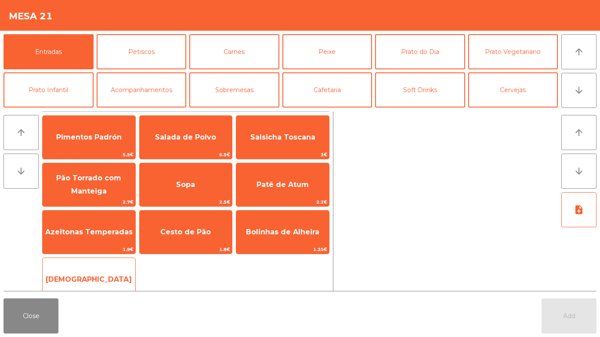
click at [100, 274] on span "[DEMOGRAPHIC_DATA]" at bounding box center [89, 280] width 93 height 24
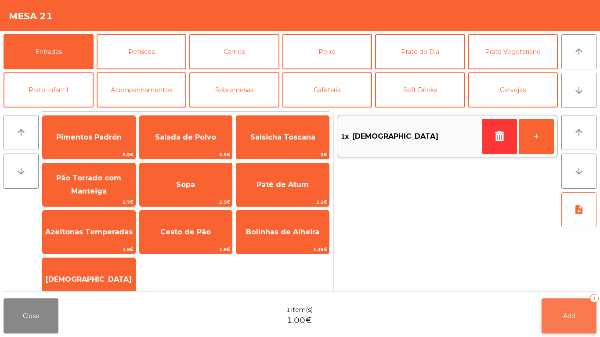
click at [566, 308] on button "Add 1" at bounding box center [569, 316] width 55 height 35
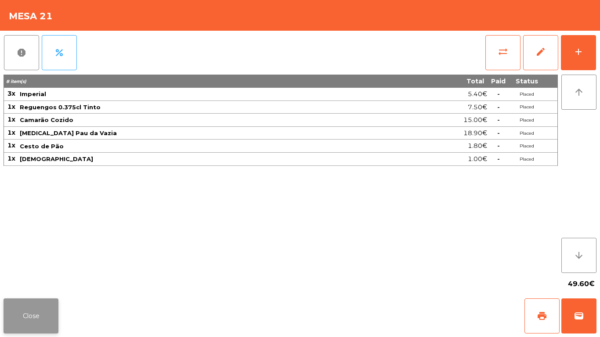
click at [19, 312] on button "Close" at bounding box center [31, 316] width 55 height 35
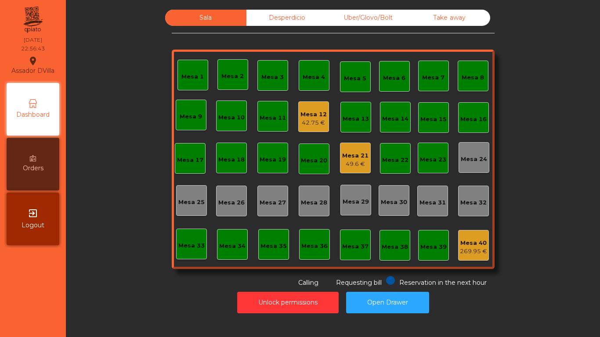
click at [127, 223] on div "Sala Desperdicio Uber/Glovo/Bolt Take away Mesa 1 Mesa 2 Mesa 3 Mesa 4 Mesa 5 M…" at bounding box center [333, 149] width 511 height 278
click at [269, 24] on div "Desperdicio" at bounding box center [287, 18] width 81 height 16
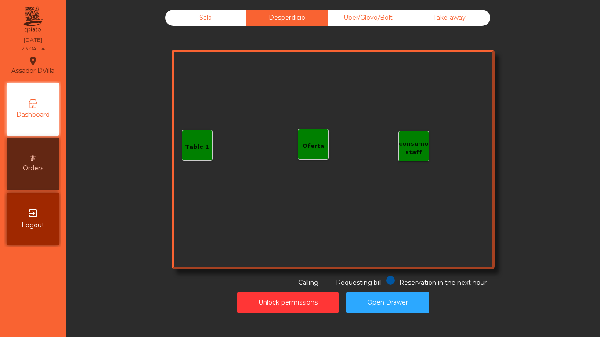
click at [366, 20] on div "Uber/Glovo/Bolt" at bounding box center [368, 18] width 81 height 16
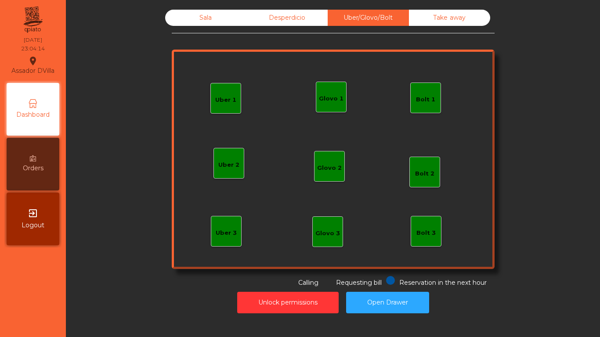
click at [470, 24] on div "Take away" at bounding box center [449, 18] width 81 height 16
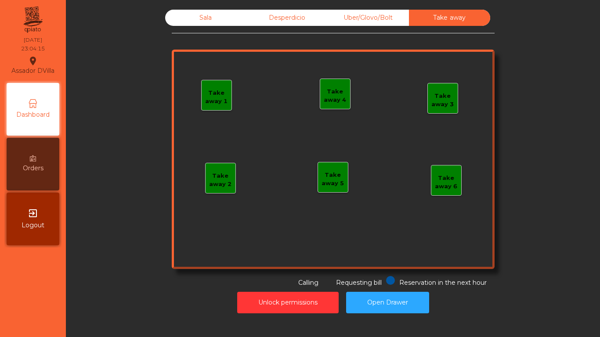
click at [204, 20] on div "Sala" at bounding box center [205, 18] width 81 height 16
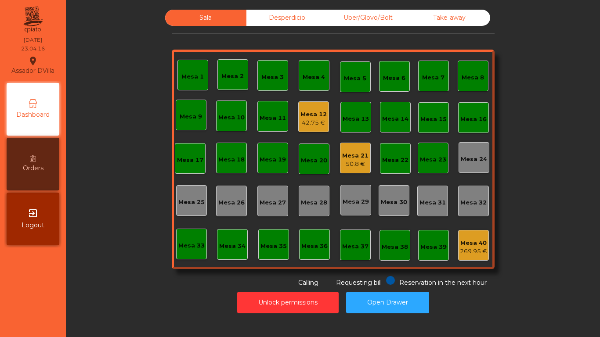
click at [140, 98] on div "Sala Desperdicio Uber/Glovo/Bolt Take away Mesa 1 Mesa 2 Mesa 3 Mesa 4 Mesa 5 M…" at bounding box center [333, 149] width 511 height 278
click at [355, 167] on div "50.8 €" at bounding box center [355, 164] width 26 height 9
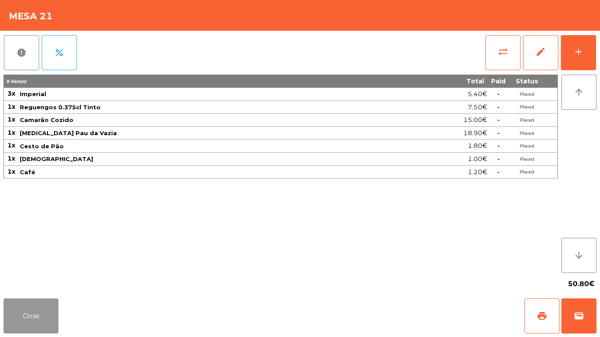
click at [47, 304] on button "Close" at bounding box center [31, 316] width 55 height 35
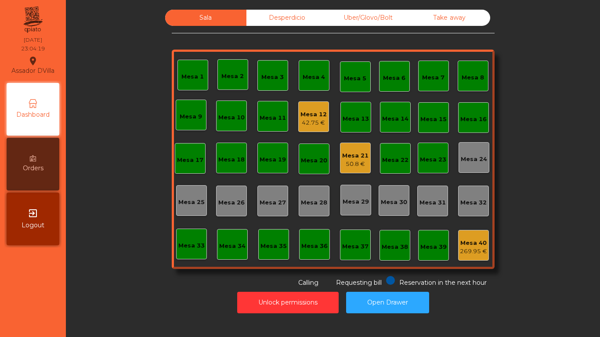
click at [314, 118] on div "Mesa 12" at bounding box center [314, 114] width 26 height 9
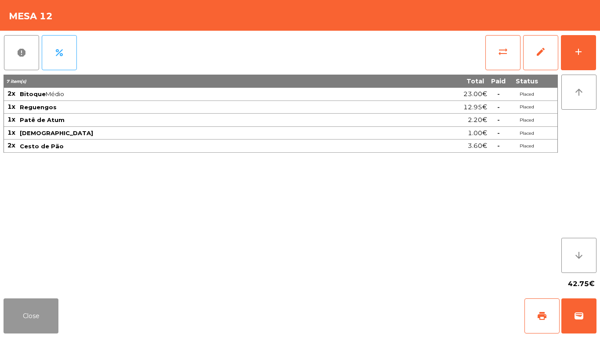
drag, startPoint x: 44, startPoint y: 309, endPoint x: 66, endPoint y: 282, distance: 34.7
click at [44, 309] on button "Close" at bounding box center [31, 316] width 55 height 35
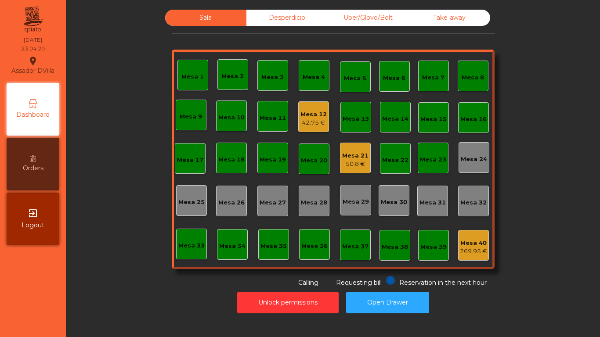
drag, startPoint x: 74, startPoint y: 272, endPoint x: 76, endPoint y: 268, distance: 4.9
click at [76, 271] on div "Sala Desperdicio Uber/Glovo/Bolt Take away Mesa 1 Mesa 2 Mesa 3 Mesa 4 Mesa 5 M…" at bounding box center [333, 164] width 524 height 308
click at [362, 155] on div "Mesa 21" at bounding box center [355, 156] width 26 height 9
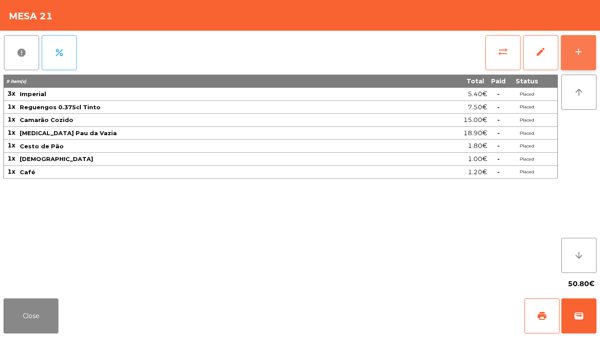
click at [587, 51] on button "add" at bounding box center [578, 52] width 35 height 35
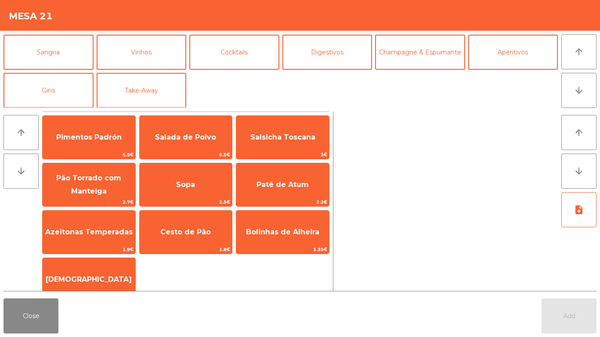
scroll to position [76, 0]
click at [320, 50] on button "Digestivos" at bounding box center [328, 51] width 90 height 35
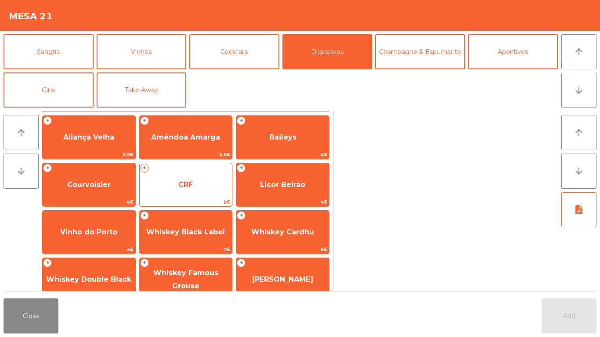
click at [202, 174] on span "CRF" at bounding box center [186, 185] width 93 height 24
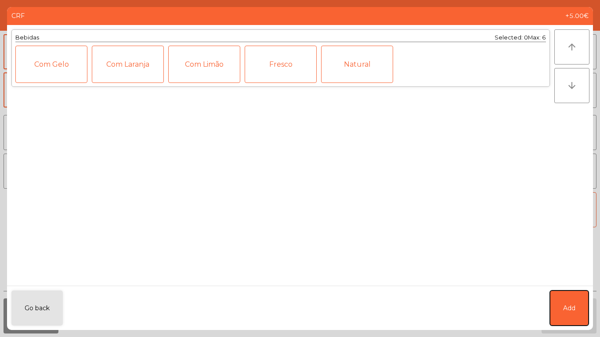
click at [560, 301] on button "Add" at bounding box center [569, 308] width 39 height 35
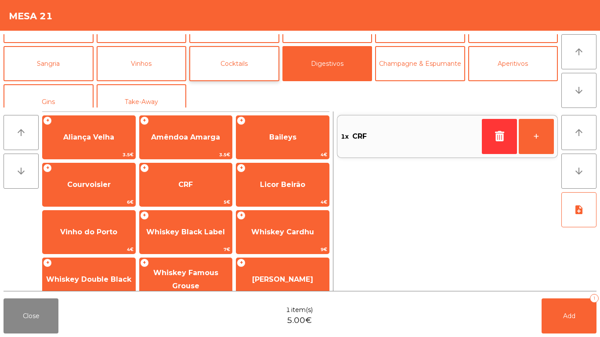
scroll to position [33, 0]
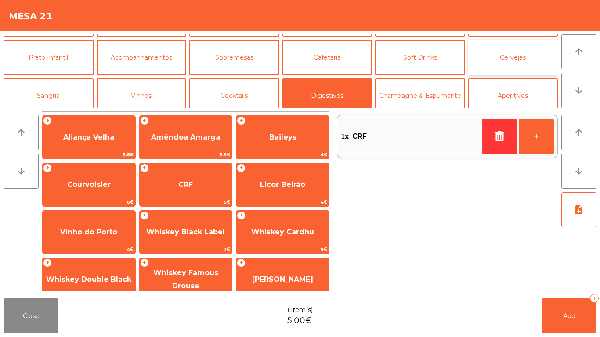
click at [490, 49] on button "Cervejas" at bounding box center [513, 57] width 90 height 35
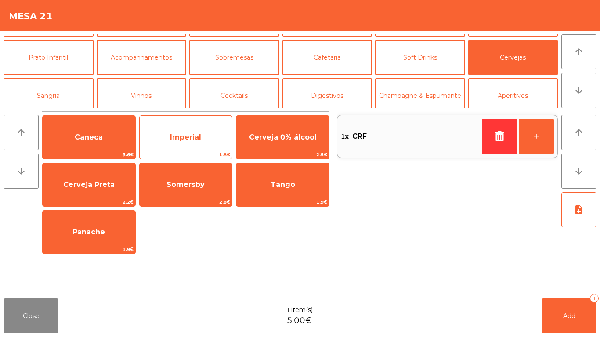
click at [229, 140] on span "Imperial" at bounding box center [186, 138] width 93 height 24
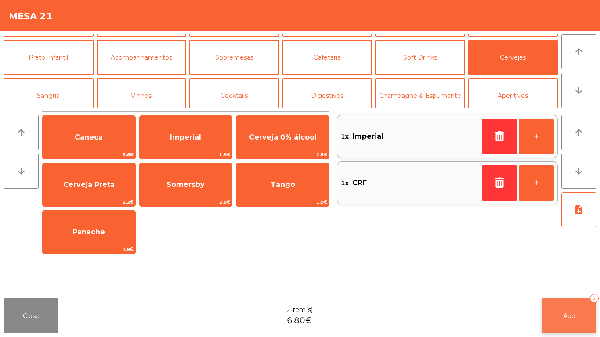
click at [572, 312] on span "Add" at bounding box center [569, 316] width 12 height 8
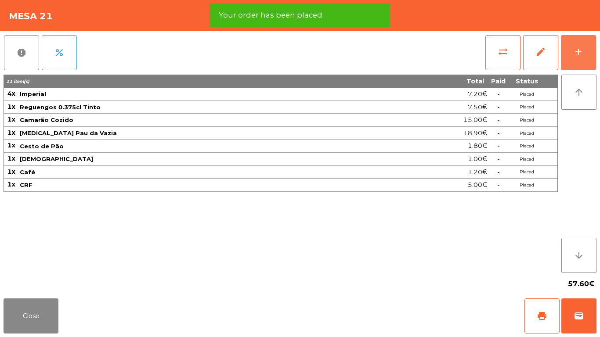
drag, startPoint x: 591, startPoint y: 47, endPoint x: 329, endPoint y: 82, distance: 264.7
click at [590, 47] on button "add" at bounding box center [578, 52] width 35 height 35
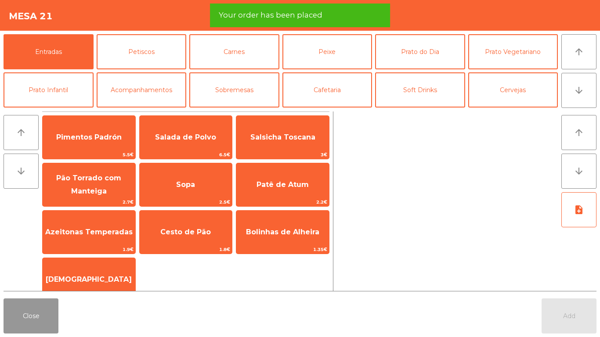
click at [42, 325] on button "Close" at bounding box center [31, 316] width 55 height 35
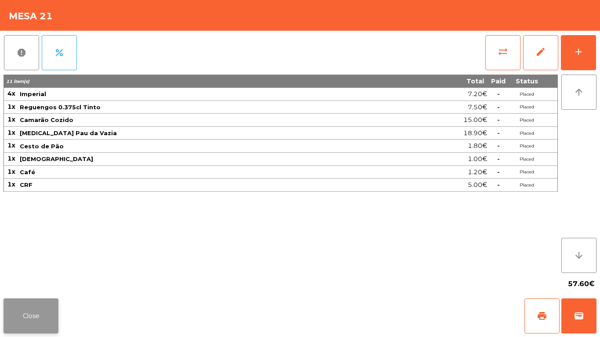
click at [32, 319] on button "Close" at bounding box center [31, 316] width 55 height 35
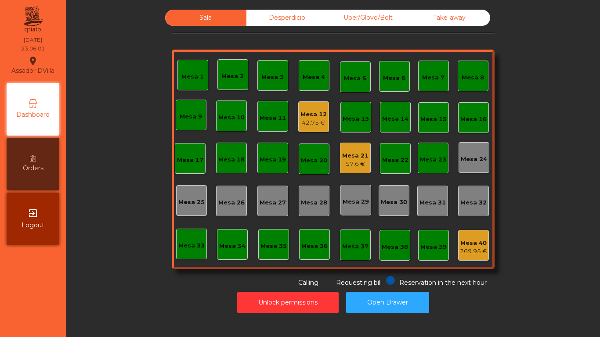
click at [305, 118] on div "Mesa 12" at bounding box center [314, 114] width 26 height 9
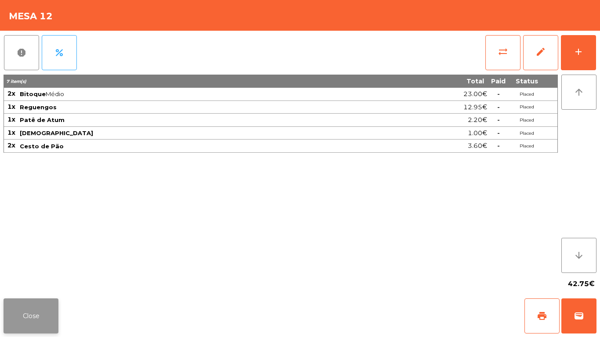
click at [26, 316] on button "Close" at bounding box center [31, 316] width 55 height 35
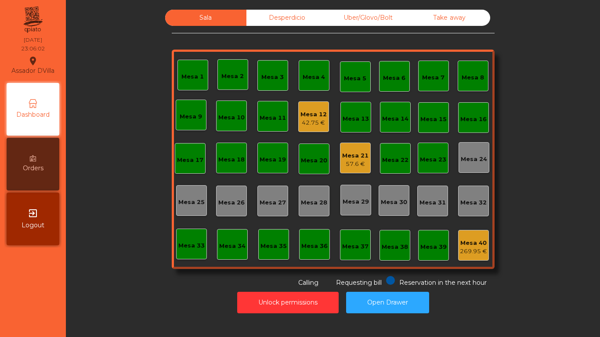
click at [356, 160] on div "57.6 €" at bounding box center [355, 164] width 26 height 9
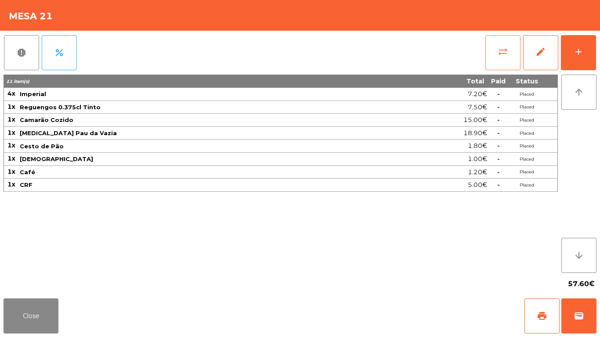
click at [514, 44] on button "sync_alt" at bounding box center [503, 52] width 35 height 35
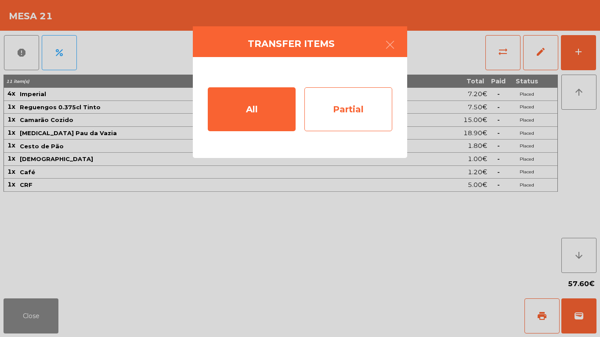
click at [361, 116] on div "Partial" at bounding box center [349, 109] width 88 height 44
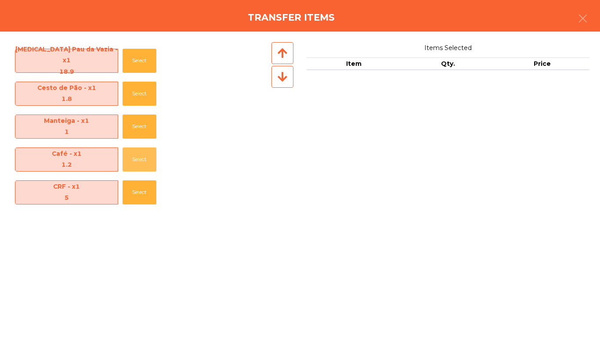
click at [125, 158] on button "Select" at bounding box center [140, 160] width 34 height 24
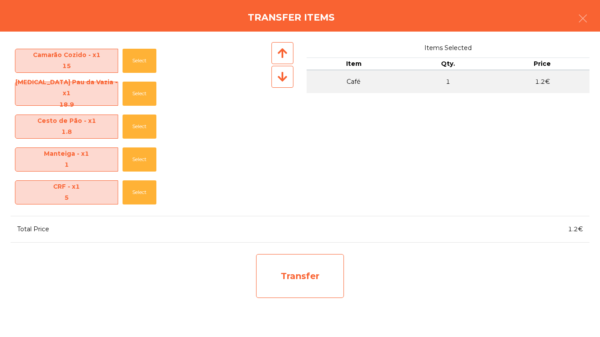
scroll to position [64, 0]
click at [323, 269] on div "Transfer" at bounding box center [300, 276] width 88 height 44
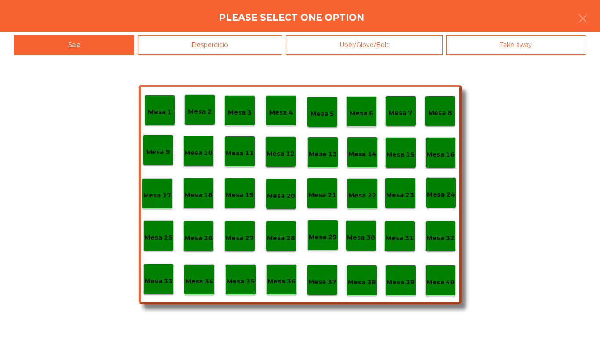
click at [289, 150] on p "Mesa 12" at bounding box center [281, 154] width 28 height 10
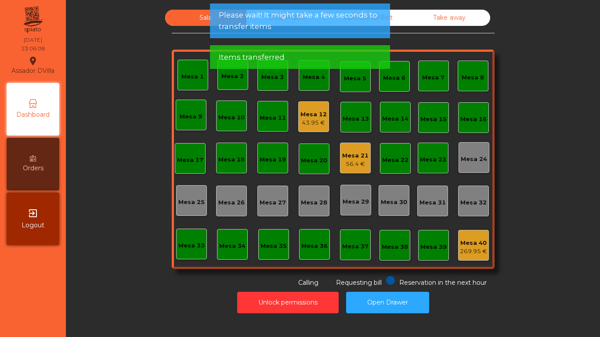
click at [359, 161] on div "56.4 €" at bounding box center [355, 164] width 26 height 9
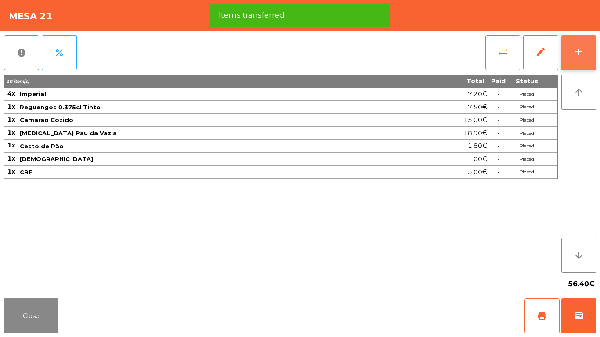
click at [594, 59] on button "add" at bounding box center [578, 52] width 35 height 35
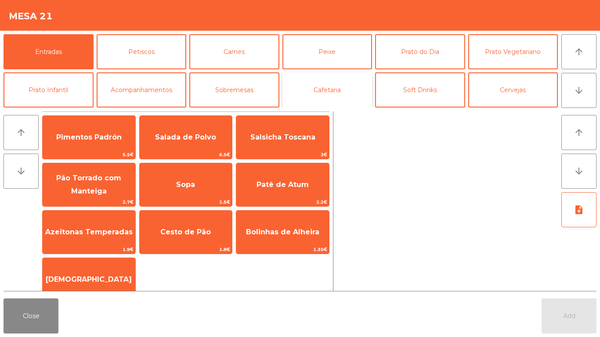
click at [346, 97] on button "Cafetaria" at bounding box center [328, 90] width 90 height 35
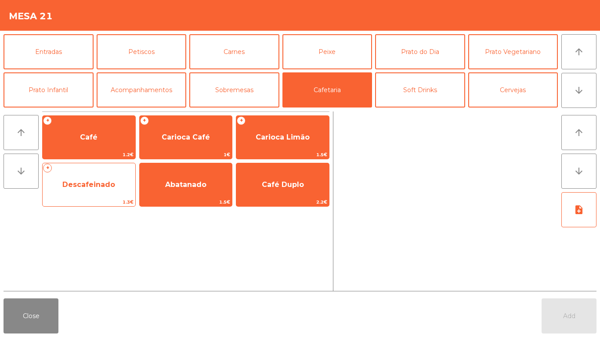
click at [111, 192] on span "Descafeinado" at bounding box center [89, 185] width 93 height 24
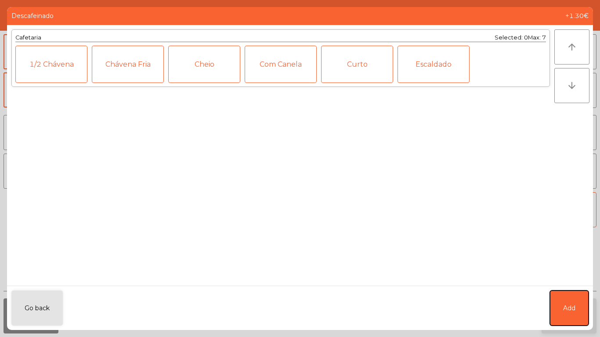
click at [554, 306] on button "Add" at bounding box center [569, 308] width 39 height 35
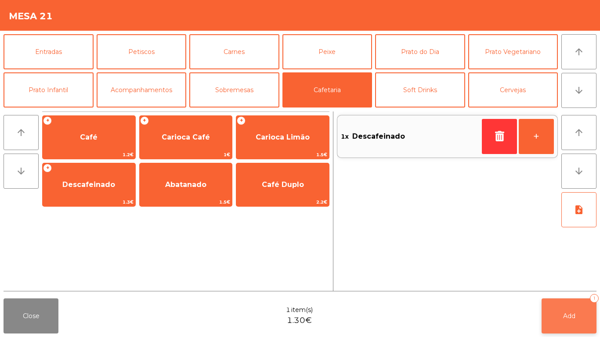
click at [562, 309] on button "Add 1" at bounding box center [569, 316] width 55 height 35
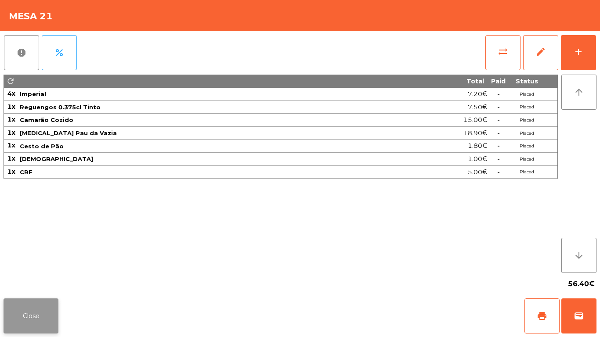
click at [46, 316] on button "Close" at bounding box center [31, 316] width 55 height 35
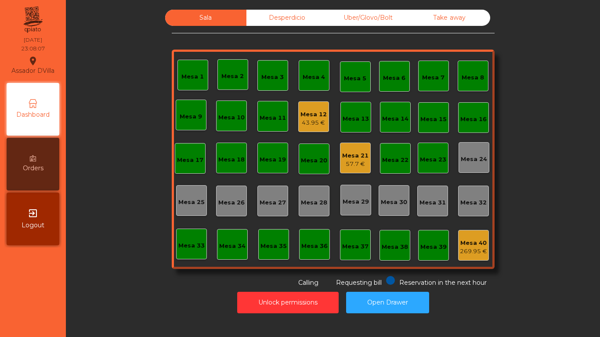
click at [360, 159] on div "Mesa 21" at bounding box center [355, 156] width 26 height 9
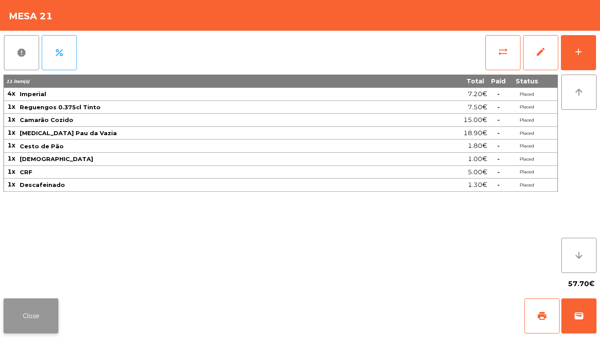
click at [21, 318] on button "Close" at bounding box center [31, 316] width 55 height 35
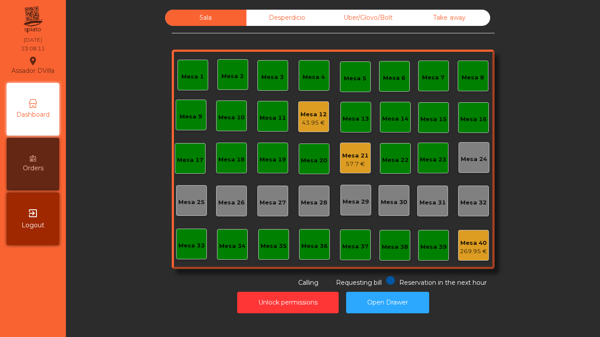
click at [319, 120] on div "43.95 €" at bounding box center [314, 123] width 26 height 9
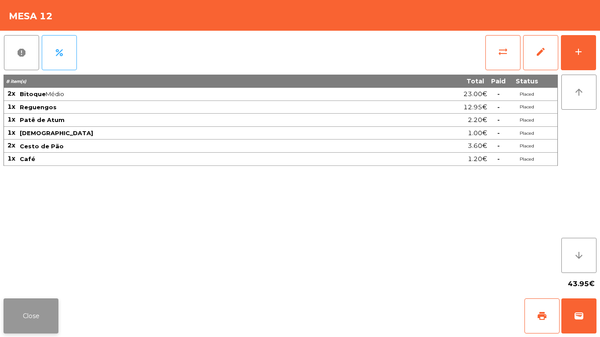
click at [30, 314] on button "Close" at bounding box center [31, 316] width 55 height 35
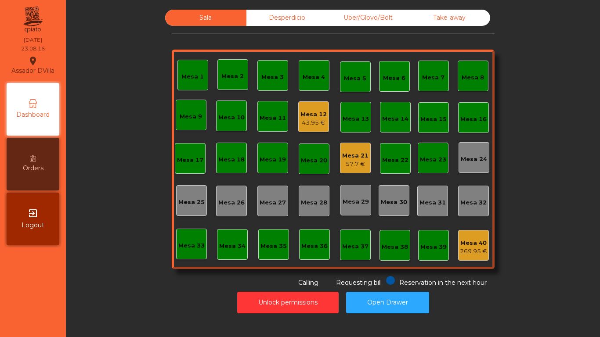
click at [82, 301] on div "Unlock permissions Open Drawer" at bounding box center [333, 303] width 511 height 30
click at [409, 308] on button "Open Drawer" at bounding box center [387, 303] width 83 height 22
click at [387, 308] on button "Open Drawer" at bounding box center [387, 303] width 83 height 22
drag, startPoint x: 66, startPoint y: 259, endPoint x: 71, endPoint y: 205, distance: 54.7
click at [65, 259] on div "Assador DVilla location_on 13/09/2025 23:20:46 Dashboard Orders exit_to_app Log…" at bounding box center [300, 168] width 600 height 337
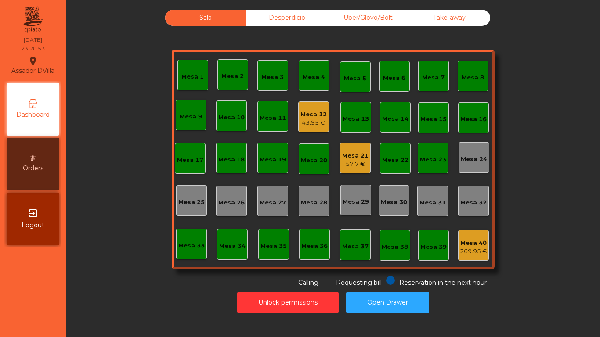
click at [298, 117] on div "Mesa 12 43.95 €" at bounding box center [313, 117] width 31 height 31
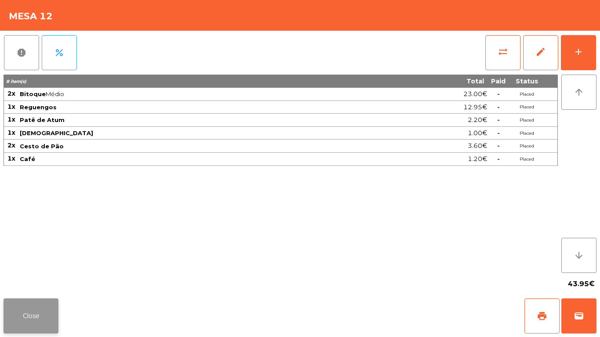
click at [31, 310] on button "Close" at bounding box center [31, 316] width 55 height 35
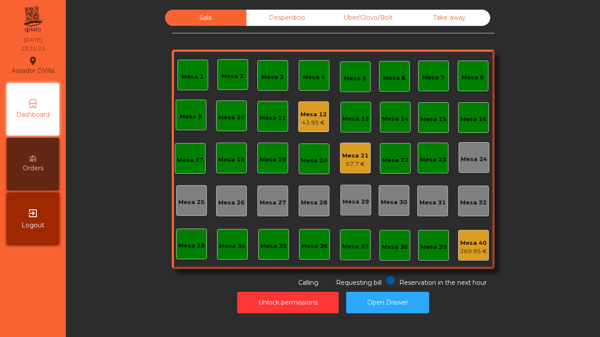
click at [298, 113] on div "Mesa 12 43.95 €" at bounding box center [313, 117] width 31 height 31
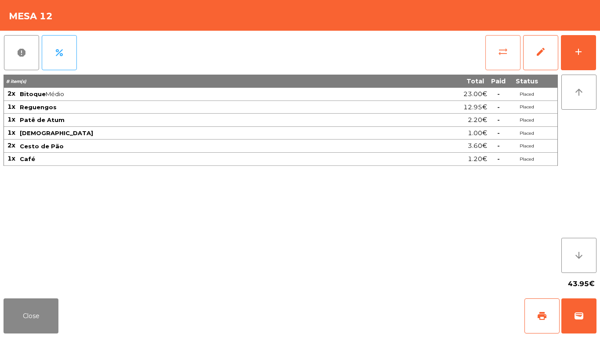
click at [508, 49] on button "sync_alt" at bounding box center [503, 52] width 35 height 35
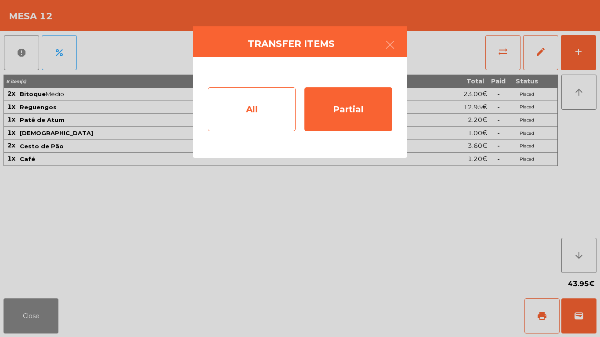
click at [246, 110] on div "All" at bounding box center [252, 109] width 88 height 44
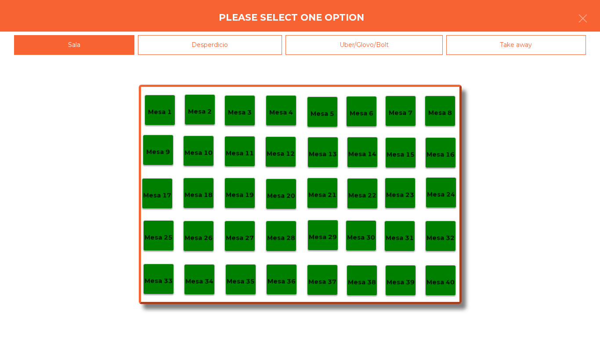
click at [447, 281] on p "Mesa 40" at bounding box center [441, 283] width 28 height 10
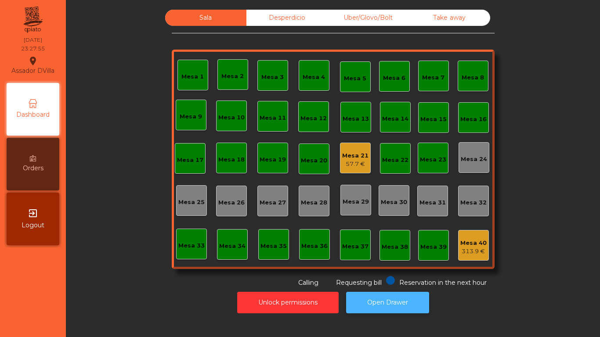
click at [366, 300] on button "Open Drawer" at bounding box center [387, 303] width 83 height 22
click at [342, 156] on div "Mesa 21" at bounding box center [355, 156] width 26 height 9
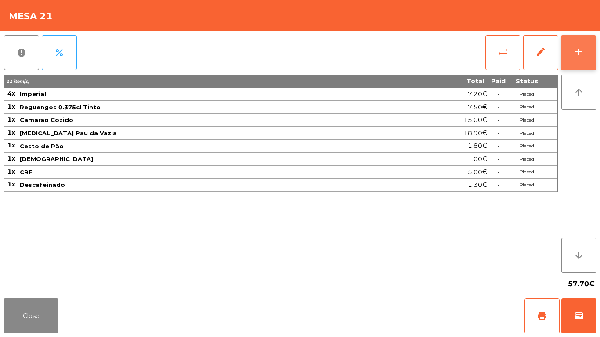
click at [590, 46] on button "add" at bounding box center [578, 52] width 35 height 35
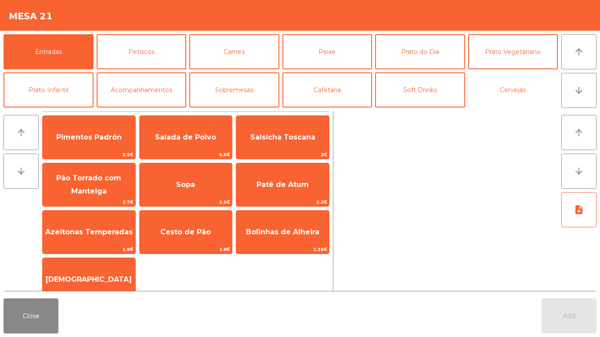
click at [513, 92] on button "Cervejas" at bounding box center [513, 90] width 90 height 35
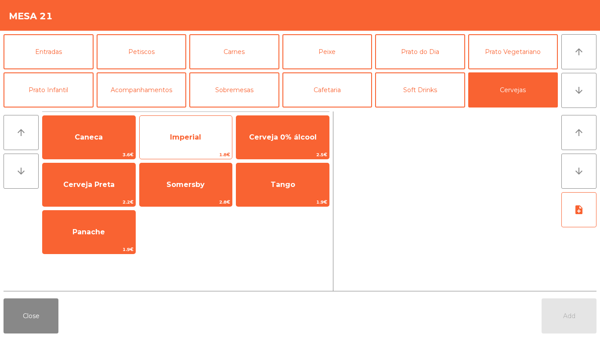
click at [174, 138] on span "Imperial" at bounding box center [185, 137] width 31 height 8
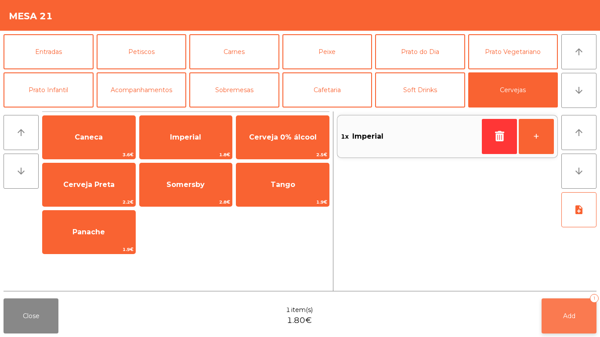
click at [560, 314] on button "Add 1" at bounding box center [569, 316] width 55 height 35
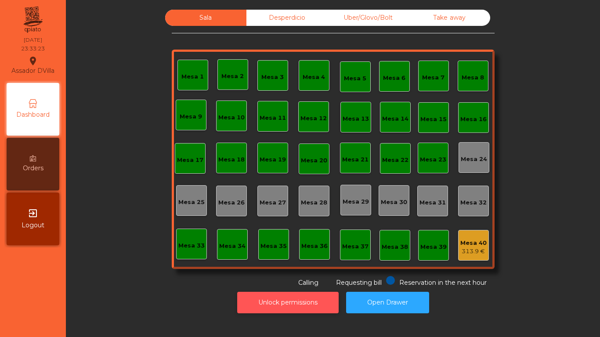
click at [304, 310] on button "Unlock permissions" at bounding box center [288, 303] width 102 height 22
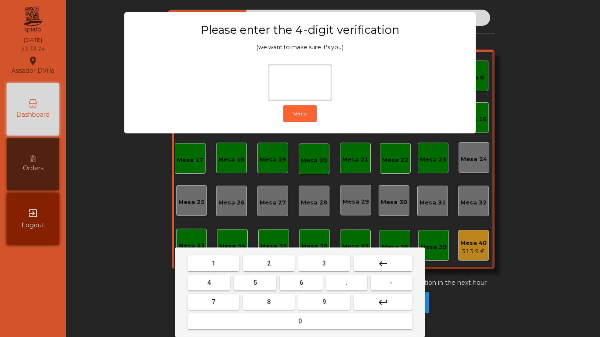
click at [212, 265] on span "1" at bounding box center [214, 263] width 4 height 7
click at [313, 295] on button "9" at bounding box center [324, 302] width 52 height 16
click at [209, 283] on span "4" at bounding box center [209, 282] width 4 height 7
click at [243, 320] on button "0" at bounding box center [300, 322] width 225 height 16
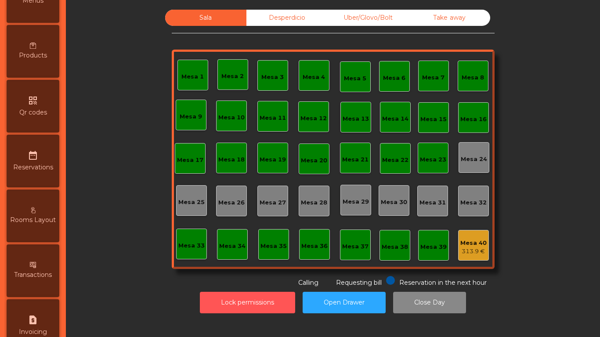
scroll to position [464, 0]
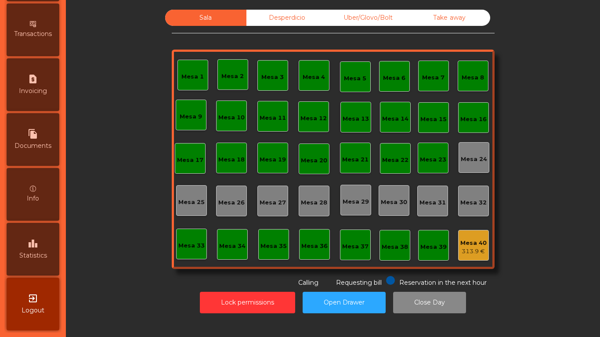
click at [34, 252] on span "Statistics" at bounding box center [33, 255] width 28 height 9
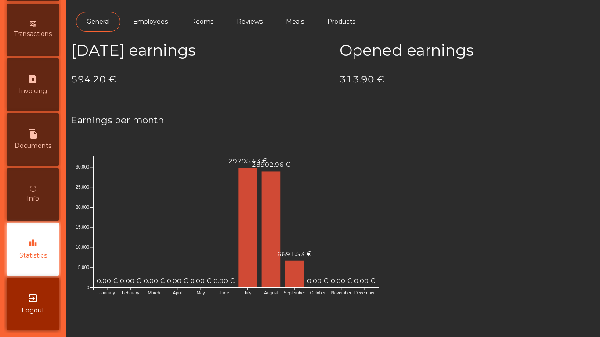
click at [15, 30] on div "Transactions" at bounding box center [33, 30] width 53 height 53
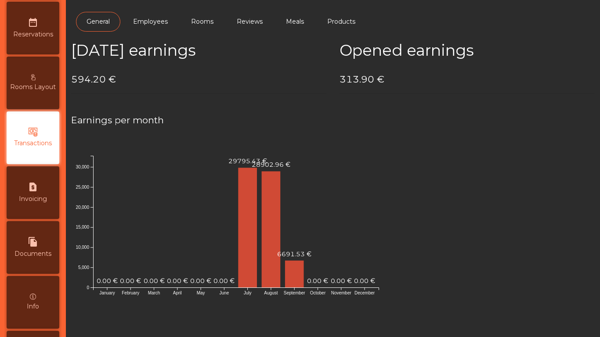
scroll to position [325, 0]
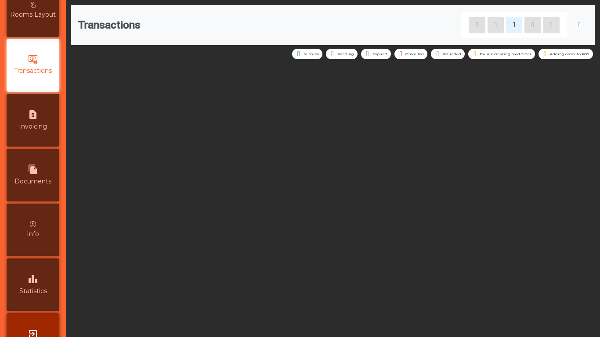
click at [26, 286] on div "leaderboard Statistics" at bounding box center [33, 285] width 53 height 53
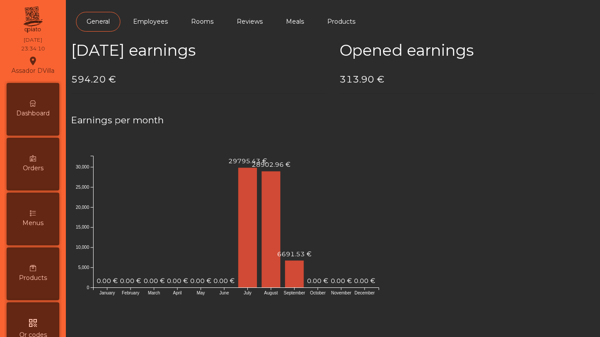
click at [31, 99] on div "Dashboard" at bounding box center [33, 109] width 53 height 53
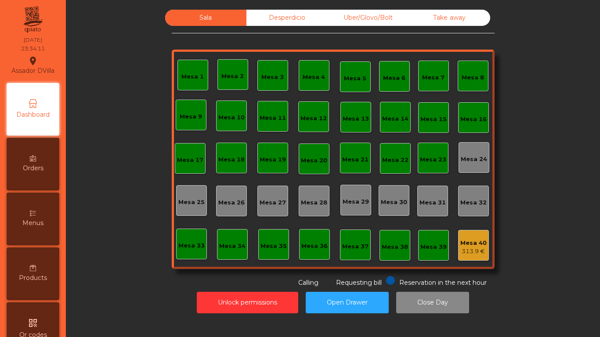
click at [476, 243] on div "Mesa 40" at bounding box center [474, 243] width 26 height 9
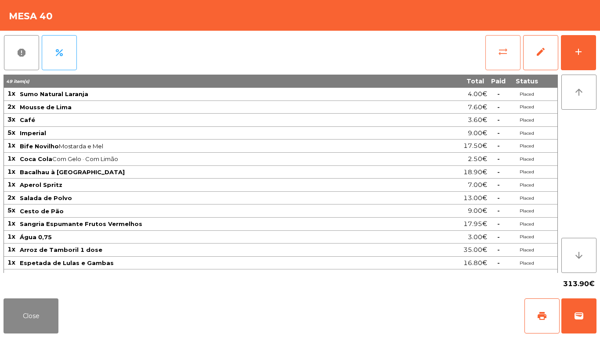
click at [508, 53] on span "sync_alt" at bounding box center [503, 52] width 11 height 11
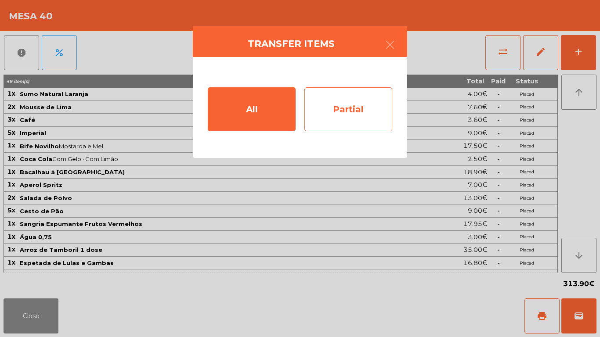
click at [358, 109] on div "Partial" at bounding box center [349, 109] width 88 height 44
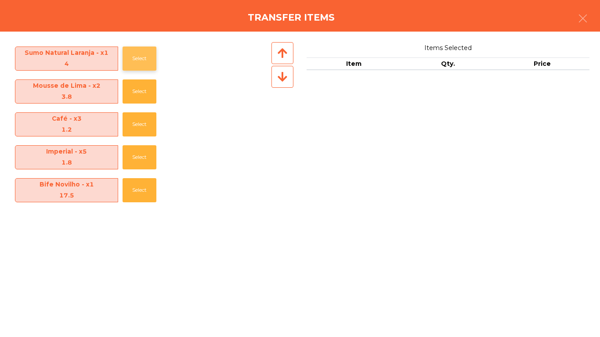
click at [131, 58] on button "Select" at bounding box center [140, 59] width 34 height 24
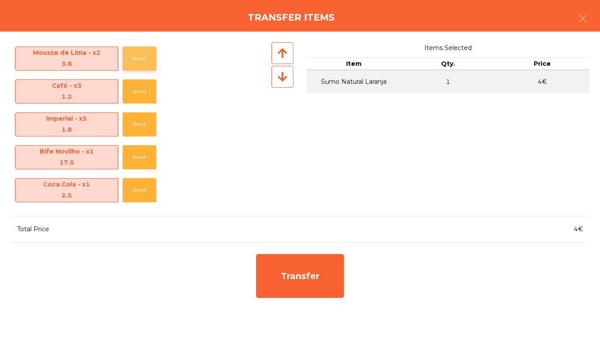
click at [133, 58] on button "Select" at bounding box center [140, 59] width 34 height 24
click at [139, 61] on button "Select" at bounding box center [140, 59] width 34 height 24
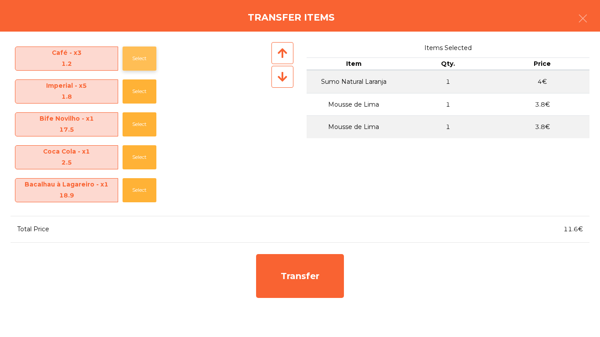
click at [143, 55] on button "Select" at bounding box center [140, 59] width 34 height 24
click at [131, 92] on button "Select" at bounding box center [140, 92] width 34 height 24
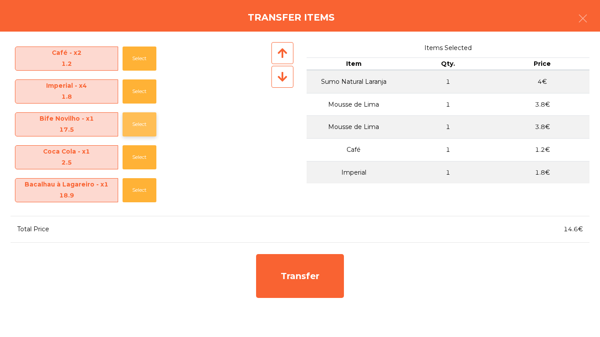
click at [130, 122] on button "Select" at bounding box center [140, 124] width 34 height 24
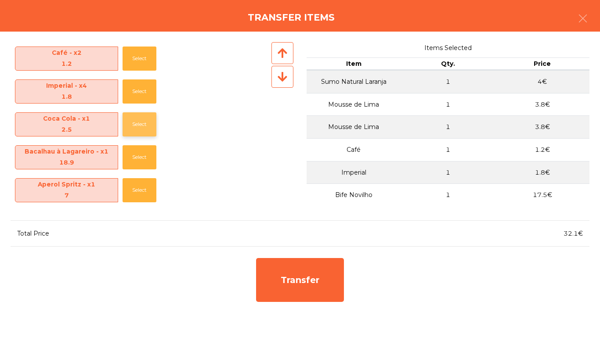
click at [129, 120] on button "Select" at bounding box center [140, 124] width 34 height 24
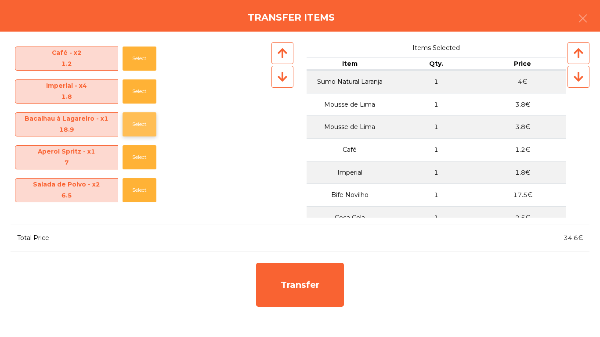
click at [129, 117] on button "Select" at bounding box center [140, 124] width 34 height 24
click at [134, 125] on button "Select" at bounding box center [140, 124] width 34 height 24
click at [136, 131] on button "Select" at bounding box center [140, 124] width 34 height 24
click at [127, 132] on button "Select" at bounding box center [140, 124] width 34 height 24
click at [131, 134] on button "Select" at bounding box center [140, 124] width 34 height 24
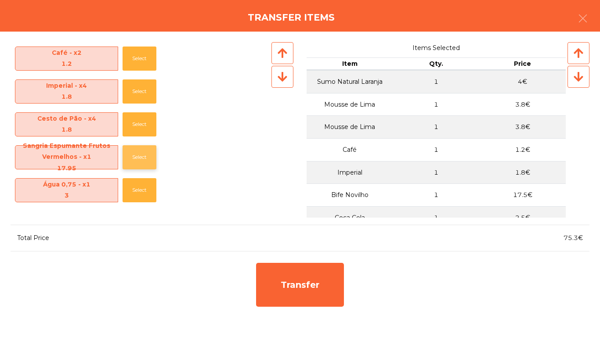
click at [123, 158] on button "Select" at bounding box center [140, 157] width 34 height 24
click at [126, 178] on button "Select" at bounding box center [140, 190] width 34 height 24
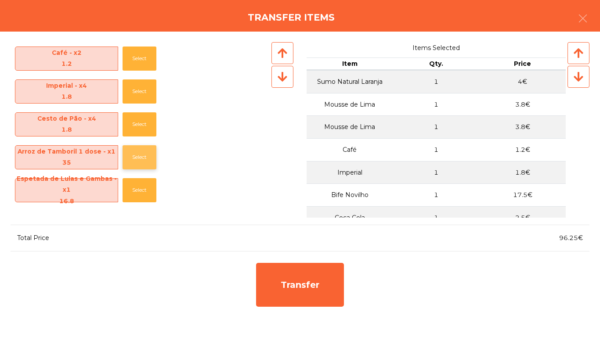
click at [124, 152] on button "Select" at bounding box center [140, 157] width 34 height 24
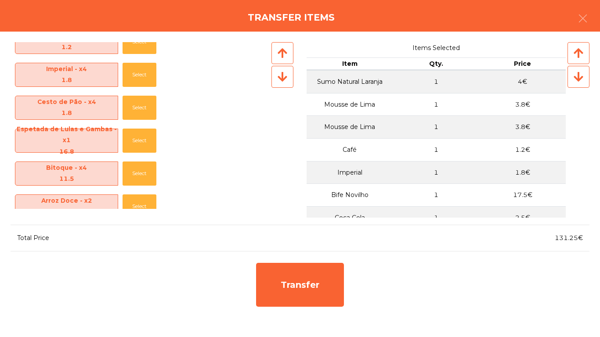
scroll to position [22, 0]
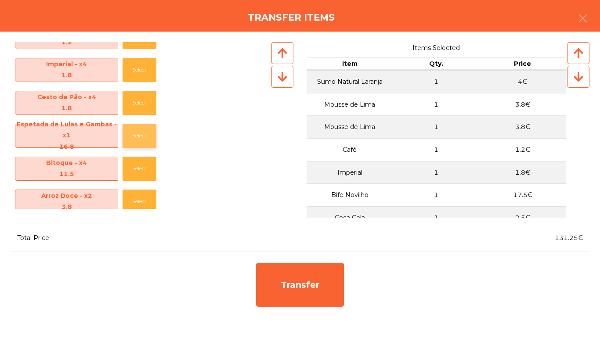
click at [125, 135] on button "Select" at bounding box center [140, 136] width 34 height 24
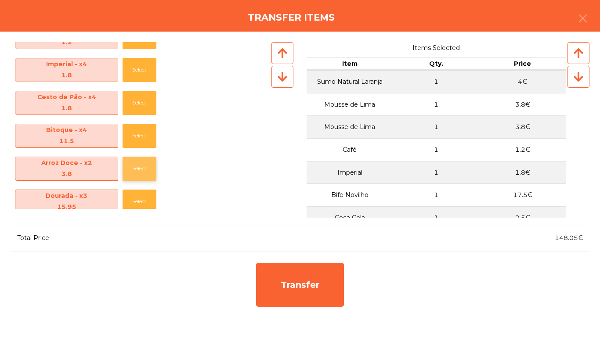
click at [138, 167] on button "Select" at bounding box center [140, 169] width 34 height 24
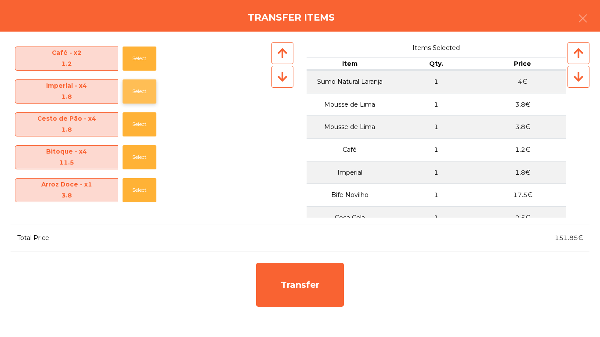
click at [133, 98] on button "Select" at bounding box center [140, 92] width 34 height 24
click at [133, 96] on button "Select" at bounding box center [140, 92] width 34 height 24
click at [133, 94] on button "Select" at bounding box center [140, 92] width 34 height 24
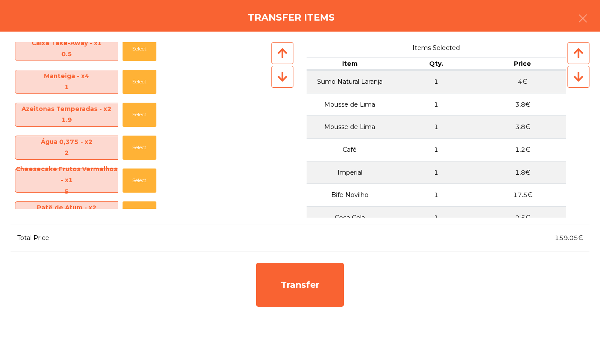
scroll to position [261, 0]
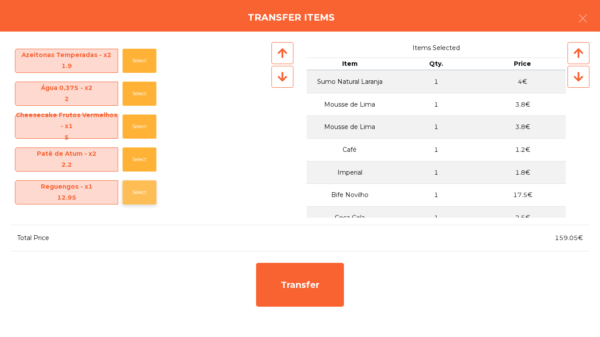
click at [129, 189] on button "Select" at bounding box center [140, 193] width 34 height 24
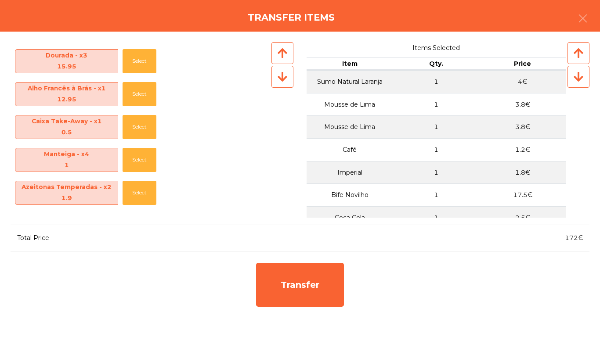
scroll to position [131, 0]
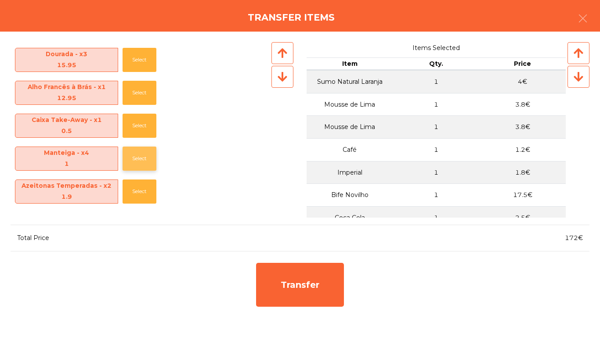
click at [129, 164] on button "Select" at bounding box center [140, 159] width 34 height 24
click at [127, 125] on button "Select" at bounding box center [140, 126] width 34 height 24
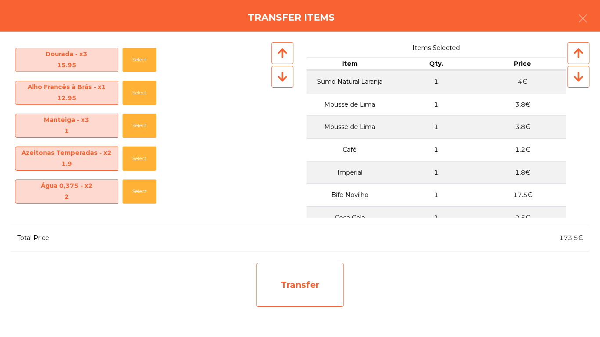
click at [320, 295] on div "Transfer" at bounding box center [300, 285] width 88 height 44
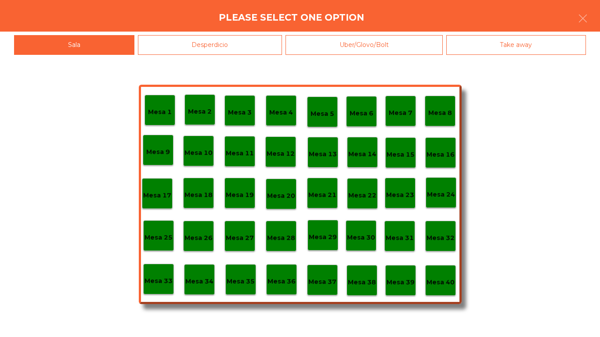
click at [326, 281] on p "Mesa 37" at bounding box center [322, 282] width 28 height 10
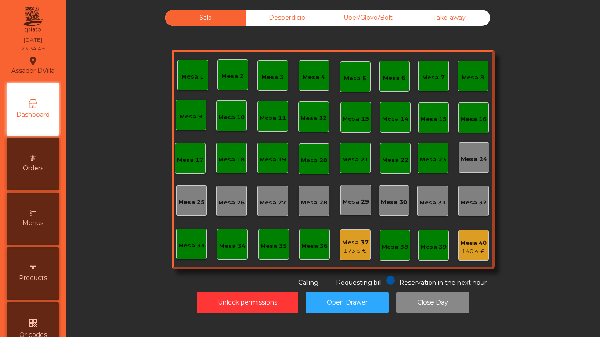
click at [473, 247] on div "140.4 €" at bounding box center [474, 251] width 26 height 9
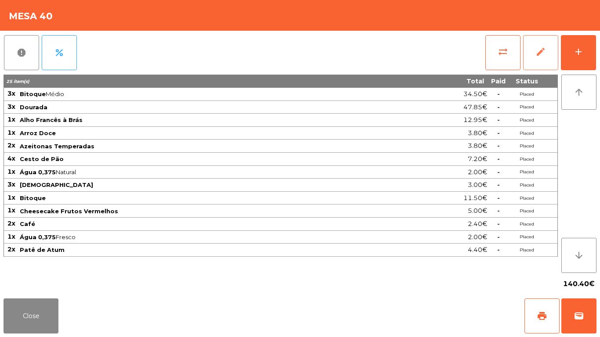
click at [555, 61] on button "edit" at bounding box center [540, 52] width 35 height 35
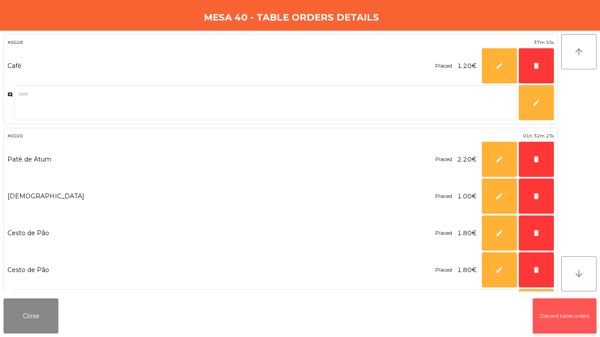
click at [569, 310] on button "Discard table orders" at bounding box center [565, 316] width 64 height 35
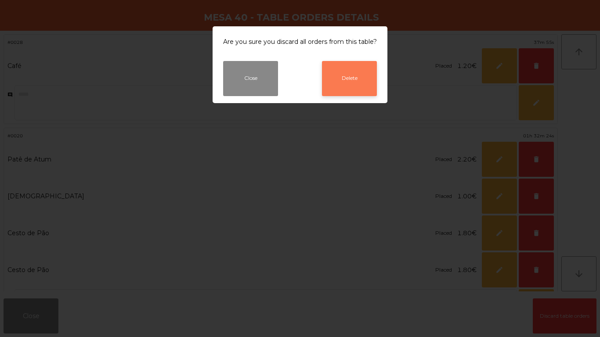
click at [356, 80] on button "Delete" at bounding box center [349, 78] width 55 height 35
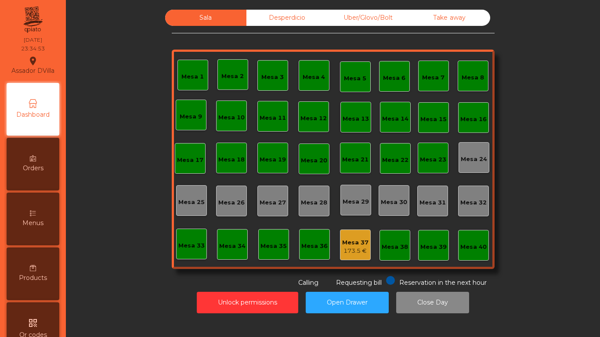
click at [349, 246] on div "Mesa 37" at bounding box center [355, 243] width 26 height 9
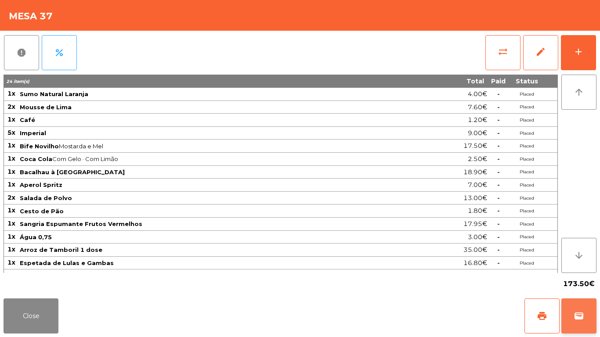
click at [578, 305] on button "wallet" at bounding box center [579, 316] width 35 height 35
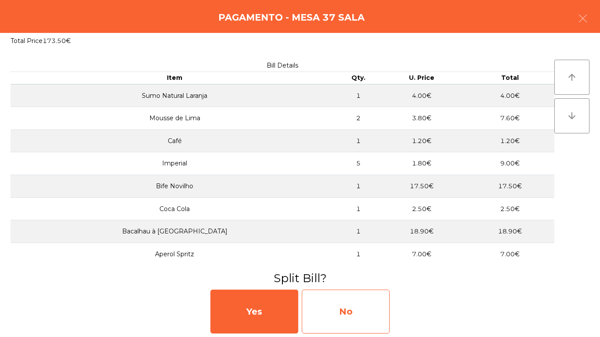
click at [330, 308] on div "No" at bounding box center [346, 312] width 88 height 44
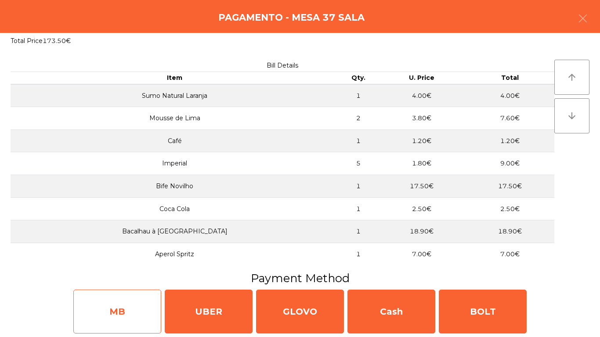
click at [95, 316] on div "MB" at bounding box center [117, 312] width 88 height 44
select select "**"
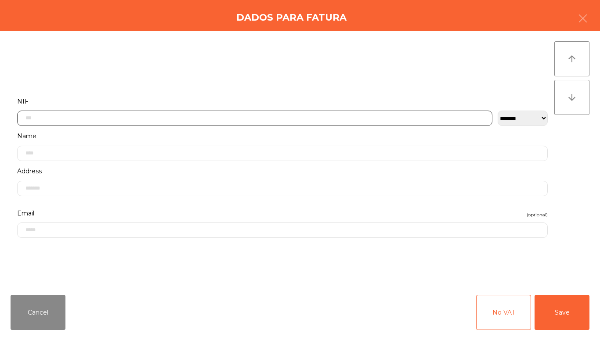
click at [169, 120] on input "text" at bounding box center [254, 118] width 475 height 15
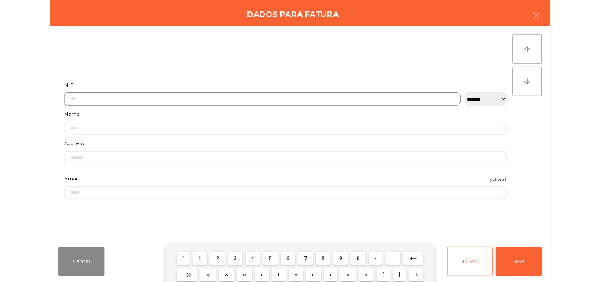
scroll to position [54, 0]
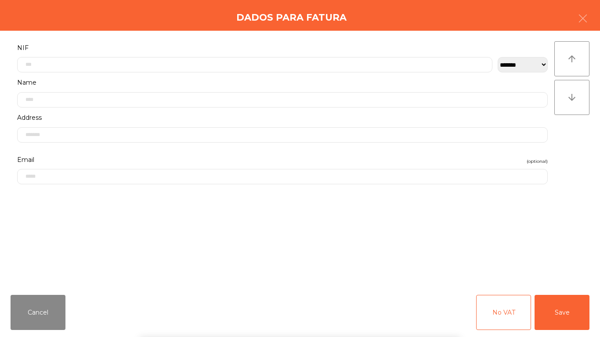
click at [559, 314] on div "` 1 2 3 4 5 6 7 8 9 0 - = keyboard_backspace keyboard_tab q w e r t y u i o p […" at bounding box center [300, 283] width 600 height 109
click at [552, 319] on button "Save" at bounding box center [562, 312] width 55 height 35
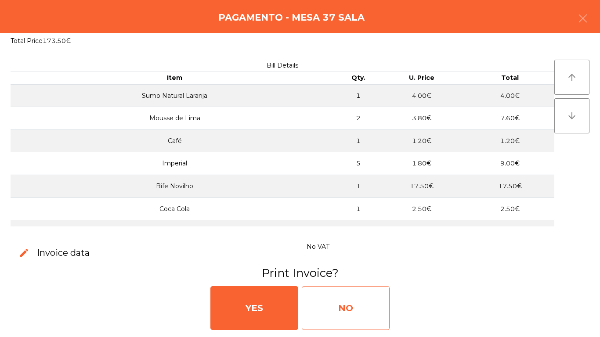
click at [348, 303] on div "NO" at bounding box center [346, 309] width 88 height 44
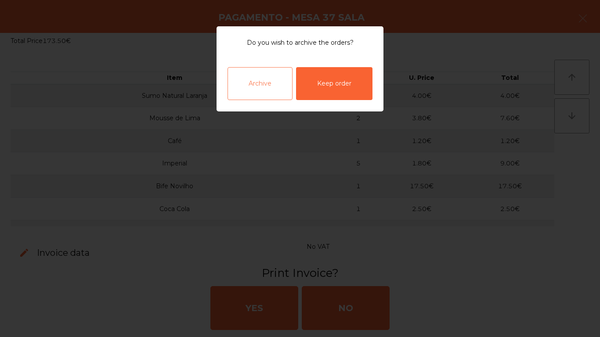
click at [251, 74] on div "Archive" at bounding box center [260, 83] width 65 height 33
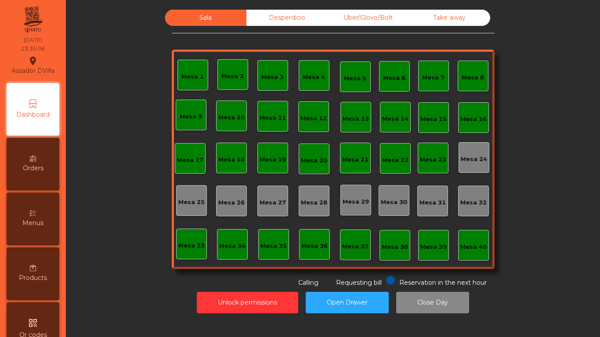
click at [290, 21] on div "Desperdicio" at bounding box center [287, 18] width 81 height 16
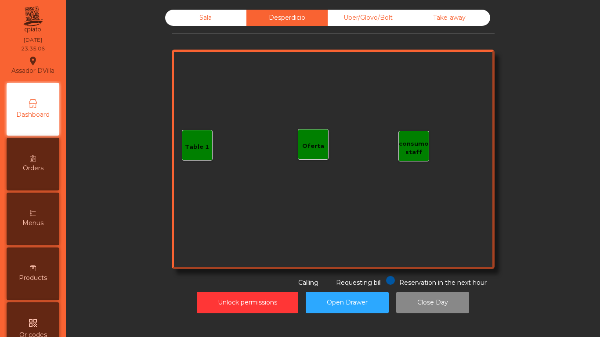
click at [365, 11] on div "Uber/Glovo/Bolt" at bounding box center [368, 18] width 81 height 16
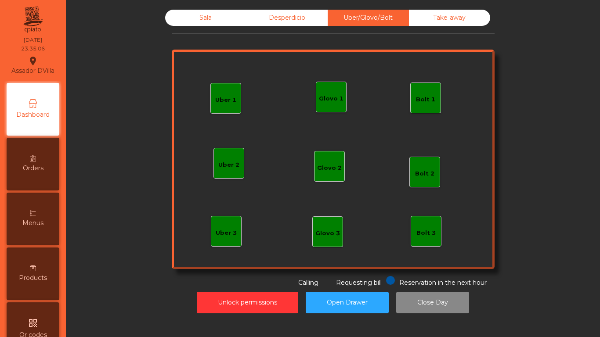
click at [437, 16] on div "Take away" at bounding box center [449, 18] width 81 height 16
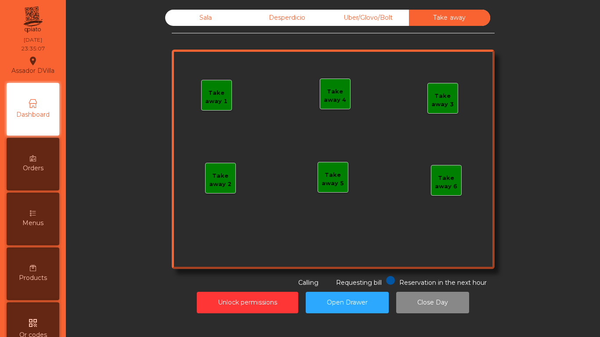
click at [192, 21] on div "Sala" at bounding box center [205, 18] width 81 height 16
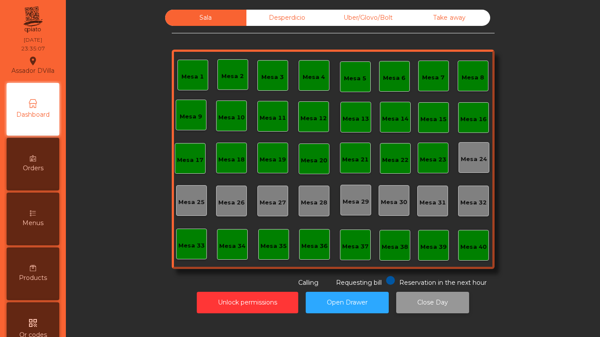
click at [443, 305] on button "Close Day" at bounding box center [432, 303] width 73 height 22
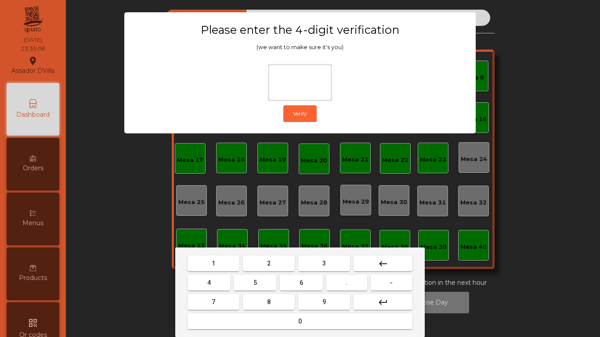
click at [214, 263] on span "1" at bounding box center [214, 263] width 4 height 7
click at [305, 297] on button "9" at bounding box center [324, 302] width 52 height 16
click at [205, 283] on button "4" at bounding box center [209, 283] width 43 height 16
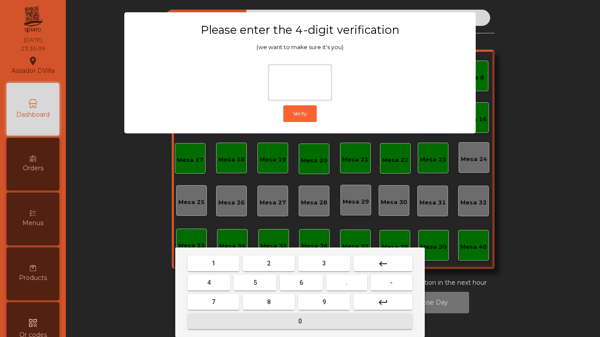
click at [245, 325] on button "0" at bounding box center [300, 322] width 225 height 16
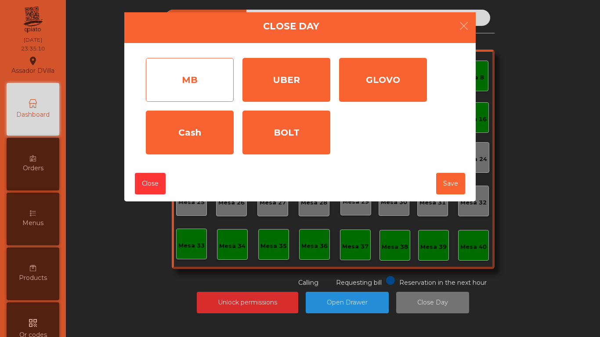
click at [203, 77] on div "MB" at bounding box center [190, 80] width 88 height 44
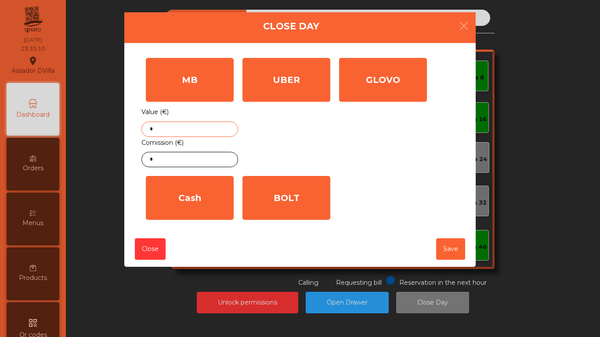
click at [180, 137] on input "*" at bounding box center [190, 129] width 97 height 15
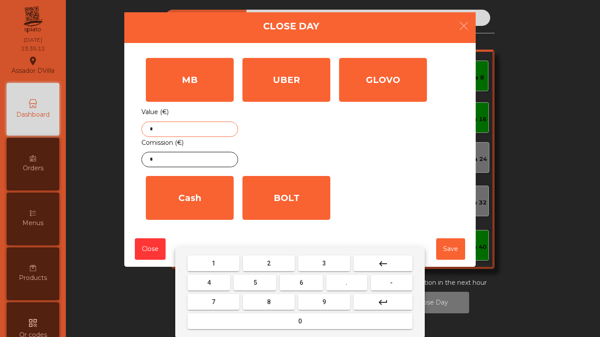
click at [206, 301] on button "7" at bounding box center [214, 302] width 52 height 16
click at [255, 283] on span "5" at bounding box center [256, 282] width 4 height 7
click at [269, 263] on span "2" at bounding box center [269, 263] width 4 height 7
click at [352, 285] on button "." at bounding box center [347, 283] width 41 height 16
click at [330, 264] on button "3" at bounding box center [324, 264] width 52 height 16
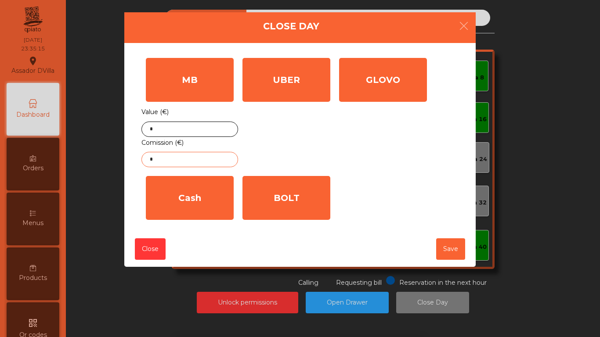
click at [207, 161] on input "*" at bounding box center [190, 159] width 97 height 15
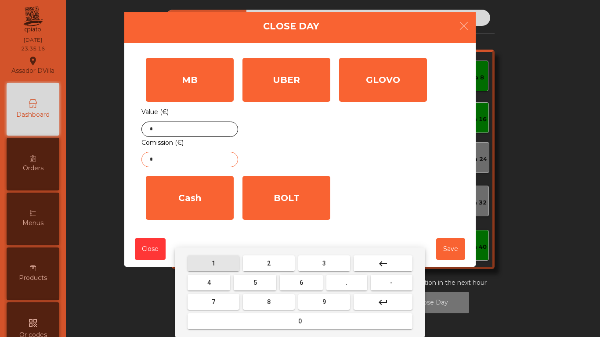
click at [218, 269] on button "1" at bounding box center [214, 264] width 52 height 16
click at [343, 284] on button "." at bounding box center [347, 283] width 41 height 16
click at [300, 282] on span "6" at bounding box center [302, 282] width 4 height 7
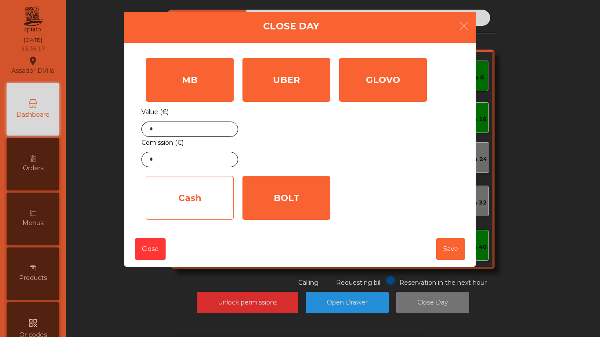
click at [215, 206] on div "Cash" at bounding box center [190, 198] width 88 height 44
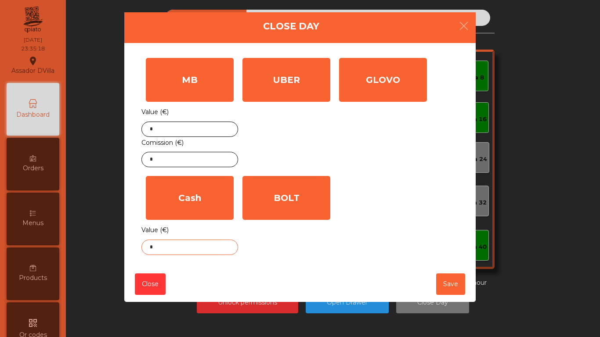
click at [190, 251] on body "Assador DVilla location_on 13/09/2025 23:35:18 Dashboard Orders Menus Products …" at bounding box center [300, 168] width 600 height 337
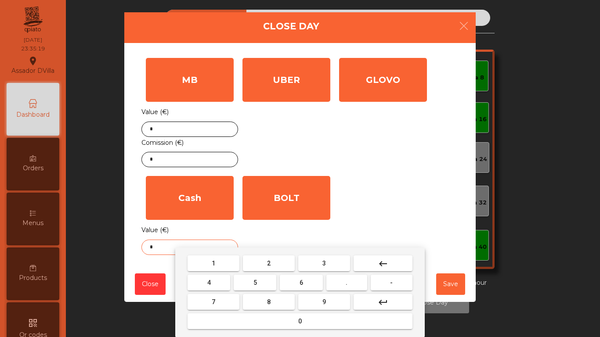
click at [346, 284] on span "." at bounding box center [347, 282] width 2 height 7
click at [323, 264] on span "3" at bounding box center [325, 263] width 4 height 7
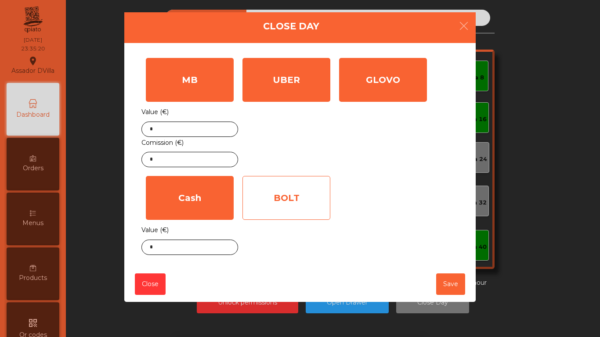
click at [297, 198] on div "BOLT" at bounding box center [287, 198] width 88 height 44
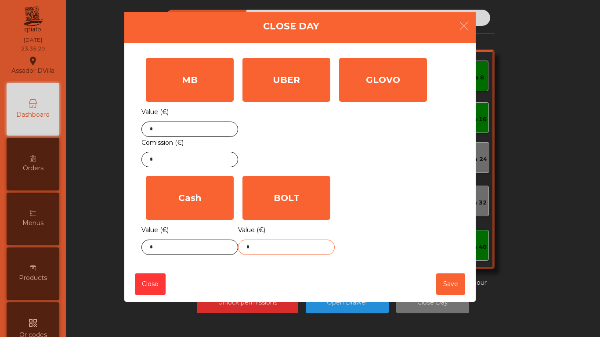
click at [280, 252] on body "Assador DVilla location_on 13/09/2025 23:35:20 Dashboard Orders Menus Products …" at bounding box center [300, 168] width 600 height 337
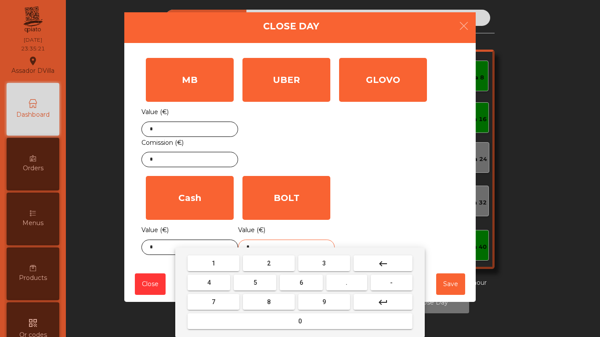
click at [217, 264] on button "1" at bounding box center [214, 264] width 52 height 16
click at [255, 283] on span "5" at bounding box center [256, 282] width 4 height 7
click at [344, 283] on button "." at bounding box center [347, 283] width 41 height 16
click at [223, 268] on button "1" at bounding box center [214, 264] width 52 height 16
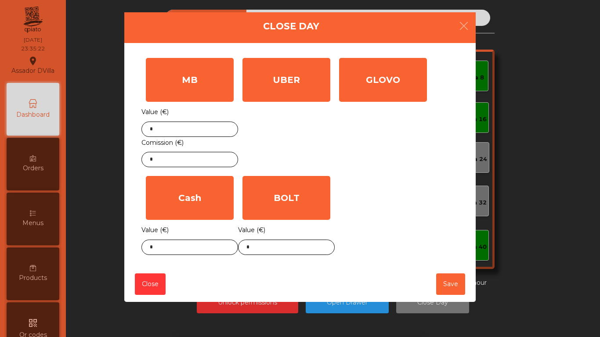
click at [418, 205] on div "MB Value (€) * Comission (€) * UBER Value (€) * GLOVO Value (€) * Cash Value (€…" at bounding box center [300, 157] width 317 height 206
click at [464, 294] on button "Save" at bounding box center [450, 285] width 29 height 22
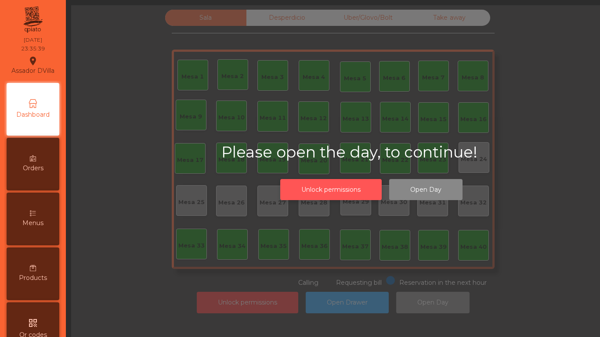
click at [301, 197] on button "Unlock permissions" at bounding box center [331, 190] width 102 height 22
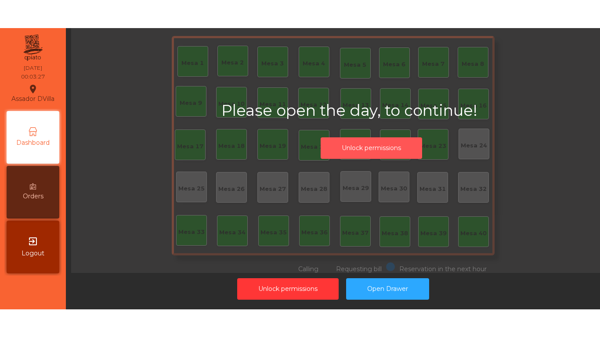
scroll to position [12, 0]
